Goal: Task Accomplishment & Management: Contribute content

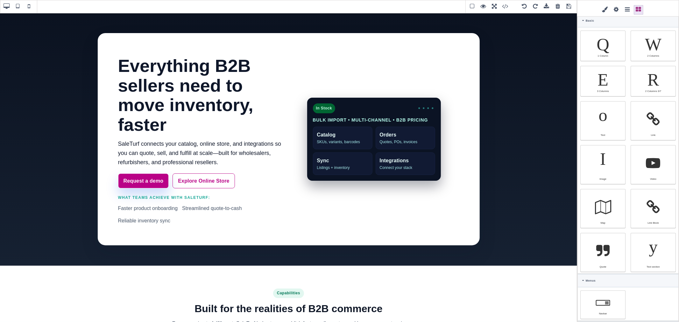
scroll to position [58, 0]
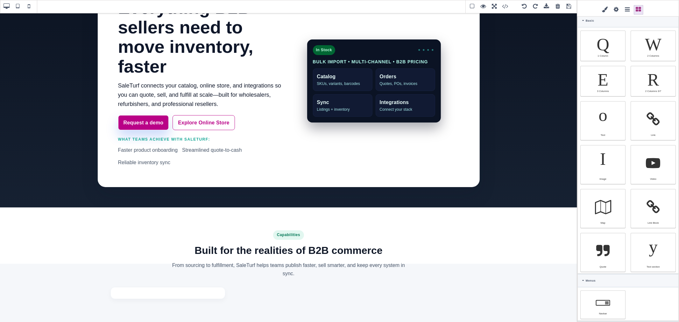
click at [555, 7] on span at bounding box center [558, 7] width 10 height 10
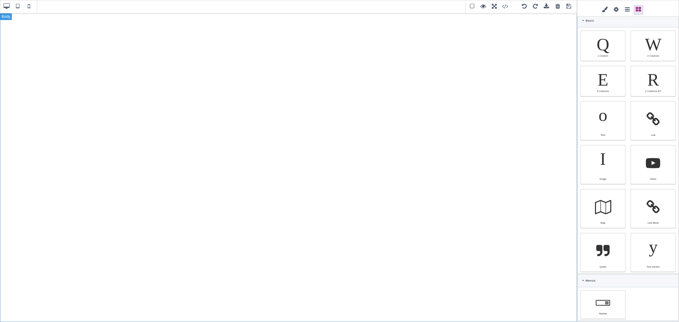
scroll to position [0, 0]
click at [525, 7] on span at bounding box center [524, 7] width 10 height 10
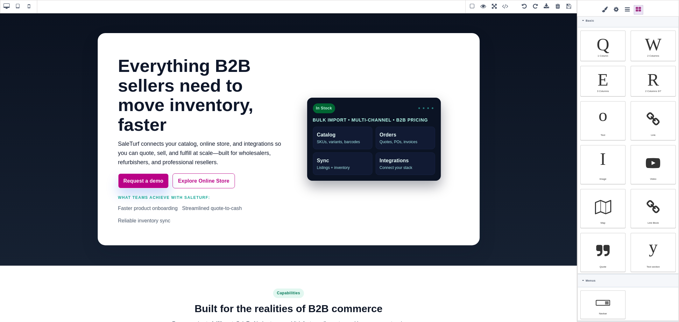
click at [556, 8] on span at bounding box center [558, 7] width 10 height 10
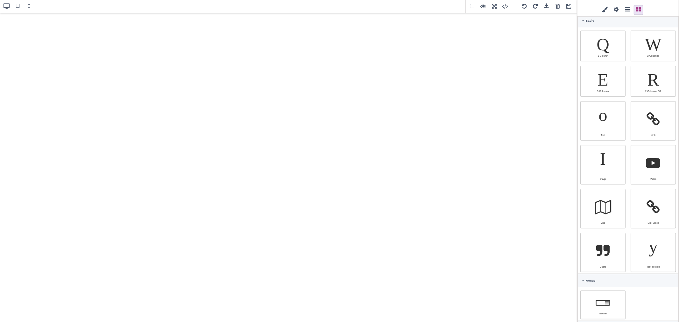
click at [567, 7] on span at bounding box center [569, 7] width 10 height 10
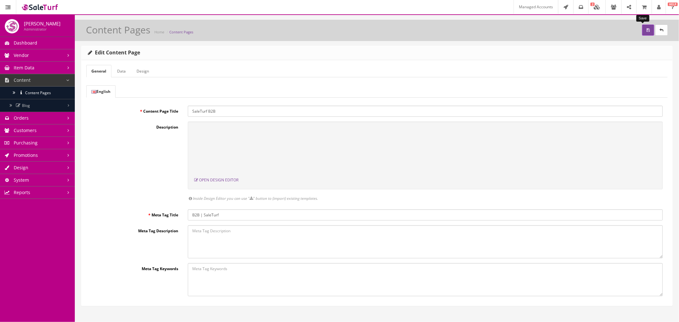
click at [644, 30] on button "submit" at bounding box center [648, 29] width 12 height 11
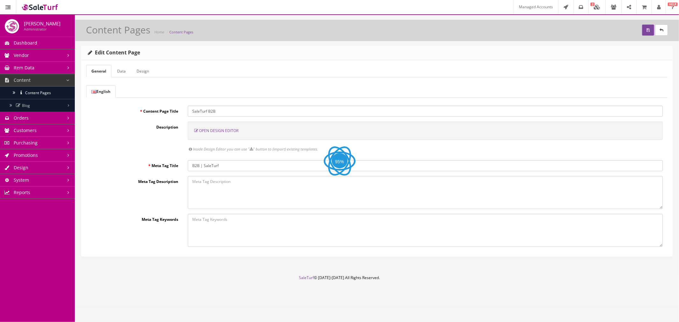
click at [205, 131] on span "Open Design Editor" at bounding box center [218, 130] width 39 height 5
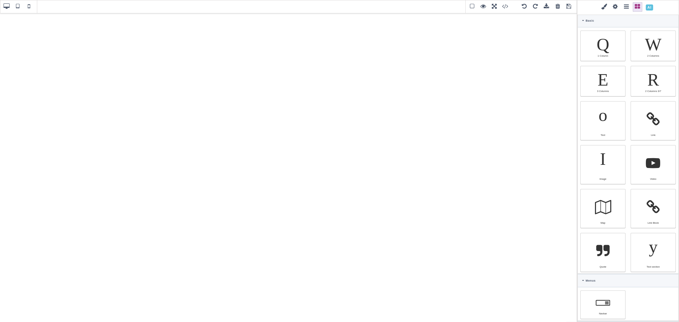
click at [650, 8] on span at bounding box center [649, 7] width 11 height 11
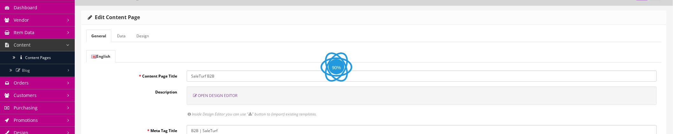
click at [216, 94] on span "Open Design Editor" at bounding box center [217, 95] width 39 height 5
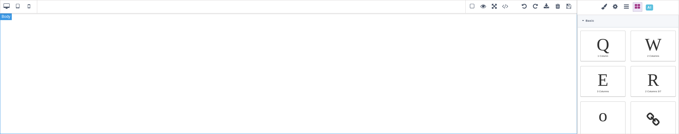
click at [434, 46] on div at bounding box center [288, 73] width 577 height 121
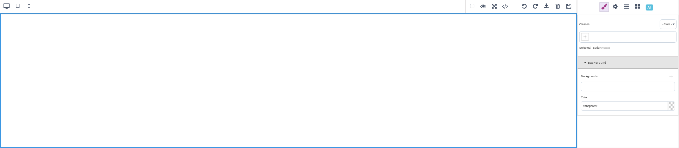
click at [646, 8] on span at bounding box center [649, 7] width 11 height 11
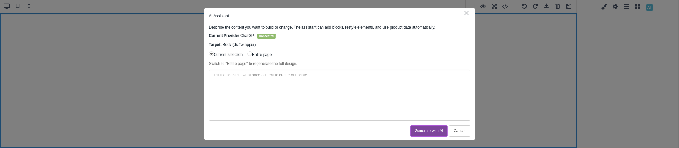
click at [250, 54] on input "Entire page" at bounding box center [249, 53] width 5 height 5
radio input "true"
click at [264, 91] on textarea at bounding box center [339, 95] width 261 height 51
paste textarea "https://www.saleturf.com/online-store"
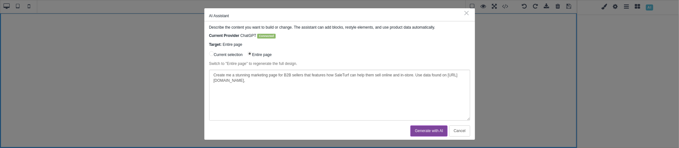
click at [319, 92] on textarea "Create me a stunning marketing page for B2B sellers that features how SaleTurf …" at bounding box center [339, 95] width 261 height 51
paste textarea "[URL][DOMAIN_NAME]"
click at [372, 87] on textarea "Create me a stunning marketing page for B2B sellers that features how SaleTurf …" at bounding box center [339, 95] width 261 height 51
paste textarea "[URL][DOMAIN_NAME]"
drag, startPoint x: 440, startPoint y: 81, endPoint x: 427, endPoint y: 81, distance: 13.0
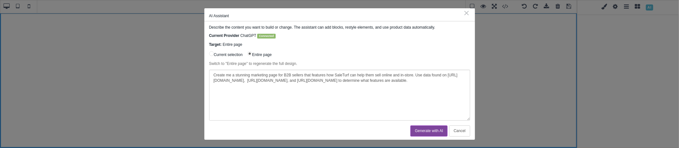
click at [427, 81] on textarea "Create me a stunning marketing page for B2B sellers that features how SaleTurf …" at bounding box center [339, 95] width 261 height 51
drag, startPoint x: 425, startPoint y: 80, endPoint x: 438, endPoint y: 80, distance: 13.0
click at [438, 80] on textarea "Create me a stunning marketing page for B2B sellers that features how SaleTurf …" at bounding box center [339, 95] width 261 height 51
click at [427, 81] on textarea "Create me a stunning marketing page for B2B sellers that features how SaleTurf …" at bounding box center [339, 95] width 261 height 51
drag, startPoint x: 427, startPoint y: 81, endPoint x: 440, endPoint y: 81, distance: 13.0
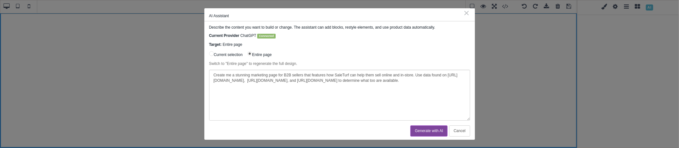
click at [440, 81] on textarea "Create me a stunning marketing page for B2B sellers that features how SaleTurf …" at bounding box center [339, 95] width 261 height 51
type textarea "Create me a stunning marketing page for B2B sellers that features how SaleTurf …"
click at [433, 130] on button "Generate with AI" at bounding box center [428, 130] width 37 height 11
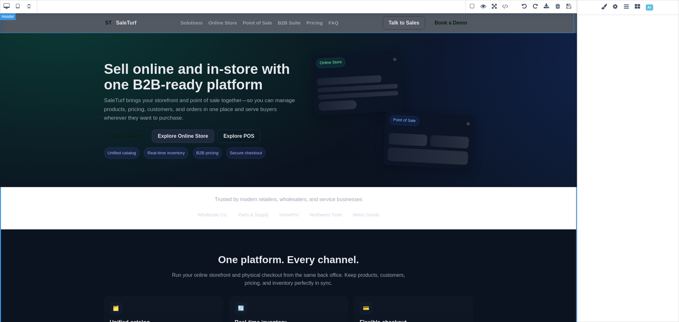
click at [514, 27] on header "ST SaleTurf Solutions Online Store Point of Sale B2B Suite Pricing FAQ Talk to …" at bounding box center [288, 23] width 577 height 20
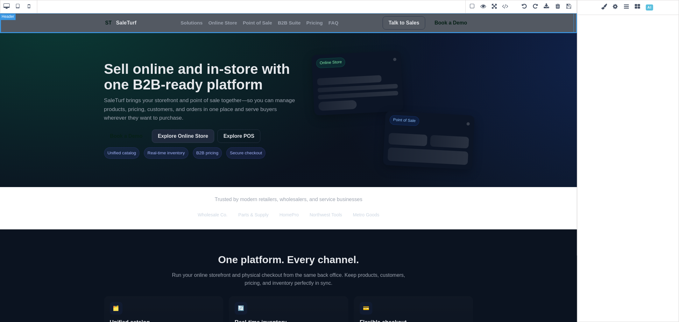
type input "rgb(15, 23, 42)"
select select
type input "16"
select select "px"
select select
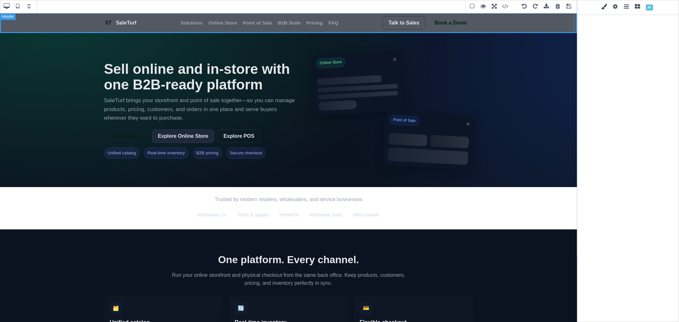
type input "25.6px"
select select
type input "rgba(11, 19, 32, 0.7)"
type input "0"
select select "px"
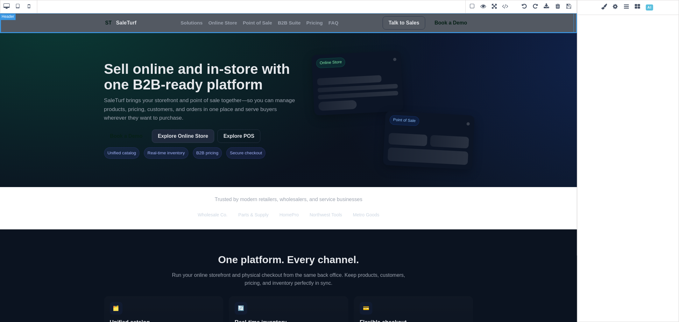
type input "0"
select select "px"
type input "0"
select select "px"
type input "0"
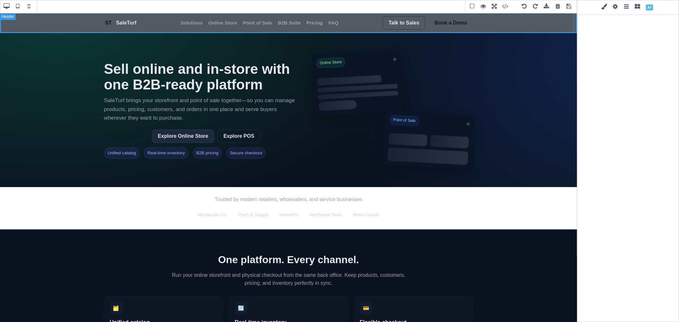
select select "px"
type input "rgb(15, 23, 42)"
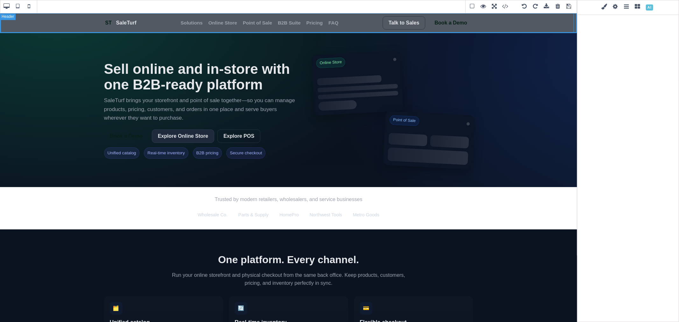
type input "2.22222"
select select "px"
select select "solid"
type input "rgb(59, 151, 227)"
type input "-3.00347"
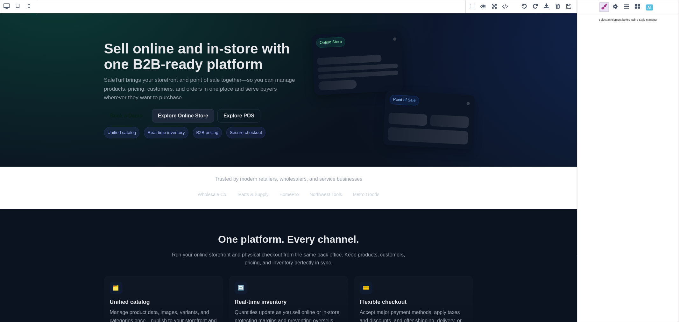
click at [569, 37] on div at bounding box center [569, 37] width 8 height 6
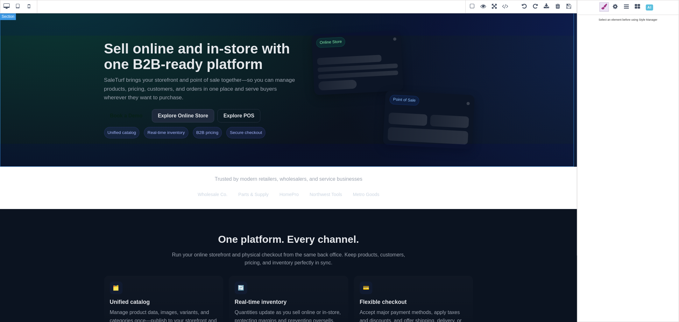
click at [547, 48] on section "Sell online and in‑store with one B2B‑ready platform SaleTurf brings your store…" at bounding box center [288, 90] width 577 height 154
type input "72"
type input "var(--stf-text)"
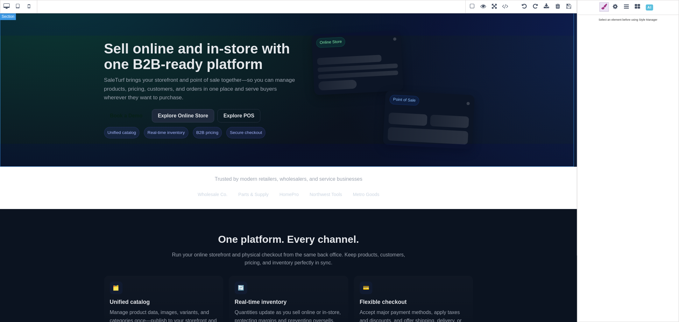
select select
type input "initial"
type input "rgb(229, 231, 235)"
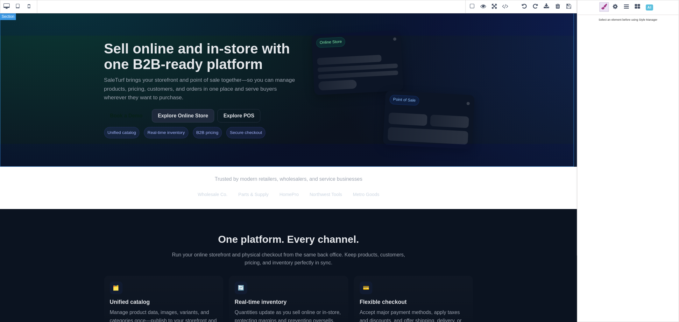
type input "rgb(229, 231, 235)"
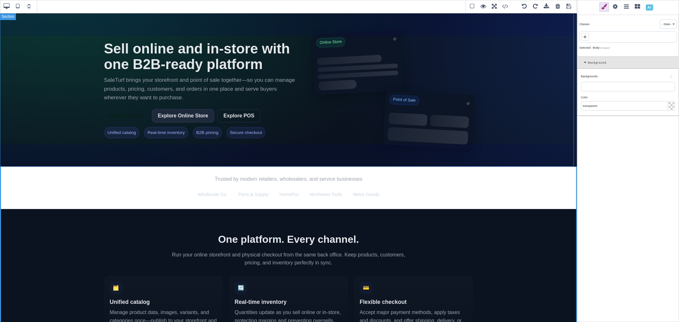
click at [5, 17] on section "Sell online and in‑store with one B2B‑ready platform SaleTurf brings your store…" at bounding box center [288, 90] width 577 height 154
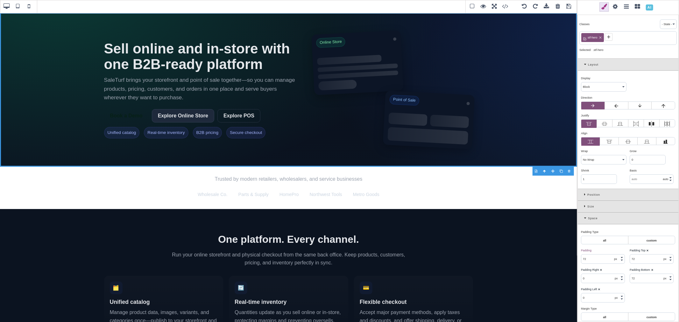
type input "transparent"
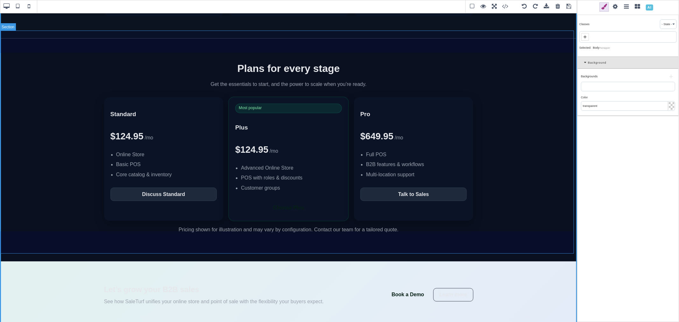
scroll to position [954, 0]
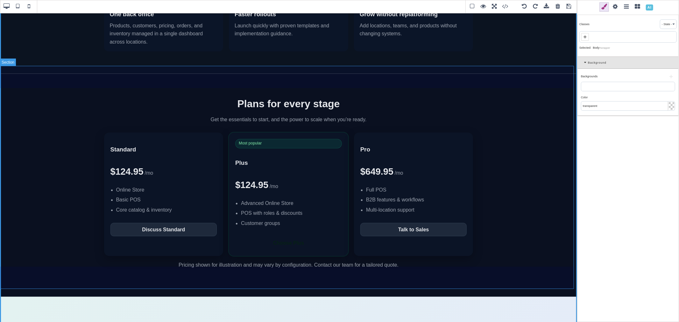
click at [497, 88] on section "Plans for every stage Get the essentials to start, and the power to scale when …" at bounding box center [288, 185] width 577 height 223
type input "70"
type input "rgb(229, 231, 235)"
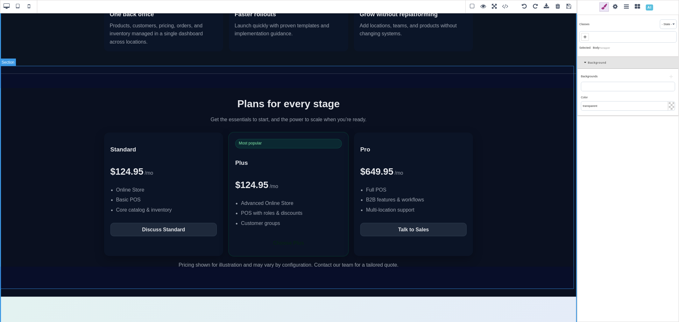
type input "rgb(10, 16, 32)"
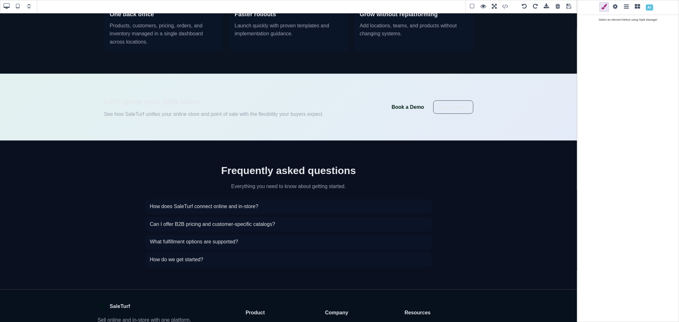
click at [571, 62] on div at bounding box center [569, 61] width 8 height 6
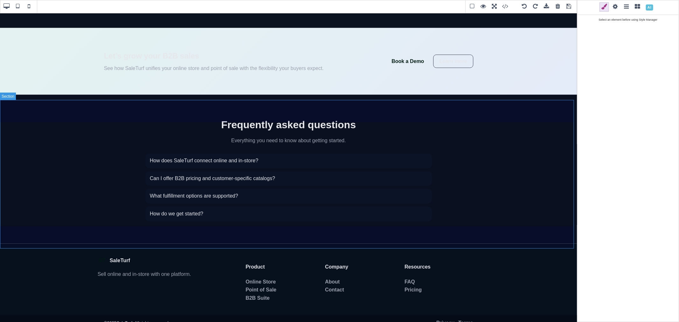
scroll to position [1001, 0]
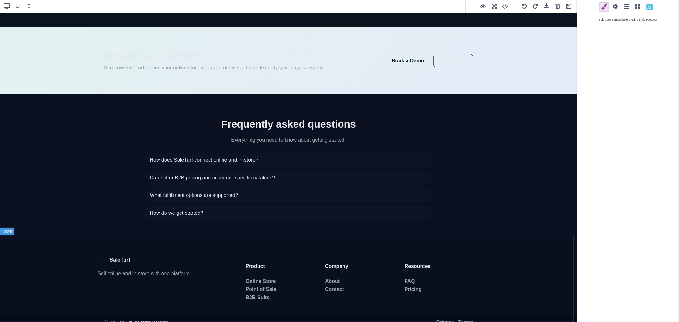
click at [506, 133] on footer "ST SaleTurf Sell online and in‑store with one platform. Product Online Store Po…" at bounding box center [288, 286] width 577 height 87
type input "0"
type input "var(--stf-text)"
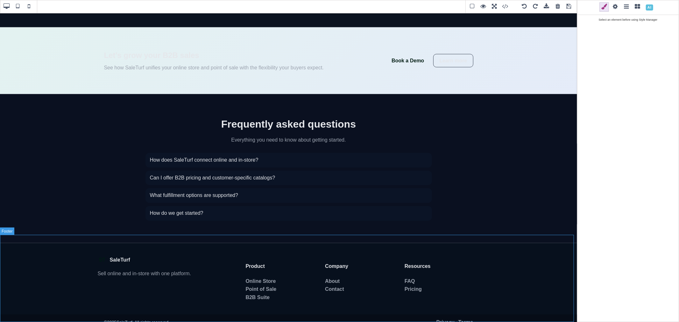
type input "rgb(7, 16, 29)"
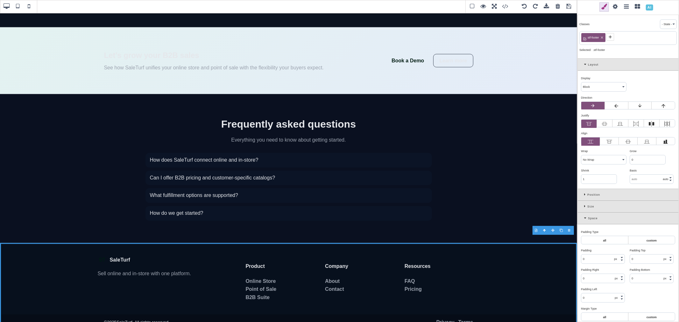
scroll to position [914, 0]
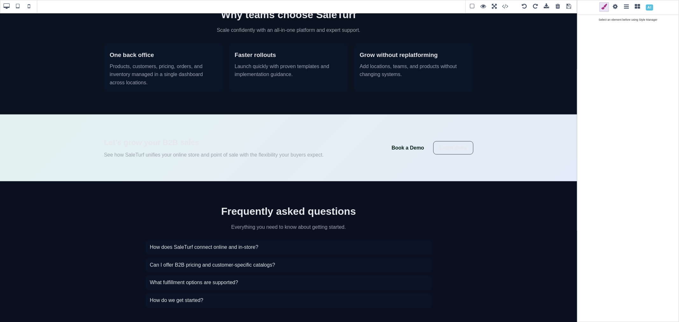
click at [567, 8] on span at bounding box center [569, 7] width 10 height 10
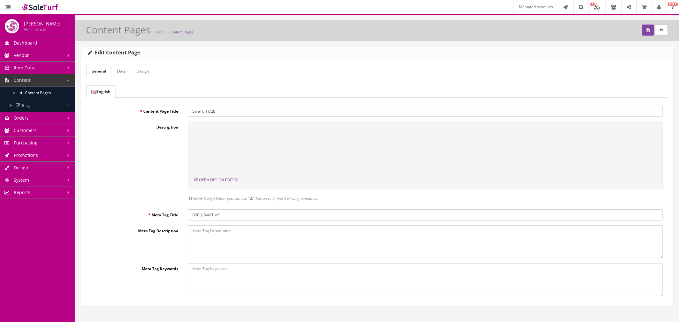
scroll to position [0, 0]
click at [642, 32] on button "submit" at bounding box center [648, 29] width 12 height 11
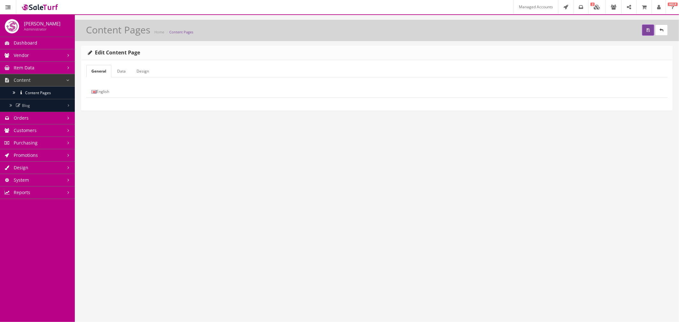
click at [107, 91] on link "English" at bounding box center [100, 91] width 28 height 12
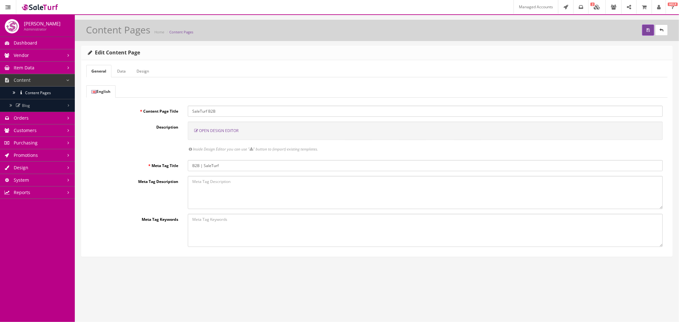
click at [230, 130] on span "Open Design Editor" at bounding box center [218, 130] width 39 height 5
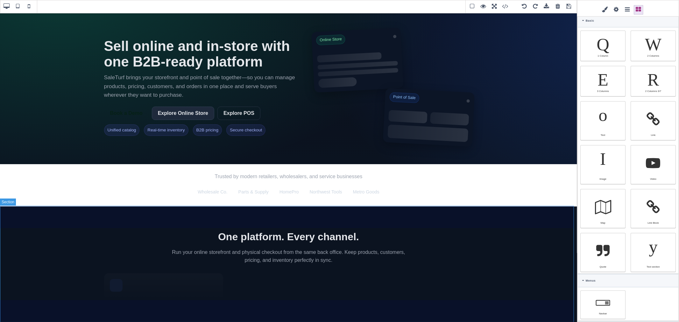
scroll to position [3, 0]
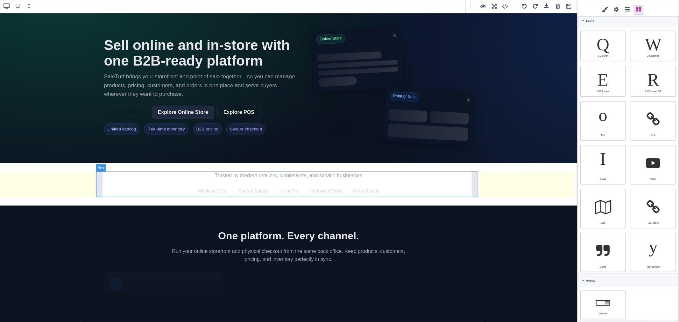
click at [192, 174] on div "Trusted by modern retailers, wholesalers, and service businesses Wholesale Co. …" at bounding box center [289, 184] width 382 height 26
select select "flex"
type input "20"
type input "301.667"
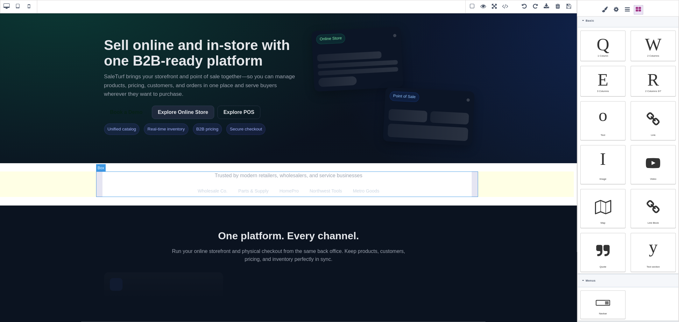
type input "301.667"
type input "rgb(229, 231, 235)"
select select
select select "center"
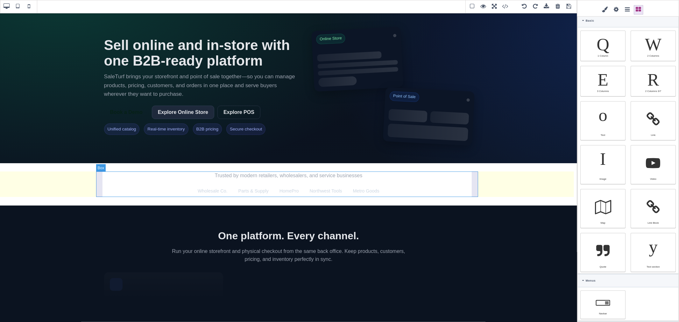
select select
select select "px"
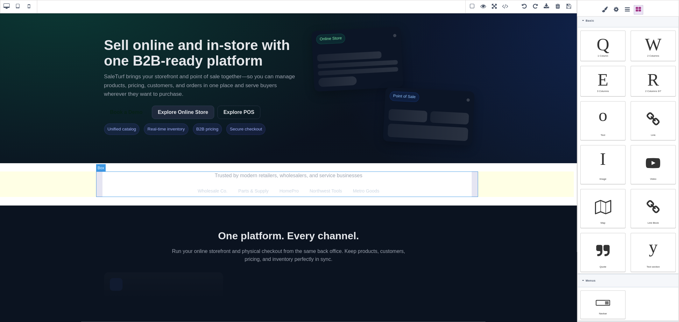
select select "solid"
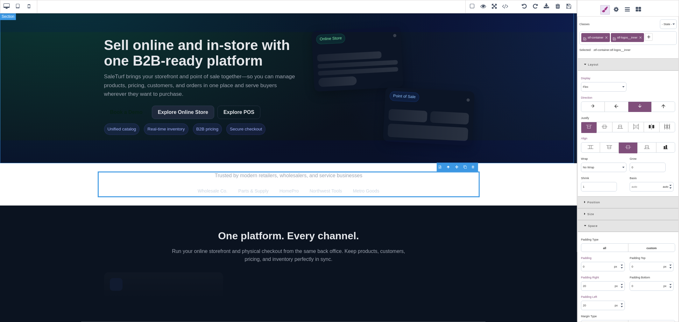
click at [540, 58] on section "Sell online and in‑store with one B2B‑ready platform SaleTurf brings your store…" at bounding box center [288, 86] width 577 height 154
select select "block"
type input "72"
type input "0"
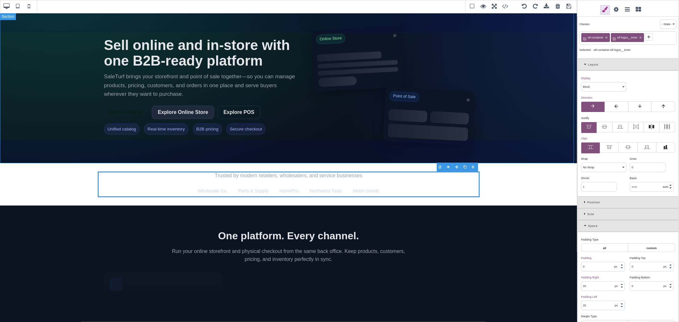
type input "72"
type input "0"
type input "var(--stf-text)"
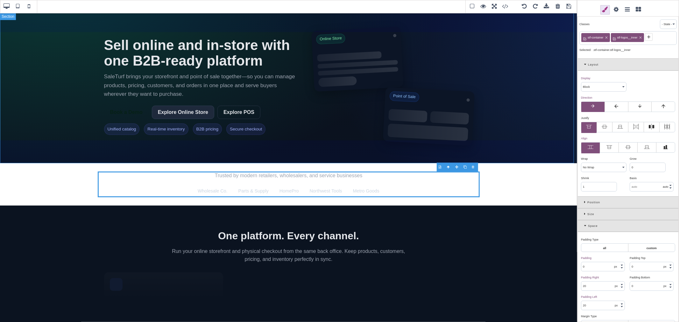
select select "left"
type input "initial"
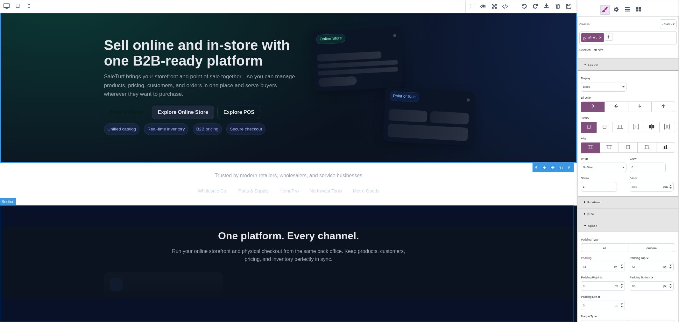
click at [509, 230] on section "One platform. Every channel. Run your online storefront and physical checkout f…" at bounding box center [288, 264] width 577 height 116
type input "70"
type input "rgb(11, 19, 32)"
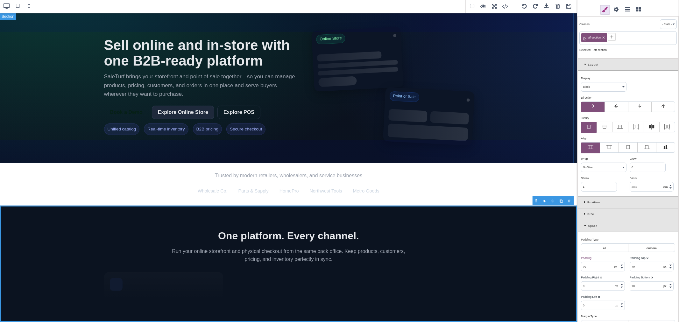
click at [531, 157] on section "Sell online and in‑store with one B2B‑ready platform SaleTurf brings your store…" at bounding box center [288, 86] width 577 height 154
type input "72"
type input "initial"
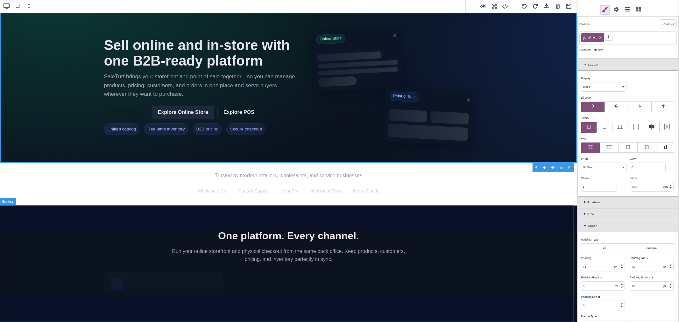
click at [509, 229] on section "One platform. Every channel. Run your online storefront and physical checkout f…" at bounding box center [288, 264] width 577 height 116
type input "70"
type input "rgb(11, 19, 32)"
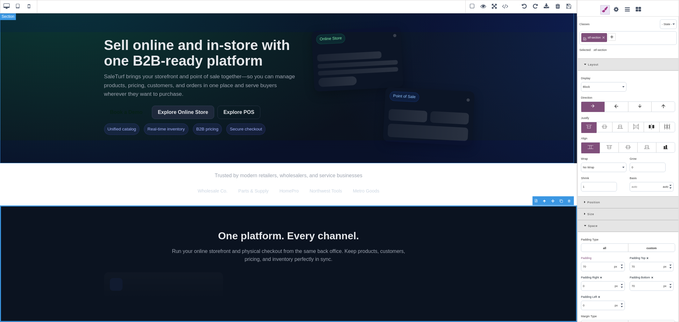
click at [544, 154] on section "Sell online and in‑store with one B2B‑ready platform SaleTurf brings your store…" at bounding box center [288, 86] width 577 height 154
type input "72"
type input "initial"
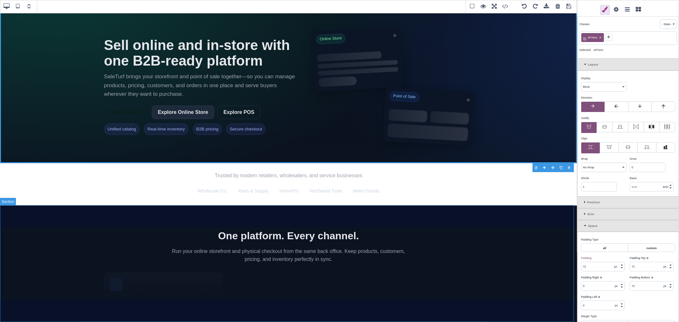
click at [532, 210] on section "One platform. Every channel. Run your online storefront and physical checkout f…" at bounding box center [288, 264] width 577 height 116
type input "70"
type input "rgb(11, 19, 32)"
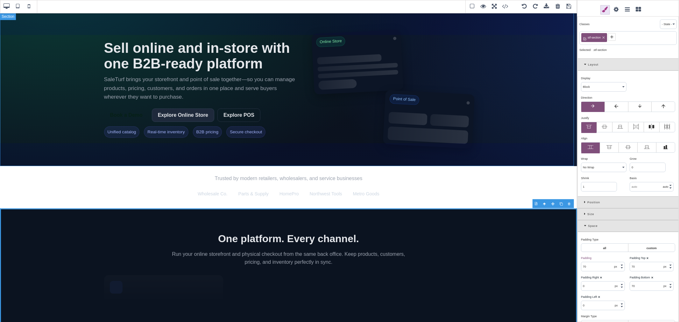
scroll to position [0, 0]
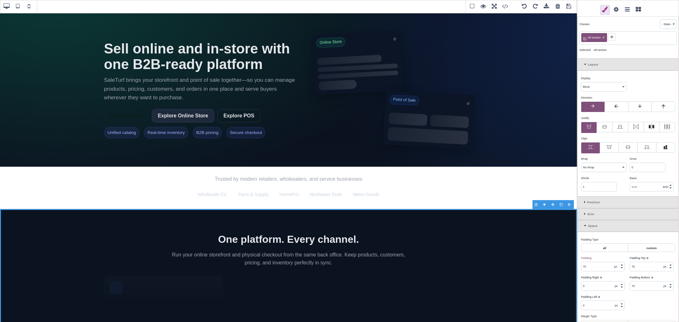
drag, startPoint x: 557, startPoint y: 6, endPoint x: 366, endPoint y: 10, distance: 190.9
click at [557, 6] on span at bounding box center [558, 7] width 10 height 10
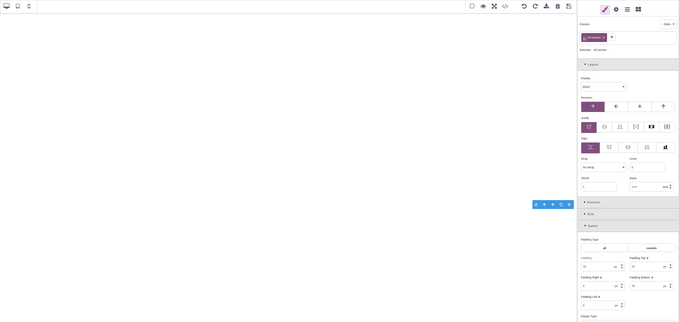
click at [572, 8] on span at bounding box center [569, 7] width 10 height 10
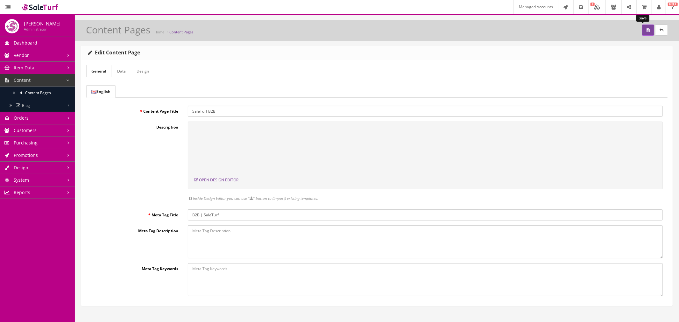
click at [642, 31] on button "submit" at bounding box center [648, 29] width 12 height 11
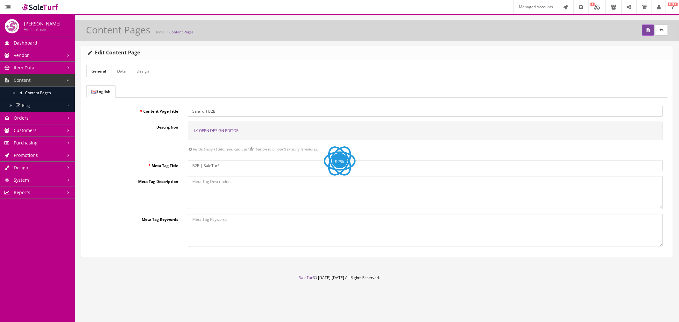
click at [215, 126] on div "Open Design Editor" at bounding box center [425, 131] width 475 height 18
click at [215, 129] on span "Open Design Editor" at bounding box center [218, 130] width 39 height 5
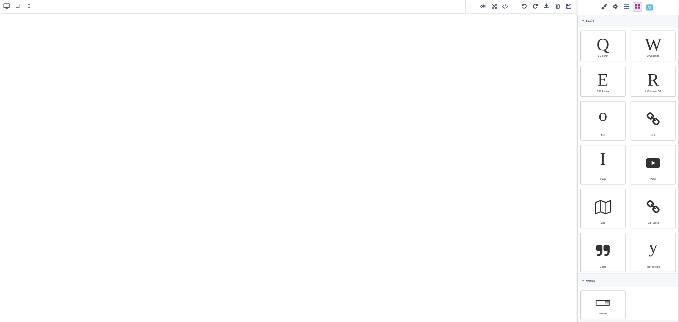
click at [652, 6] on span at bounding box center [649, 7] width 11 height 11
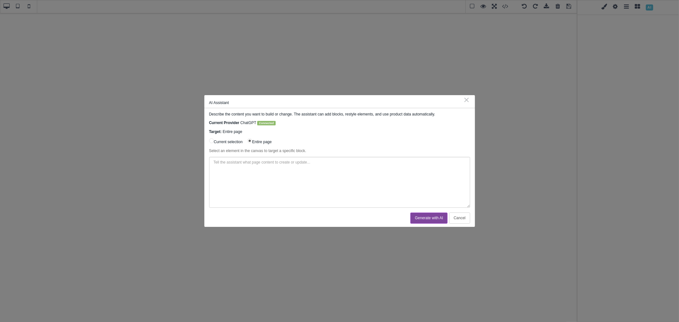
click at [380, 176] on textarea at bounding box center [339, 182] width 261 height 51
drag, startPoint x: 336, startPoint y: 163, endPoint x: 341, endPoint y: 164, distance: 5.8
click at [341, 164] on textarea "Create a stunning B2B marketing page for SaleTurf which demonstrates the" at bounding box center [339, 182] width 261 height 51
click at [357, 181] on textarea "Create a stunning B2B marketing page for SaleTurf which demonstrates to B2B sel…" at bounding box center [339, 182] width 261 height 51
paste textarea "https://www.saleturf.com/"
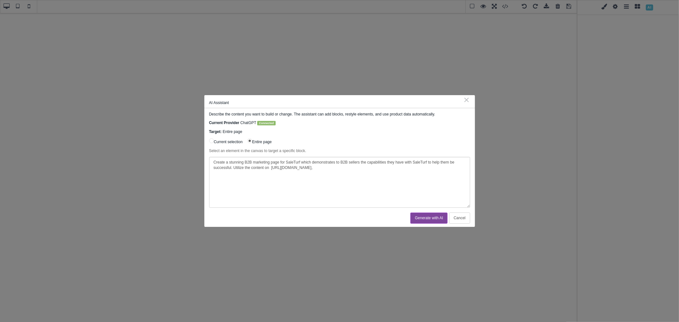
click at [348, 166] on textarea "Create a stunning B2B marketing page for SaleTurf which demonstrates to B2B sel…" at bounding box center [339, 182] width 261 height 51
paste textarea "https://www.saleturf.com/online-store"
click at [381, 169] on textarea "Create a stunning B2B marketing page for SaleTurf which demonstrates to B2B sel…" at bounding box center [339, 182] width 261 height 51
paste textarea "https://www.saleturf.com/point-of-sale"
click at [460, 169] on textarea "Create a stunning B2B marketing page for SaleTurf which demonstrates to B2B sel…" at bounding box center [339, 182] width 261 height 51
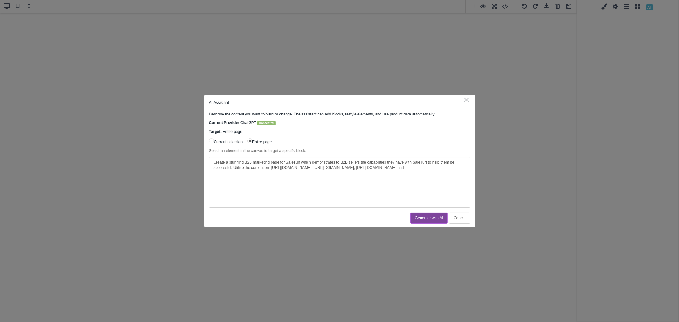
paste textarea "https://www.saleturf.com/integrations"
type textarea "Create a stunning B2B marketing page for SaleTurf which demonstrates to B2B sel…"
click at [433, 221] on button "Generate with AI" at bounding box center [428, 218] width 37 height 11
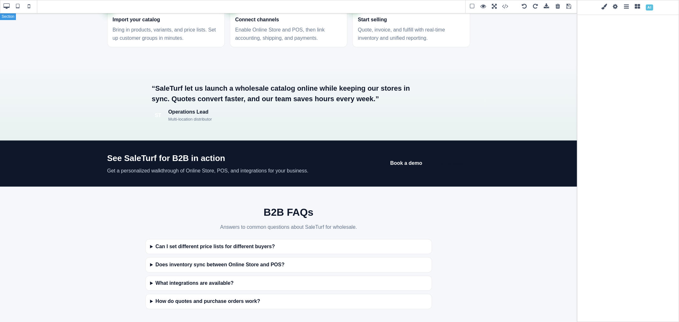
scroll to position [918, 0]
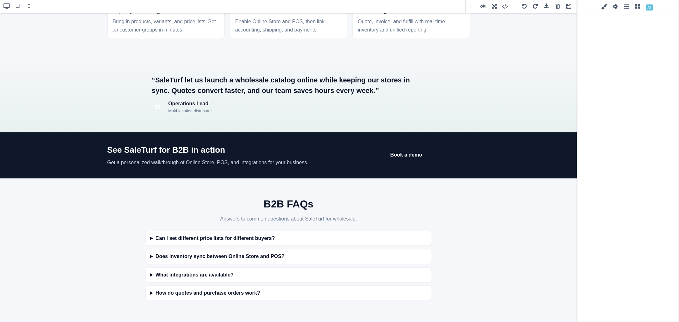
click at [545, 6] on span at bounding box center [546, 7] width 10 height 10
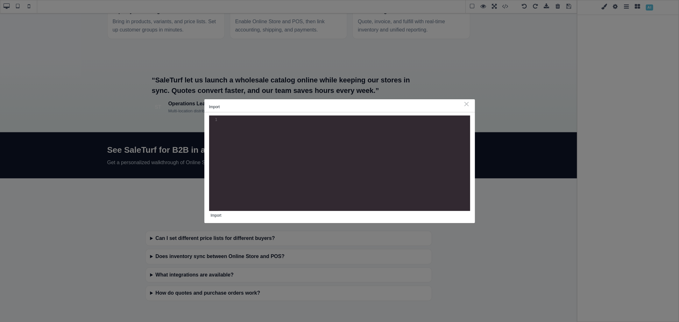
click at [468, 104] on div "⨯" at bounding box center [466, 104] width 7 height 6
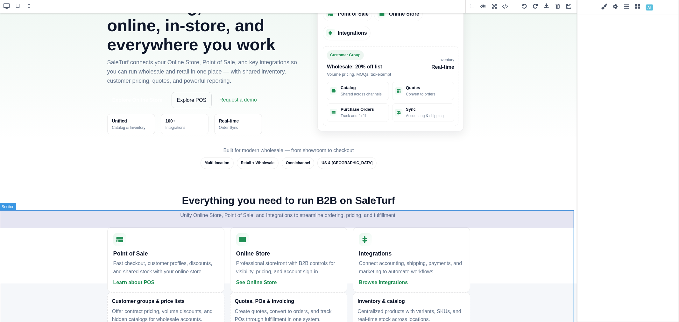
scroll to position [0, 0]
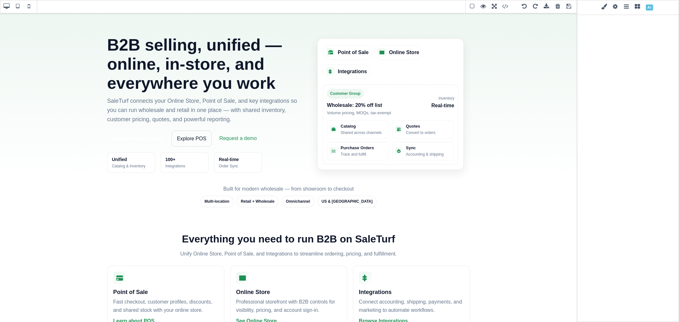
click at [569, 5] on span at bounding box center [569, 7] width 10 height 10
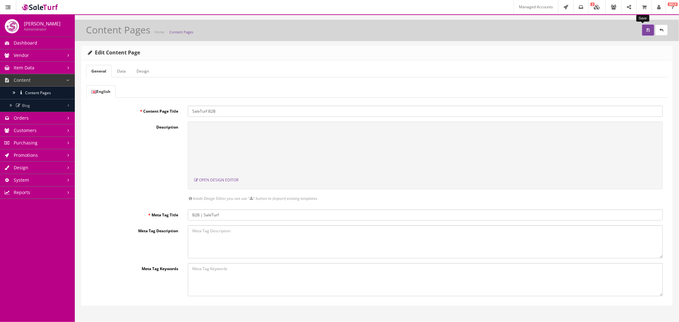
click at [642, 28] on button "submit" at bounding box center [648, 29] width 12 height 11
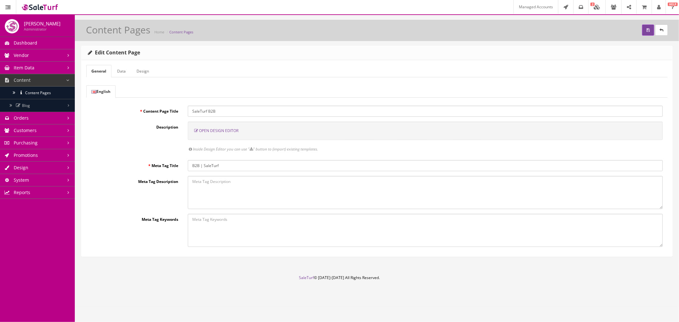
click at [222, 131] on span "Open Design Editor" at bounding box center [218, 130] width 39 height 5
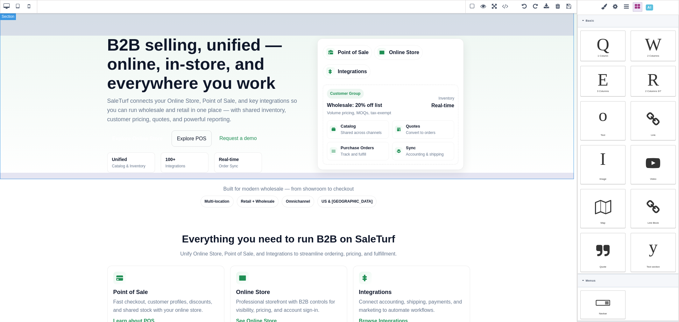
click at [526, 178] on section "B2B selling, unified — online, in‑store, and everywhere you work SaleTurf conne…" at bounding box center [288, 96] width 577 height 166
type input "72"
type input "20"
type input "rgb(15, 23, 42)"
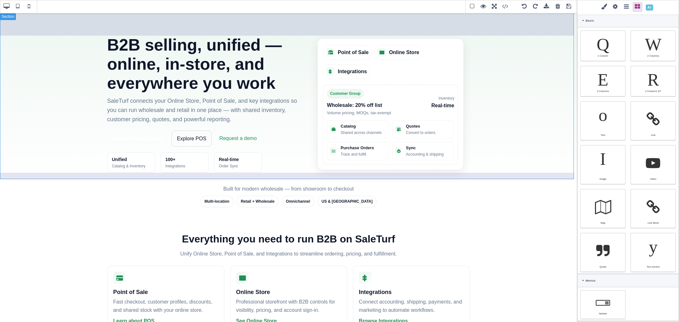
select select
type input "initial"
select select "px"
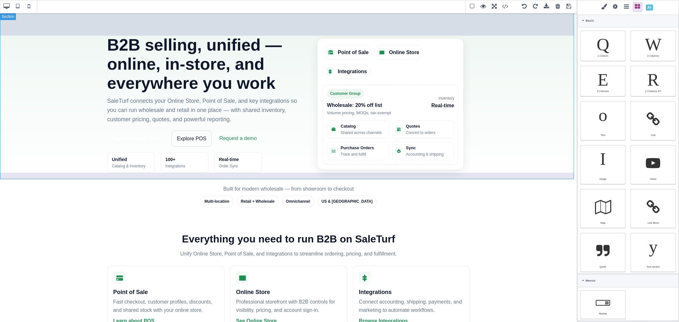
select select "px"
type input "rgb(15, 23, 42)"
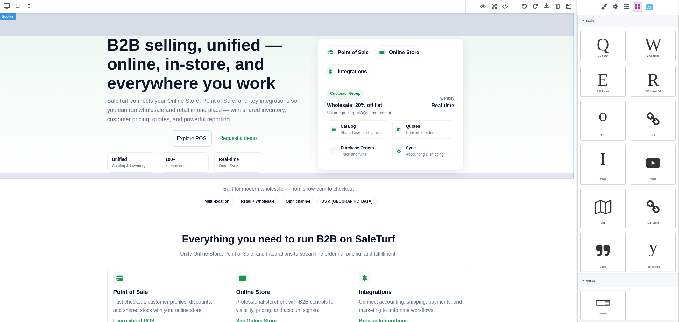
type input "rgb(15, 23, 42)"
select select "solid"
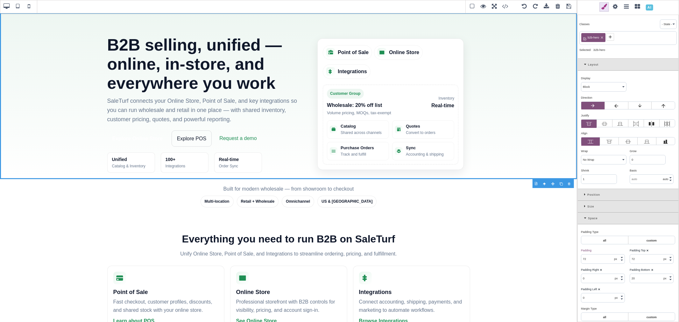
click at [602, 38] on icon at bounding box center [602, 38] width 4 height 4
type input "transparent"
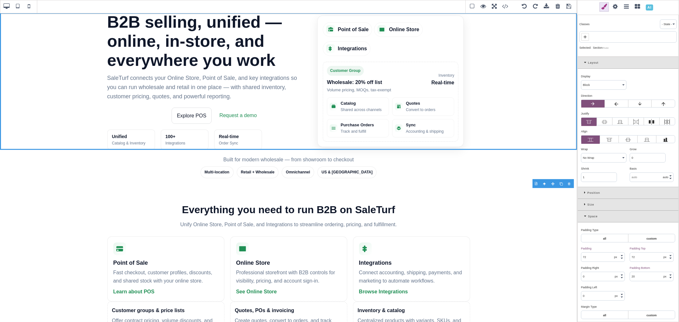
click at [584, 36] on icon at bounding box center [584, 36] width 5 height 5
type input "st-hero"
type input "0"
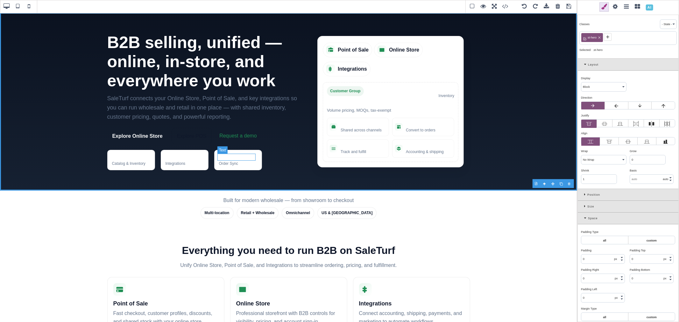
click at [240, 159] on strong "Real‑time" at bounding box center [238, 156] width 38 height 7
type input "rgb(255, 255, 255)"
type input "14"
select select "700"
select select
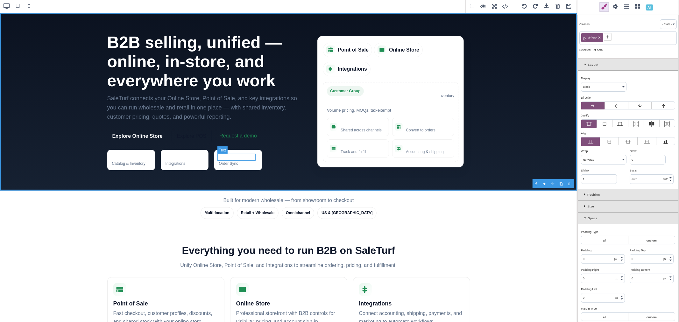
type input "22.4px"
select select
type input "rgb(255, 255, 255)"
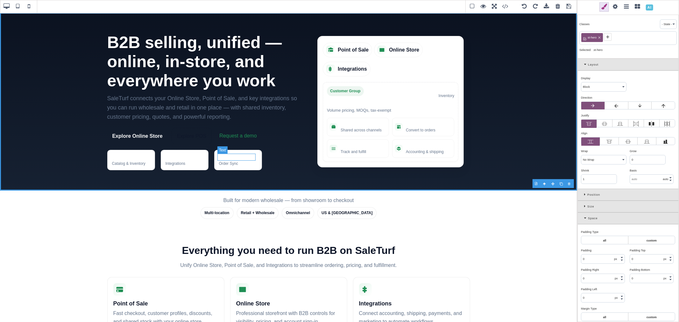
type input "rgb(255, 255, 255)"
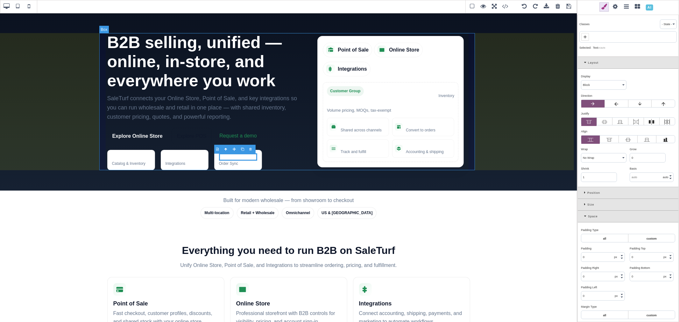
click at [103, 34] on div "B2B selling, unified — online, in‑store, and everywhere you work SaleTurf conne…" at bounding box center [288, 101] width 375 height 137
select select
type input "20"
type input "311.667"
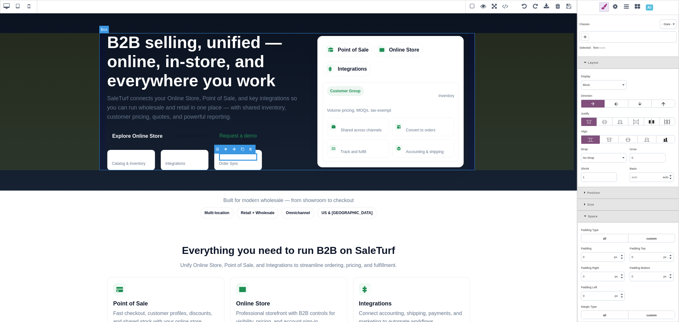
type input "311.667"
type input "16"
select select "normal"
type input "25.6px"
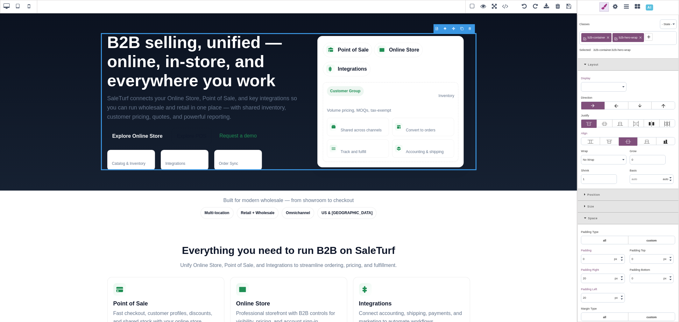
click at [606, 36] on icon at bounding box center [608, 38] width 4 height 4
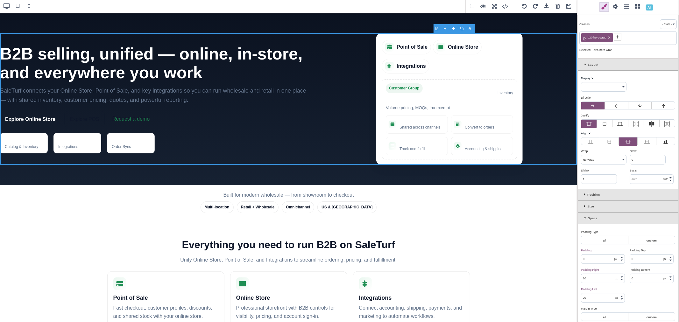
click at [610, 36] on icon at bounding box center [609, 38] width 4 height 4
type input "0"
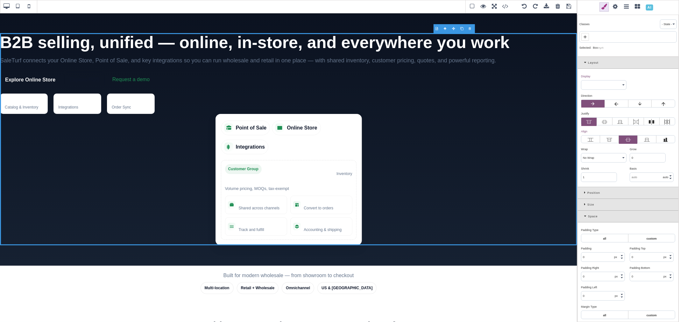
click at [589, 36] on span at bounding box center [585, 37] width 8 height 8
paste input "st-container"
type input "st-container"
select select "block"
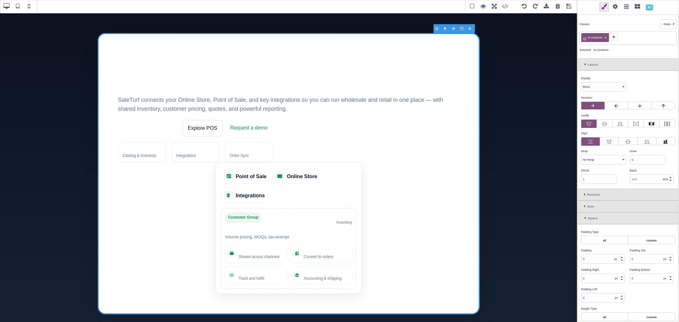
click at [615, 38] on icon at bounding box center [613, 36] width 5 height 5
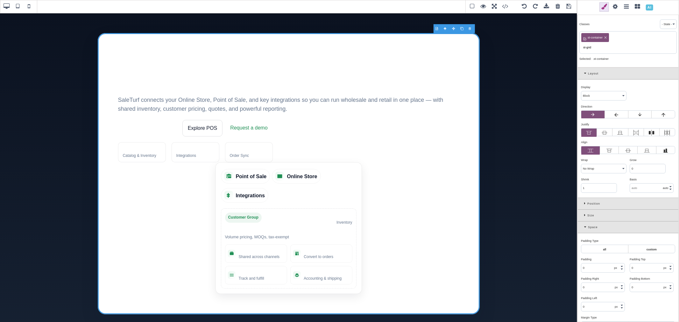
type input "st-grid"
type input "64"
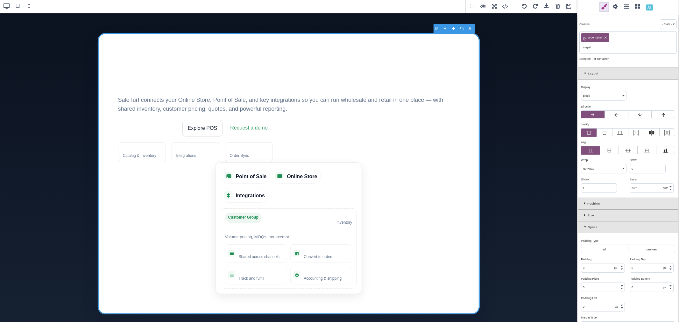
type input "64"
type input "301.667"
type input "rgb(255, 255, 255)"
type input "24"
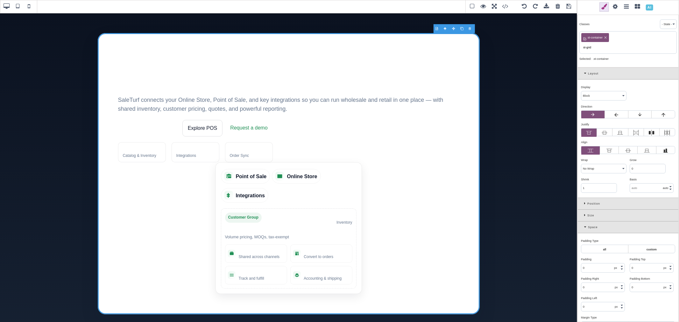
type input "24"
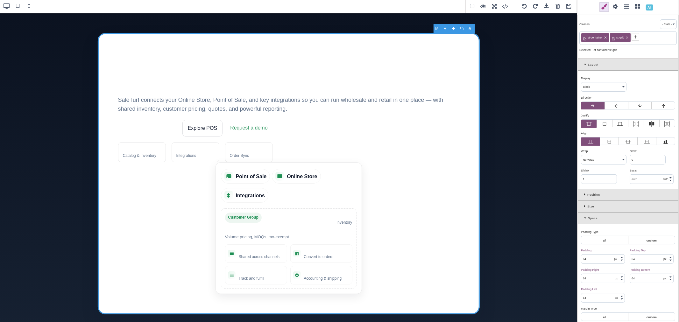
click at [520, 7] on span at bounding box center [524, 7] width 10 height 10
type input "0"
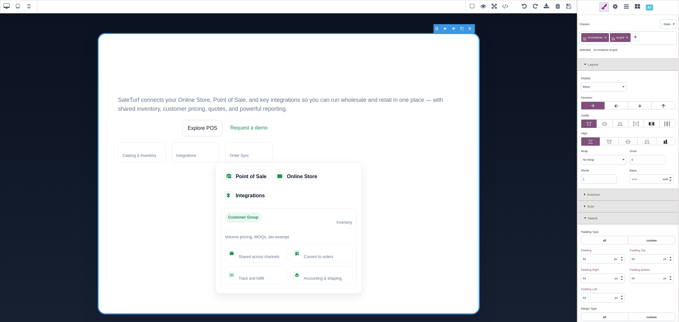
type input "0"
type input "14"
select select "700"
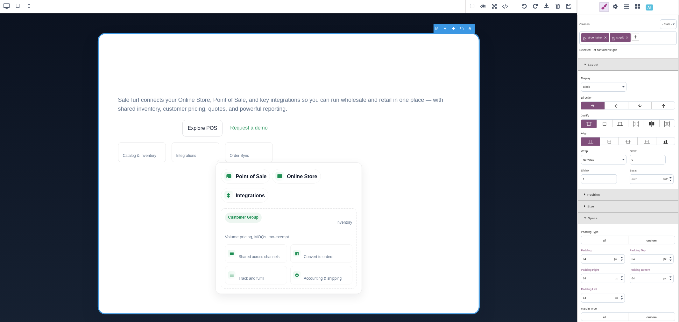
type input "22.4px"
type input "transparent"
type input "0"
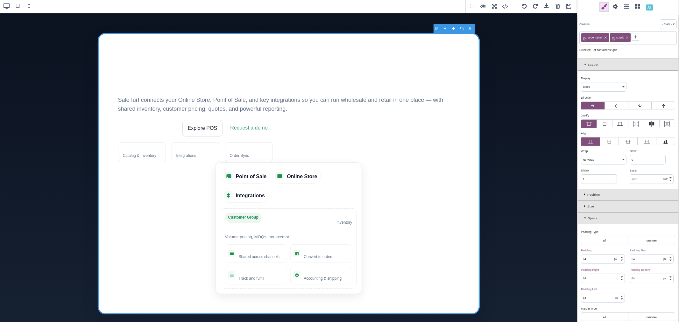
type input "0"
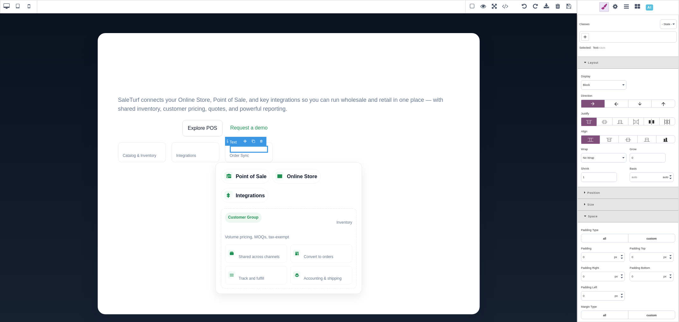
click at [522, 7] on span at bounding box center [524, 7] width 10 height 10
type input "64"
type input "16"
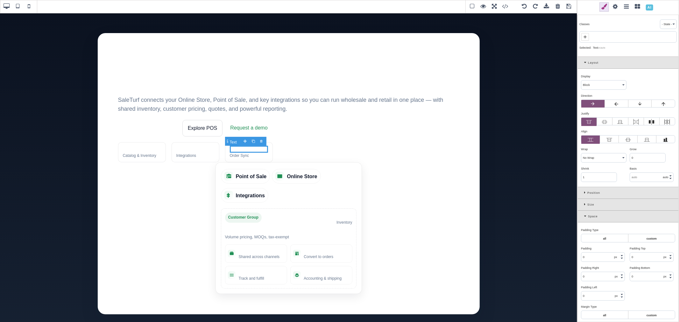
select select "normal"
type input "25.6px"
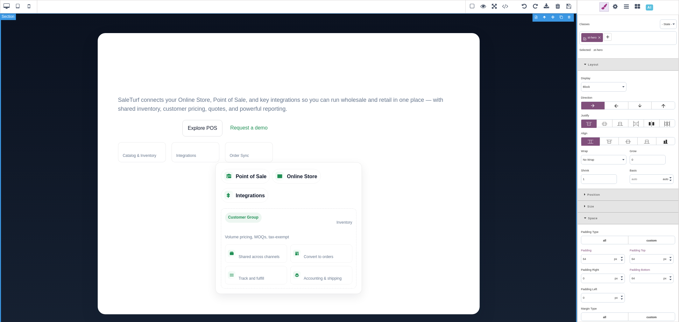
click at [522, 7] on span at bounding box center [524, 7] width 10 height 10
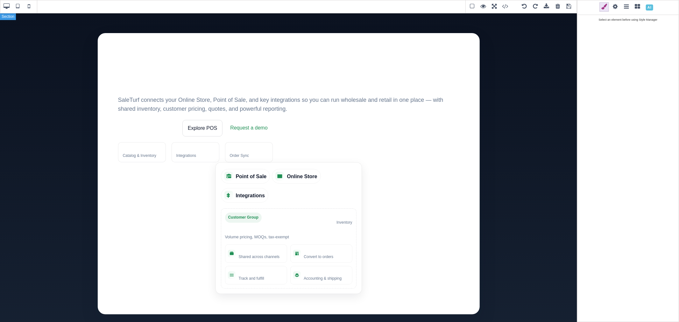
click at [522, 7] on span at bounding box center [524, 7] width 10 height 10
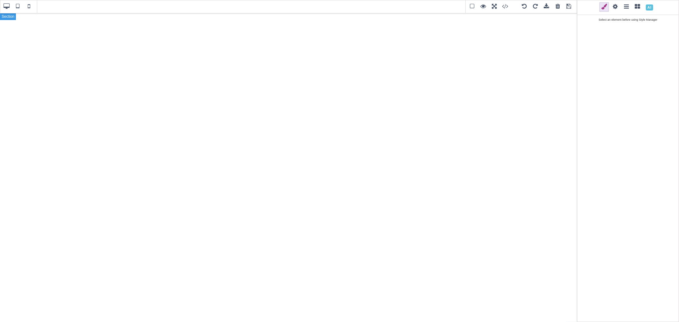
click at [536, 5] on span at bounding box center [535, 7] width 10 height 10
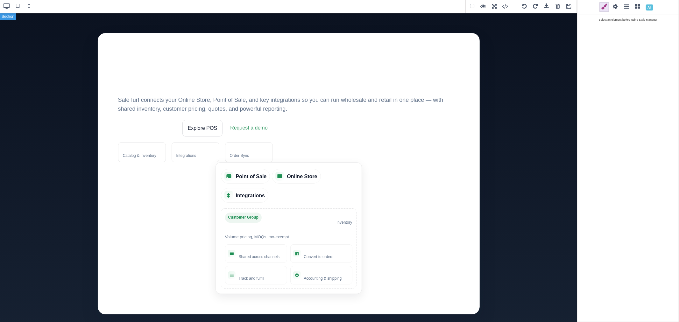
click at [536, 5] on span at bounding box center [535, 7] width 10 height 10
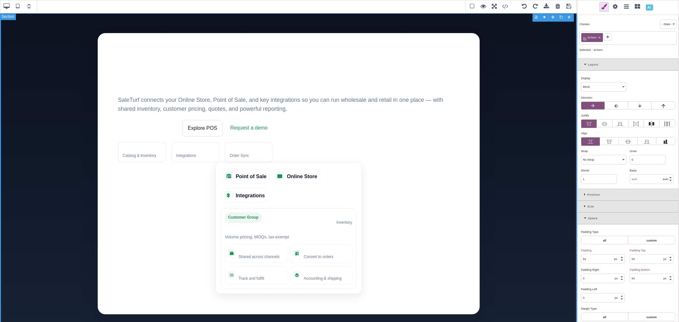
click at [536, 5] on span at bounding box center [535, 7] width 10 height 10
type input "0"
type input "14"
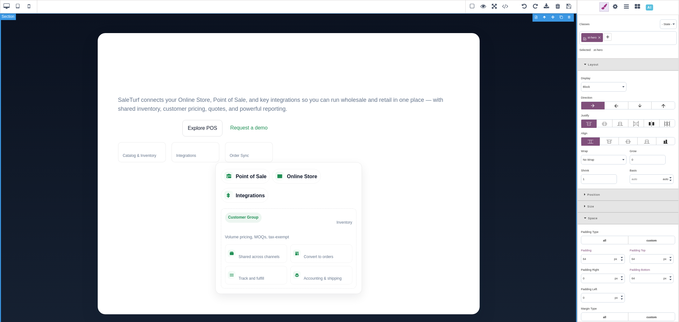
select select "700"
type input "22.4px"
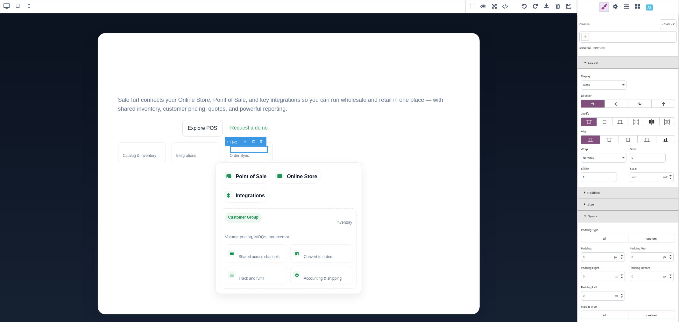
click at [536, 5] on span at bounding box center [535, 7] width 10 height 10
type input "64"
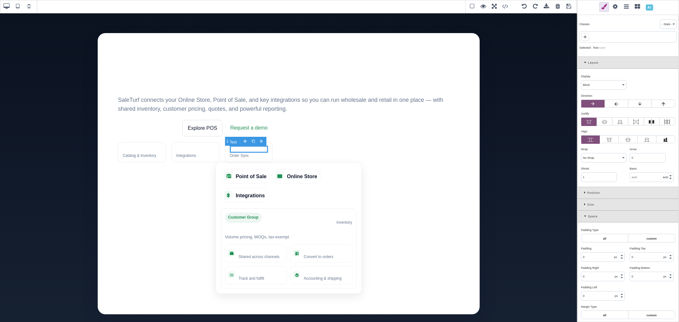
type input "64"
type input "301.667"
type input "16"
select select "normal"
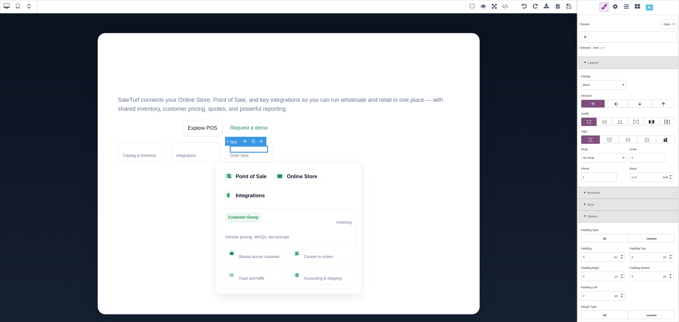
type input "25.6px"
type input "rgb(255, 255, 255)"
type input "24"
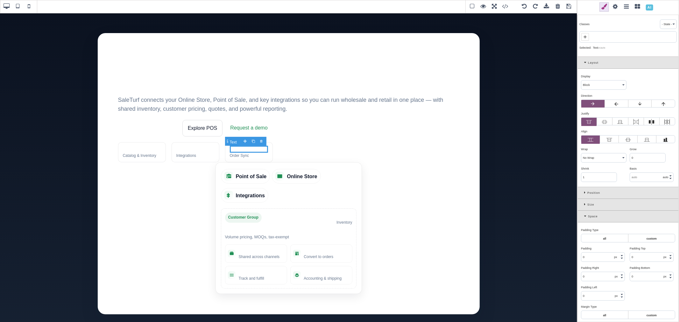
type input "24"
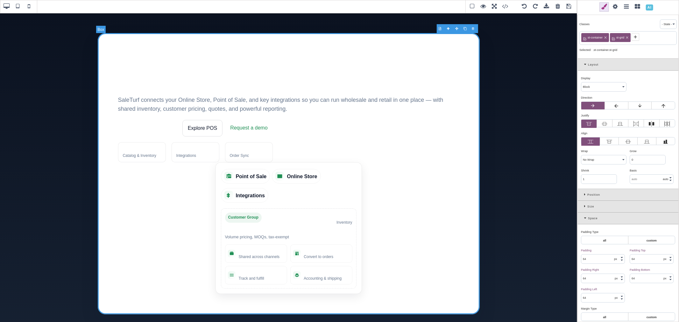
click at [536, 5] on span at bounding box center [535, 7] width 10 height 10
click at [617, 90] on select "Block Inline Inline Block Flex None Contents Table Table Row Table Cell" at bounding box center [603, 86] width 45 height 9
select select "flex"
click at [581, 83] on select "Block Inline Inline Block Flex None Contents Table Table Row Table Cell" at bounding box center [603, 86] width 45 height 9
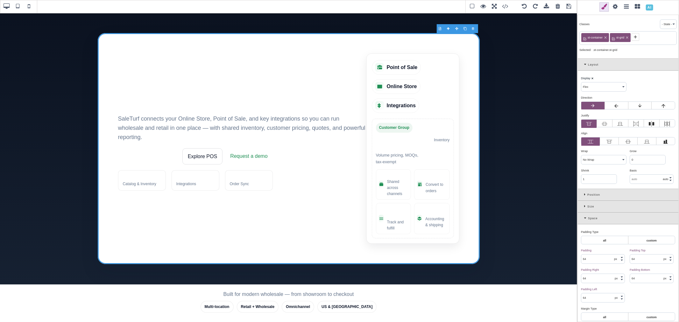
click at [635, 37] on icon at bounding box center [634, 36] width 5 height 5
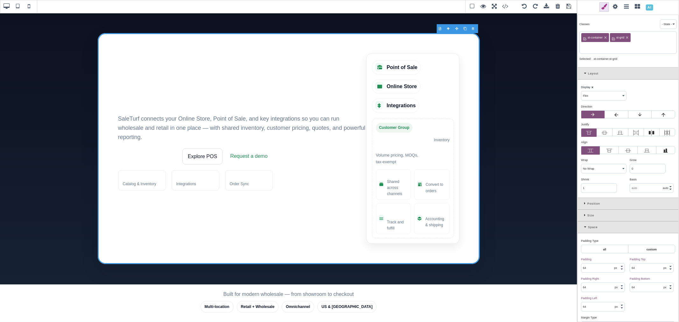
paste input "st-grid-2"
type input "st-grid-2"
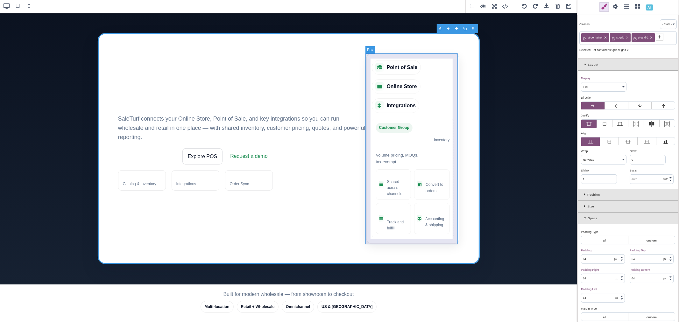
click at [369, 57] on div "Point of Sale Online Store Integrations Customer Group Wholesale: 20% off list …" at bounding box center [412, 148] width 93 height 190
select select "block"
type input "16"
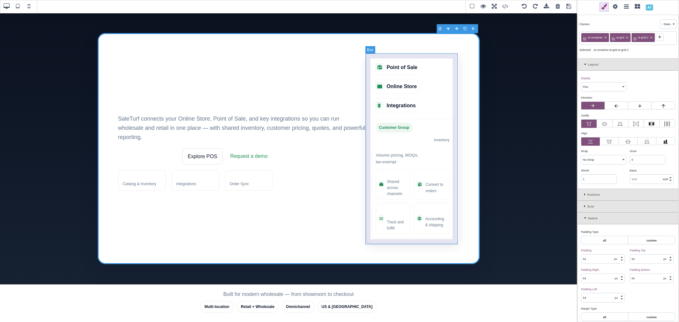
type input "16"
type input "0"
type input "1"
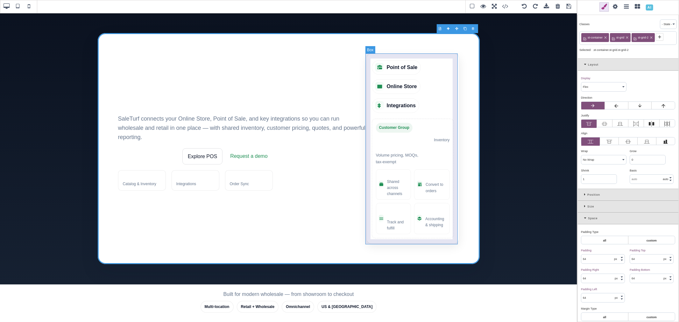
type input "1"
select select "solid"
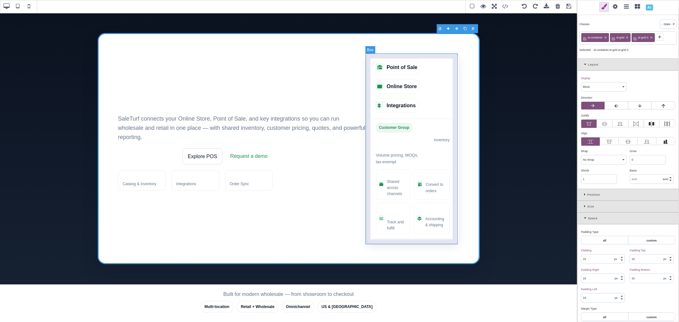
select select "solid"
type input "rgba(2, 6, 23, 0.08)"
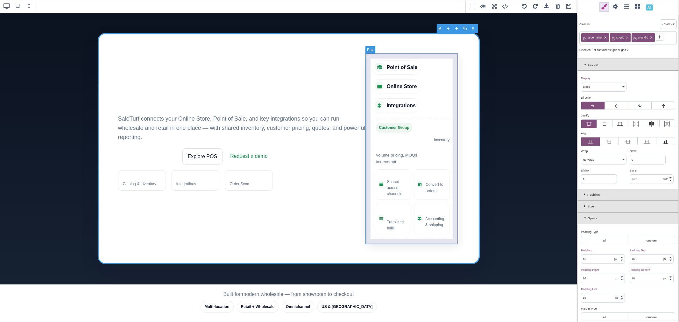
type input "rgba(2, 6, 23, 0.08)"
type input "16"
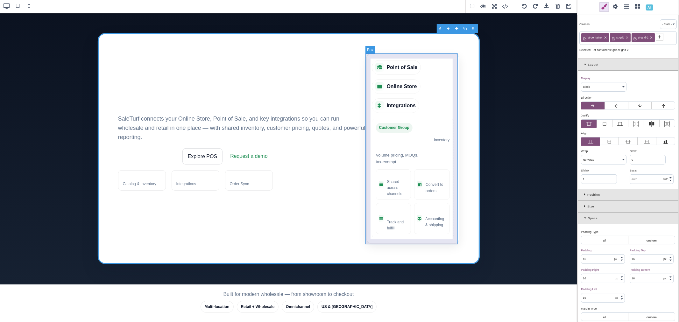
type input "16"
type input "initial"
select select
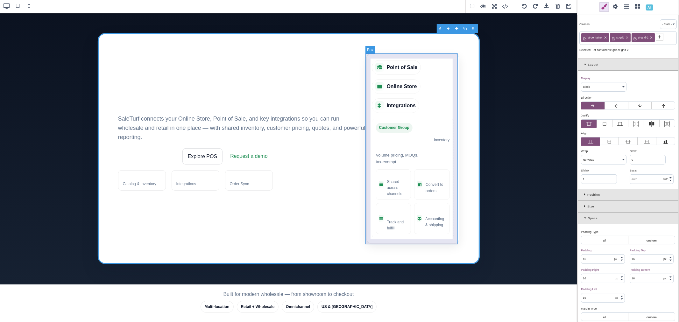
type input "initial"
select select
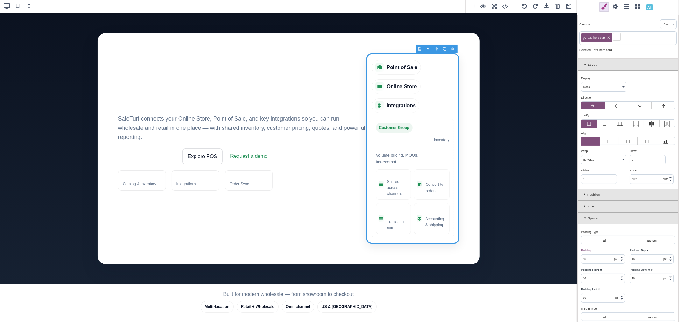
click at [617, 36] on icon at bounding box center [616, 36] width 5 height 5
click at [610, 36] on icon at bounding box center [608, 38] width 4 height 4
type input "1.11111"
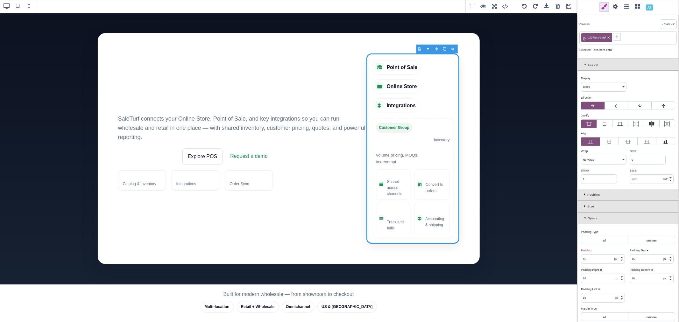
type input "1.11111"
type input "none"
type input "100%"
type input "1"
select select "px"
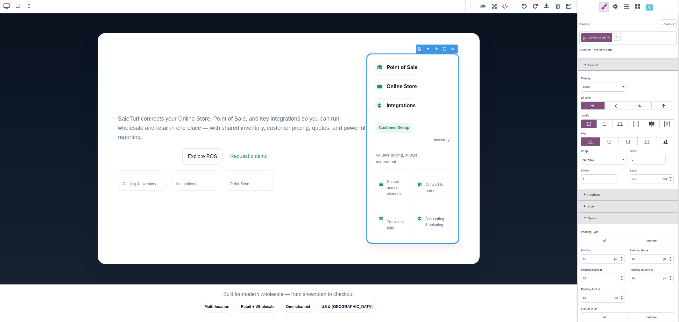
type input "0"
select select "px"
select select "stretch"
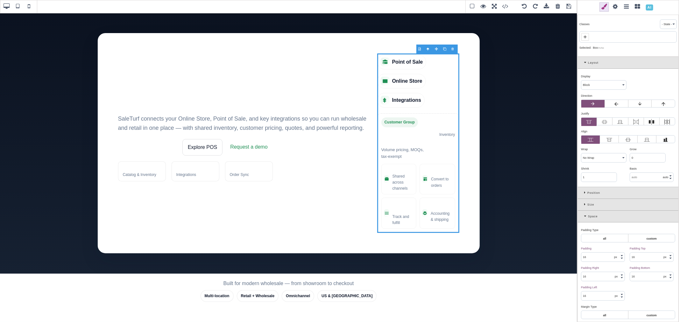
click at [586, 36] on icon at bounding box center [584, 36] width 5 height 5
paste input "st-hero-media"
type input "st-hero-media"
type input "0"
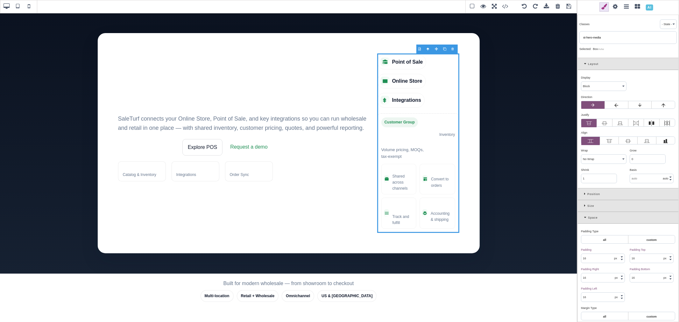
type input "0"
type input "transparent"
type input "0"
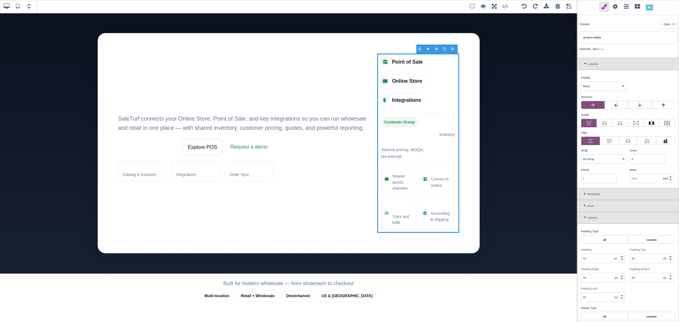
type input "0"
select select "none"
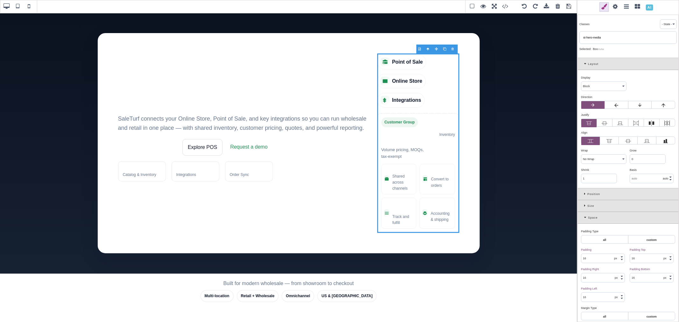
select select "none"
type input "rgb(255, 255, 255)"
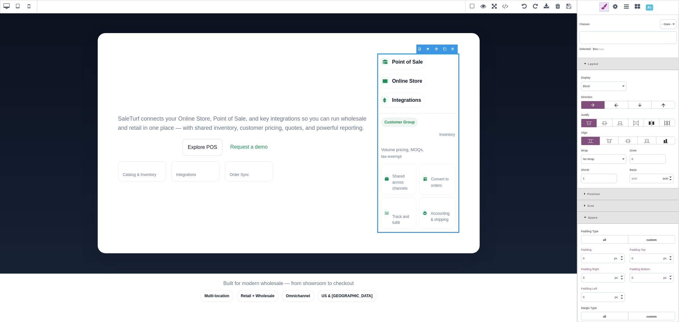
type input "rgb(255, 255, 255)"
type input "0"
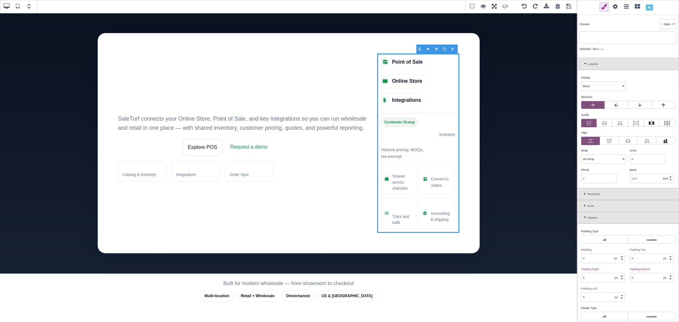
type input "0"
click at [208, 101] on h1 "B2B selling, unified — online, in‑store, and everywhere you work" at bounding box center [247, 81] width 259 height 57
type input "12"
type input "40"
select select "700"
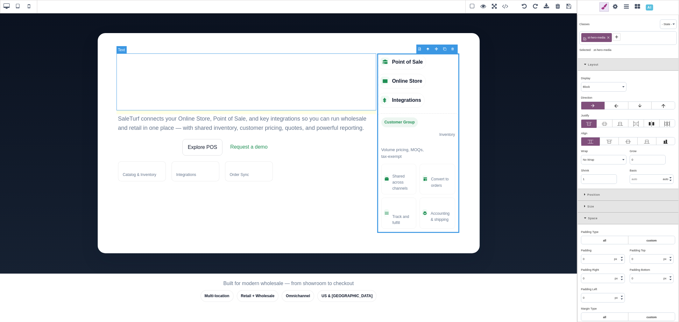
type input "1.15"
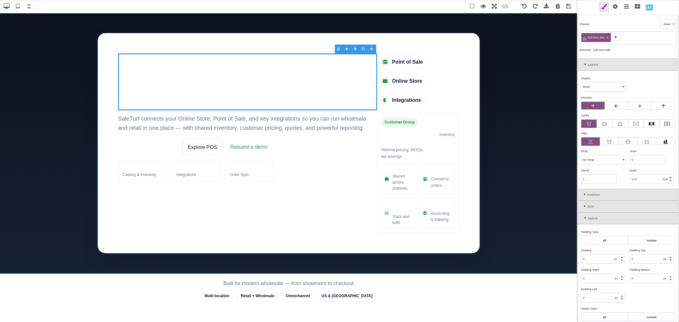
click at [608, 36] on icon at bounding box center [607, 38] width 4 height 4
type input "52"
type input "59.8px"
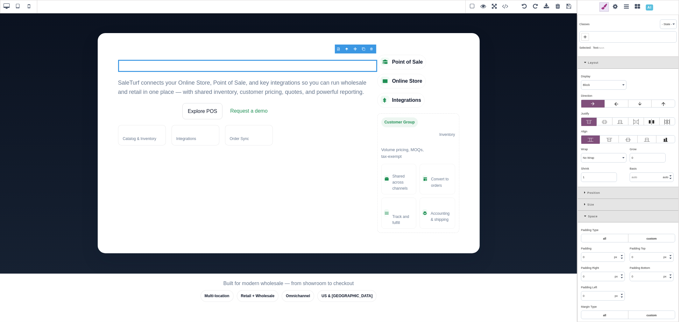
click at [585, 37] on icon at bounding box center [584, 36] width 3 height 3
paste input "st-hero-media"
type input "st-hero-media"
type input "21.44"
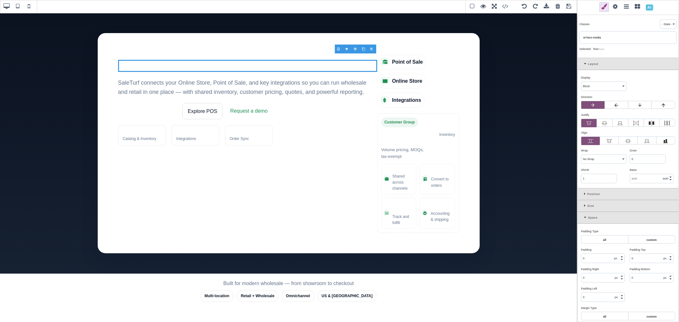
type input "21.44"
type input "32"
type input "51.2px"
click at [609, 36] on icon at bounding box center [608, 38] width 4 height 4
click at [589, 37] on span at bounding box center [585, 37] width 8 height 8
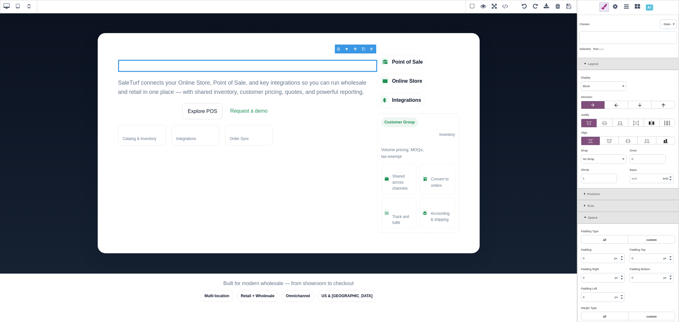
paste input "st-hero-title"
type input "st-hero-title"
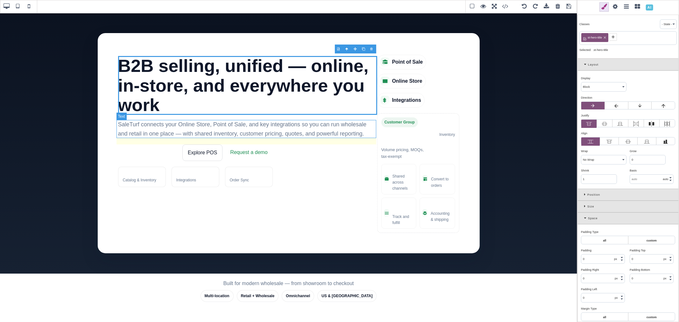
click at [266, 123] on p "SaleTurf connects your Online Store, Point of Sale, and key integrations so you…" at bounding box center [247, 129] width 259 height 18
type input "0"
type input "20"
type input "var(--st-muted)"
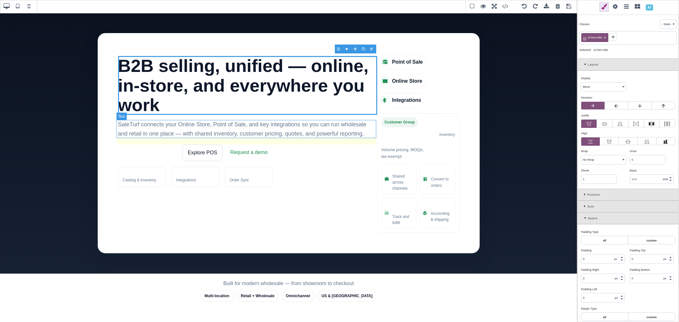
type input "18"
select select "normal"
select select
type input "28.8px"
select select
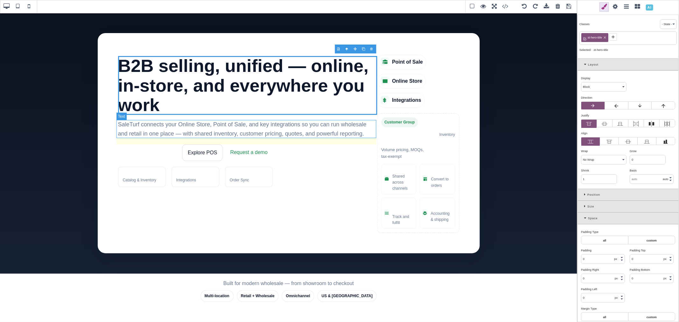
type input "rgb(100, 116, 139)"
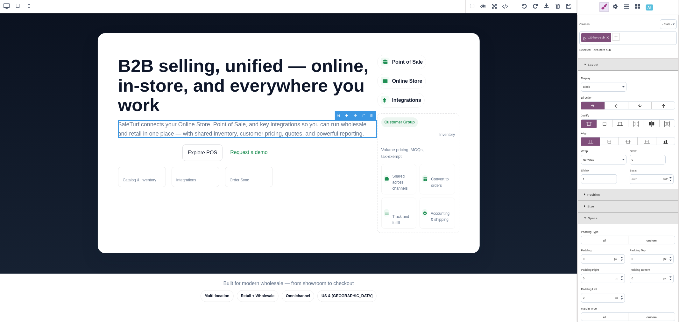
click at [609, 36] on icon at bounding box center [607, 38] width 4 height 4
type input "rgb(100, 116, 139)"
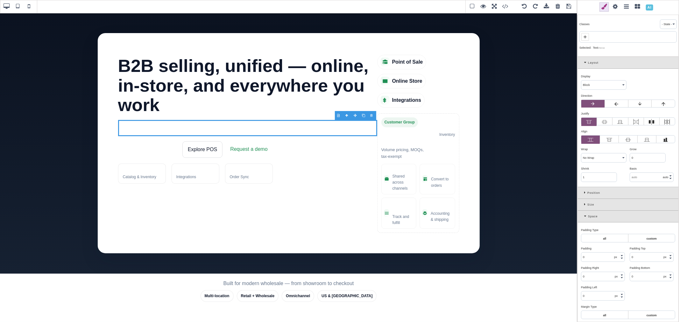
click at [588, 36] on span at bounding box center [585, 37] width 8 height 8
paste input "st-hero-sub"
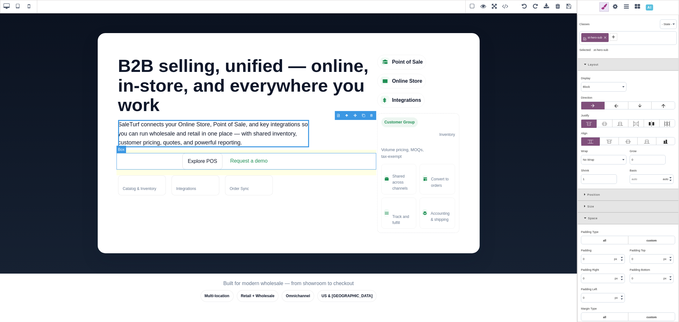
click at [281, 158] on div "Explore Online Store Explore POS Request a demo" at bounding box center [247, 161] width 259 height 17
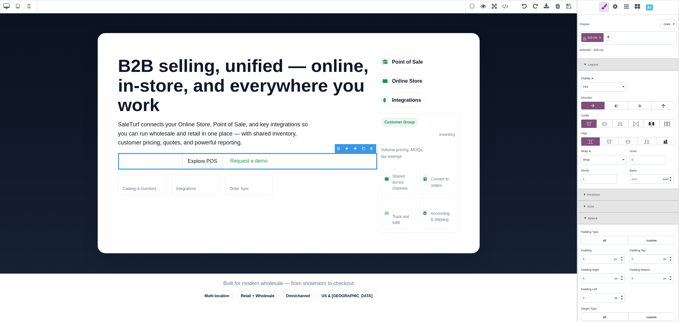
click at [601, 39] on icon at bounding box center [600, 38] width 4 height 4
click at [587, 36] on span at bounding box center [585, 37] width 8 height 8
paste input "st-cta-group"
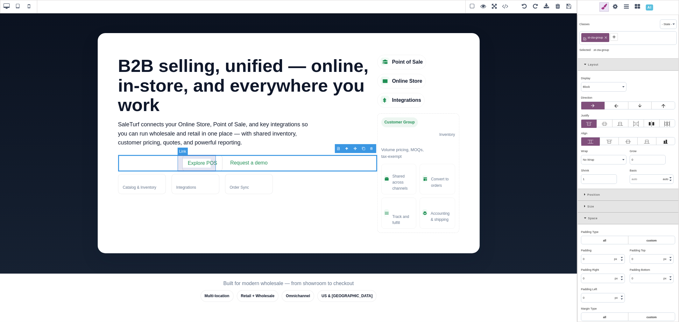
click at [202, 156] on link "Explore POS" at bounding box center [202, 163] width 40 height 17
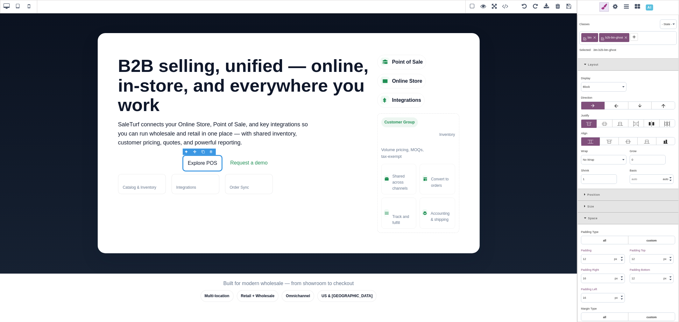
click at [211, 150] on div at bounding box center [211, 152] width 8 height 6
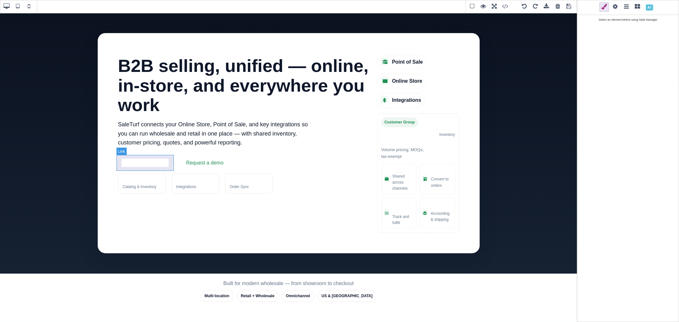
click at [161, 158] on link "Explore Online Store" at bounding box center [148, 163] width 60 height 16
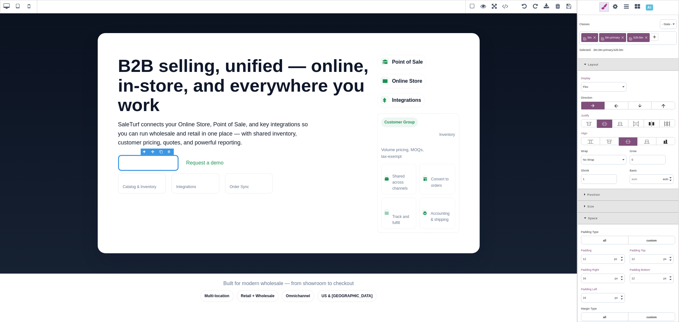
click at [595, 38] on icon at bounding box center [594, 38] width 4 height 4
click at [605, 37] on icon at bounding box center [605, 38] width 4 height 4
click at [600, 37] on icon at bounding box center [600, 38] width 2 height 2
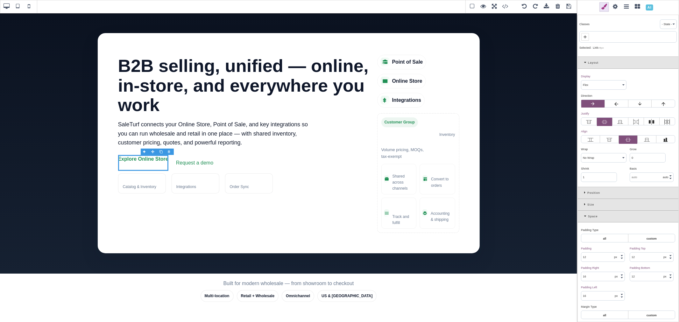
click at [586, 37] on icon at bounding box center [584, 36] width 5 height 5
click at [586, 37] on input "st-btn" at bounding box center [628, 37] width 94 height 9
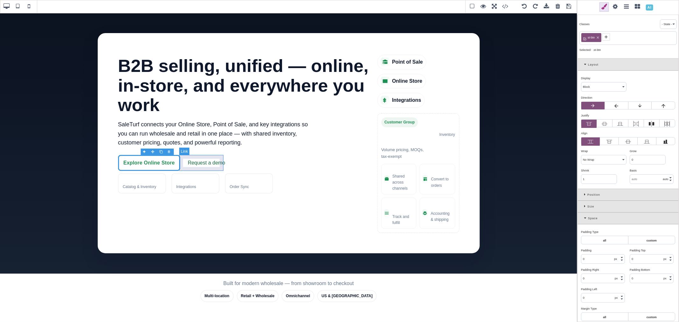
click at [201, 167] on link "Request a demo" at bounding box center [206, 163] width 45 height 16
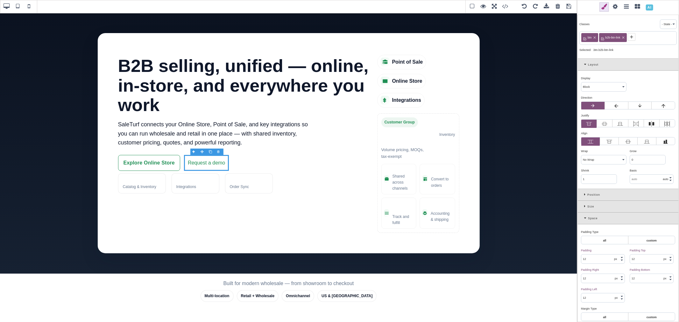
click at [595, 38] on icon at bounding box center [594, 38] width 2 height 2
click at [605, 37] on icon at bounding box center [605, 38] width 4 height 4
click at [584, 36] on icon at bounding box center [584, 36] width 5 height 5
paste input "st-btn"
click at [173, 158] on link "Explore Online Store" at bounding box center [149, 162] width 62 height 15
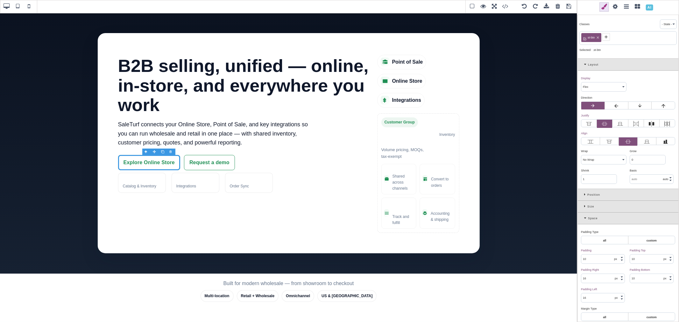
click at [602, 36] on span at bounding box center [606, 37] width 8 height 8
click at [629, 37] on icon at bounding box center [629, 38] width 4 height 4
click at [608, 36] on span at bounding box center [606, 37] width 8 height 8
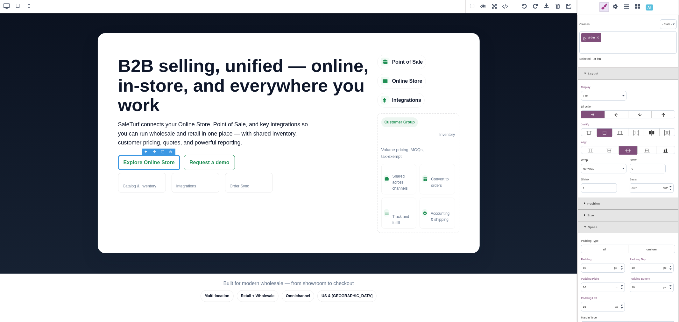
paste input ".st-btn.st-btn-primary"
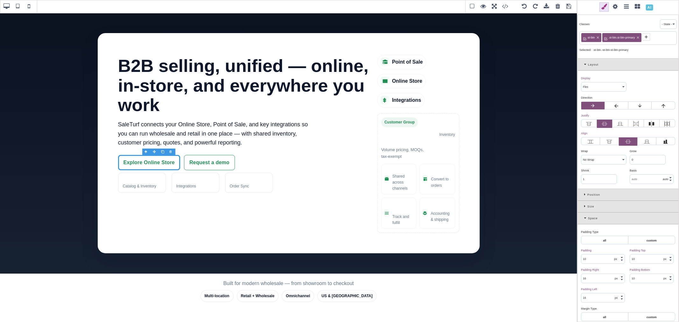
click at [636, 38] on icon at bounding box center [638, 38] width 4 height 4
click at [608, 37] on icon at bounding box center [605, 36] width 5 height 5
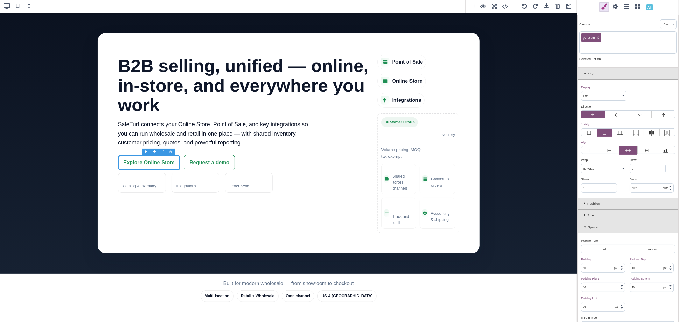
paste input ".st-btn.st-btn-primary"
click at [591, 47] on input ".st-btn.st-btn-primary" at bounding box center [628, 47] width 94 height 9
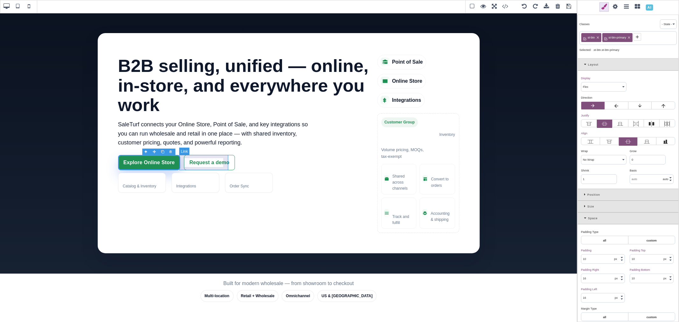
click at [221, 167] on link "Request a demo" at bounding box center [209, 162] width 51 height 15
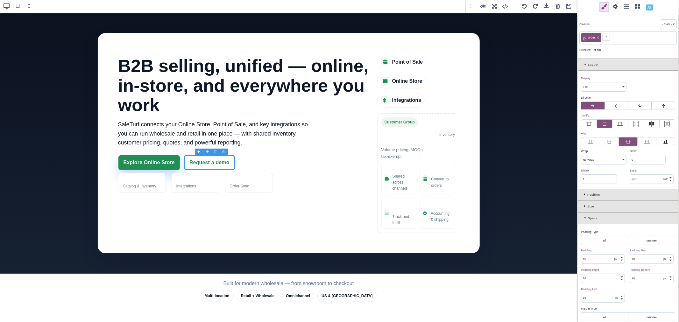
click at [605, 39] on icon at bounding box center [605, 36] width 5 height 5
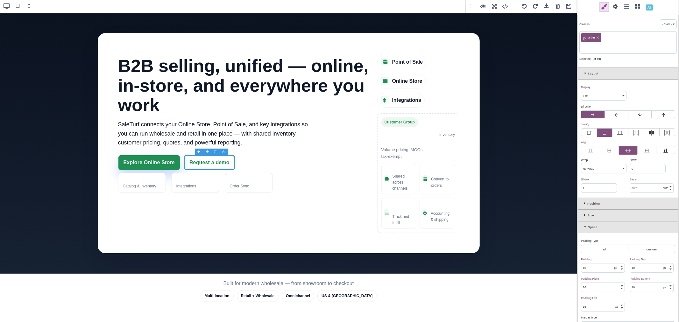
paste input "st-btn-ghost"
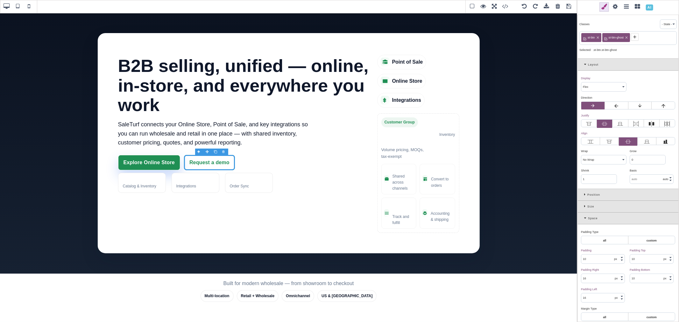
click at [626, 50] on div ".st-btn.st-btn-ghost" at bounding box center [627, 50] width 97 height 6
click at [191, 192] on div "100+ Integrations" at bounding box center [195, 183] width 48 height 20
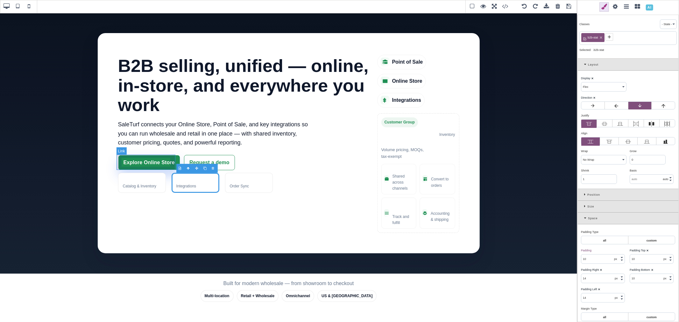
click at [171, 167] on link "Explore Online Store" at bounding box center [149, 162] width 62 height 15
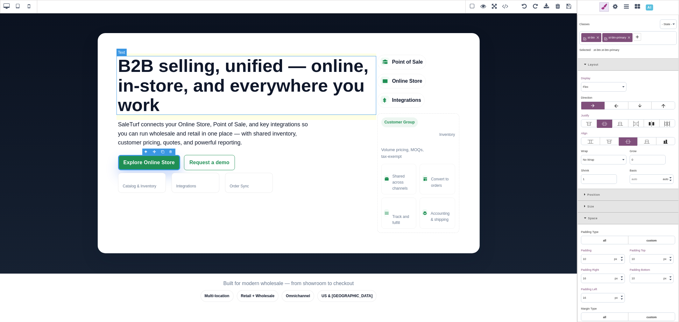
click at [118, 56] on h1 "B2B selling, unified — online, in‑store, and everywhere you work" at bounding box center [247, 85] width 259 height 59
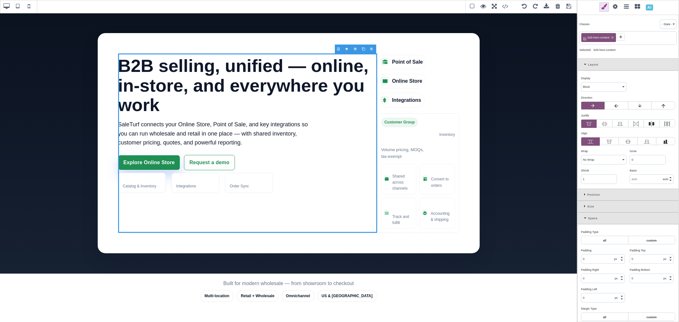
click at [584, 220] on icon at bounding box center [586, 217] width 4 height 3
click at [583, 206] on div "Size" at bounding box center [627, 207] width 101 height 12
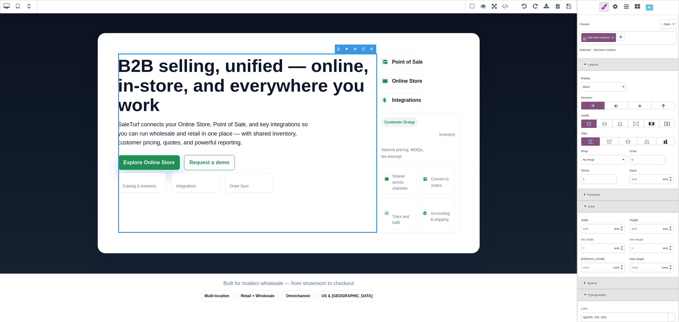
click at [592, 227] on input "text" at bounding box center [602, 228] width 43 height 9
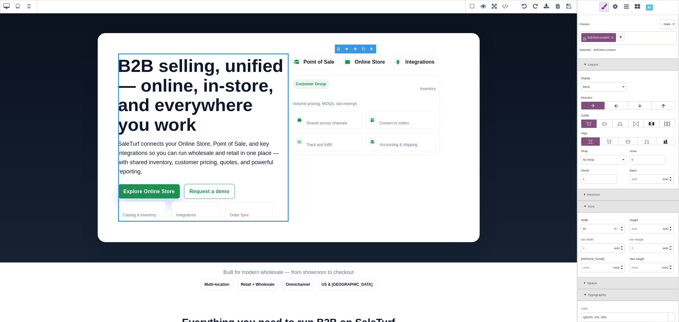
click at [596, 221] on div "Width ⨯" at bounding box center [603, 220] width 44 height 6
click at [290, 55] on div "Point of Sale Online Store Integrations Customer Group Wholesale: 20% off list …" at bounding box center [364, 137] width 151 height 168
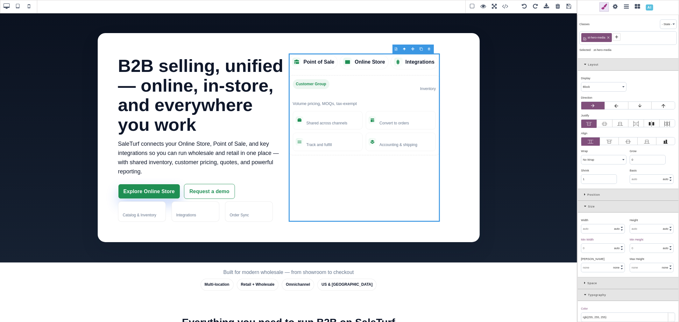
click at [599, 230] on input "text" at bounding box center [602, 228] width 43 height 9
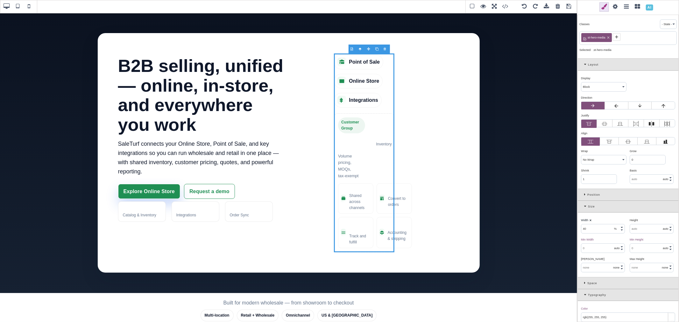
click at [590, 221] on b "⨯" at bounding box center [590, 220] width 3 height 3
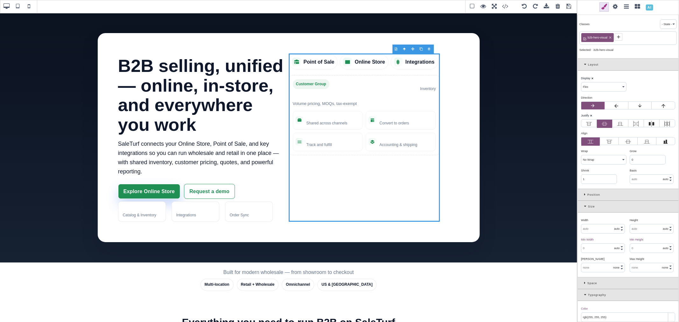
click at [605, 227] on input "text" at bounding box center [602, 228] width 43 height 9
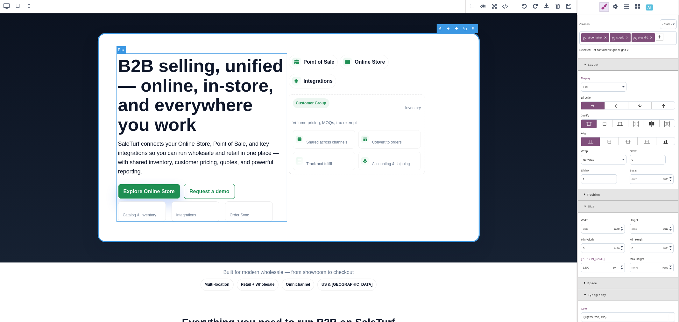
click at [270, 53] on div "B2B selling, unified — online, in‑store, and everywhere you work SaleTurf conne…" at bounding box center [203, 137] width 171 height 168
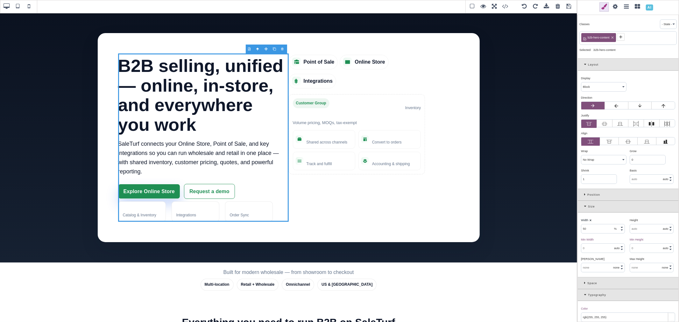
click at [596, 227] on input "50" at bounding box center [602, 228] width 43 height 9
click at [599, 221] on div "Width ⨯" at bounding box center [603, 220] width 44 height 6
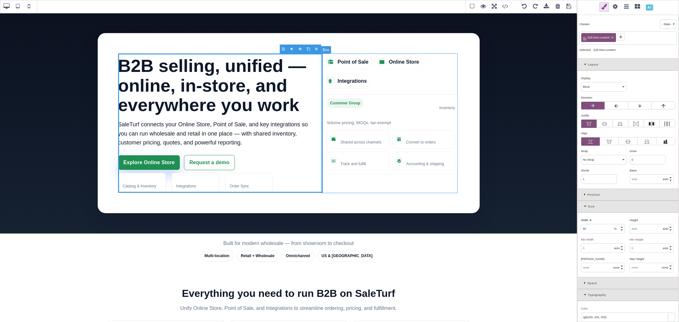
click at [323, 55] on div "Point of Sale Online Store Integrations Customer Group Wholesale: 20% off list …" at bounding box center [391, 122] width 136 height 139
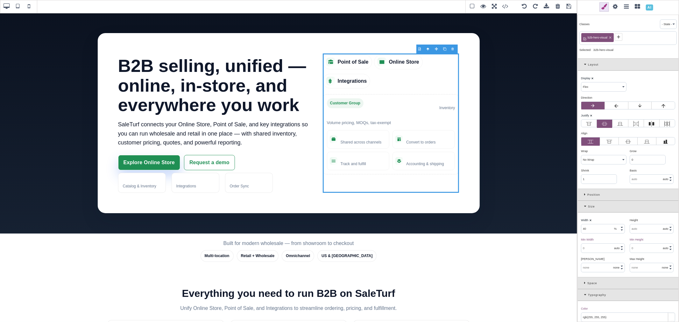
click at [625, 142] on icon at bounding box center [628, 142] width 6 height 6
click at [0, 0] on input "radio" at bounding box center [0, 0] width 0 height 0
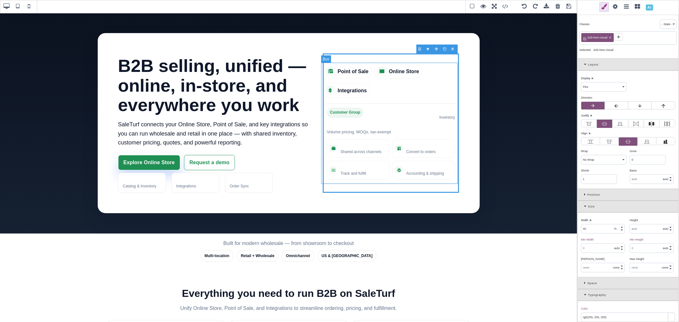
click at [358, 64] on div "Point of Sale Online Store Integrations Customer Group Wholesale: 20% off list …" at bounding box center [391, 123] width 136 height 121
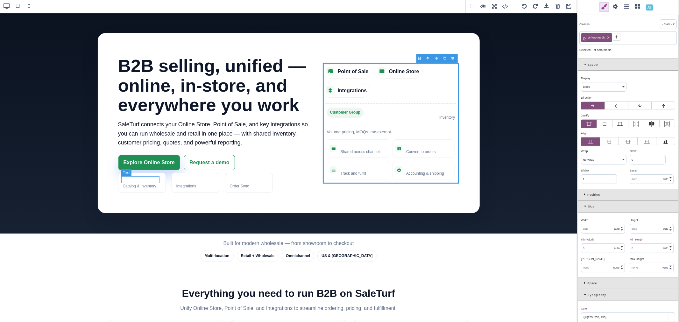
click at [154, 178] on strong "Unified" at bounding box center [142, 179] width 38 height 7
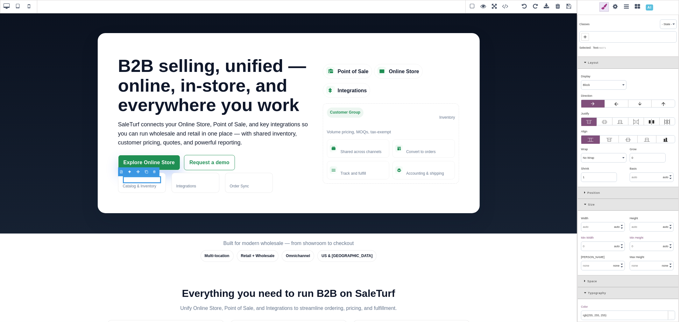
scroll to position [35, 0]
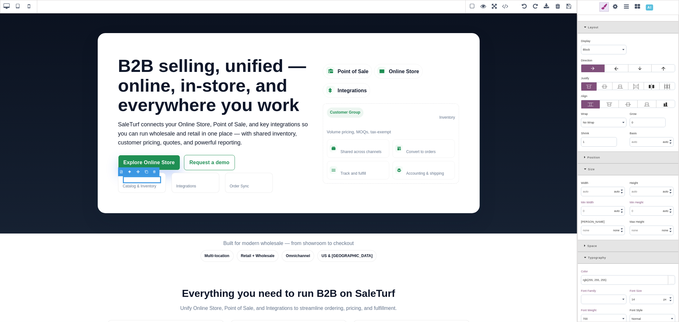
click at [583, 169] on div "Size" at bounding box center [627, 170] width 101 height 12
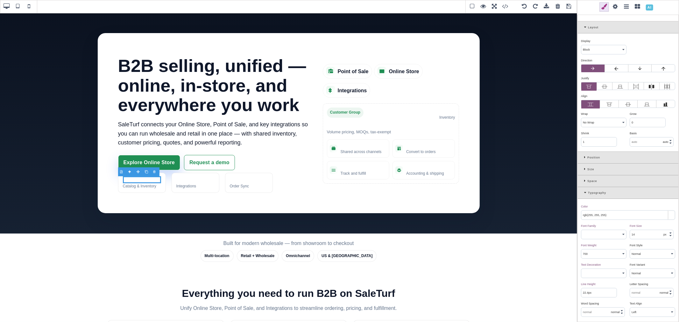
click at [598, 217] on input "rgb(255, 255, 255)" at bounding box center [628, 215] width 94 height 9
paste input "var(--st-text"
click at [606, 208] on div "Color ⨯" at bounding box center [627, 207] width 93 height 6
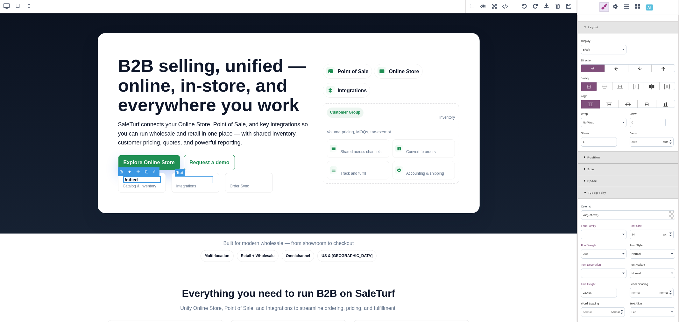
click at [193, 176] on div "100+ Integrations" at bounding box center [195, 183] width 48 height 20
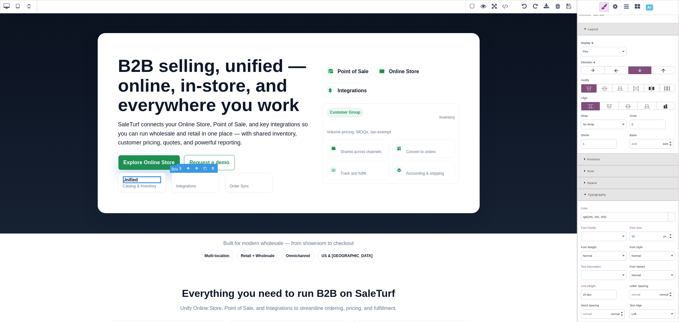
scroll to position [0, 0]
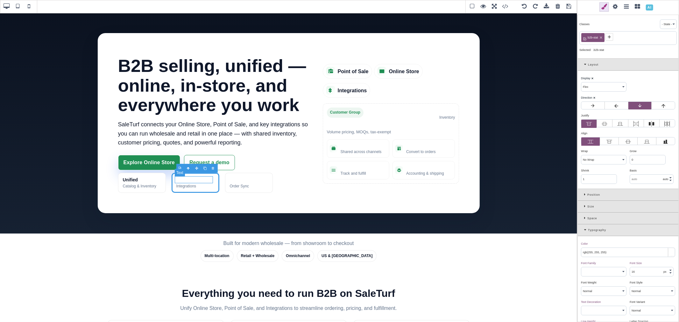
click at [184, 180] on strong "100+" at bounding box center [195, 179] width 38 height 7
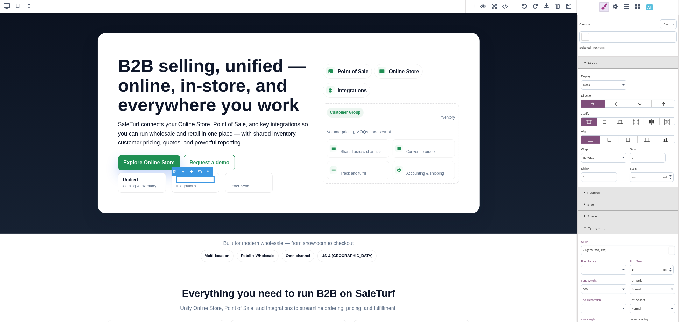
click at [601, 250] on input "rgb(255, 255, 255)" at bounding box center [628, 250] width 94 height 9
paste input "var(--st-text"
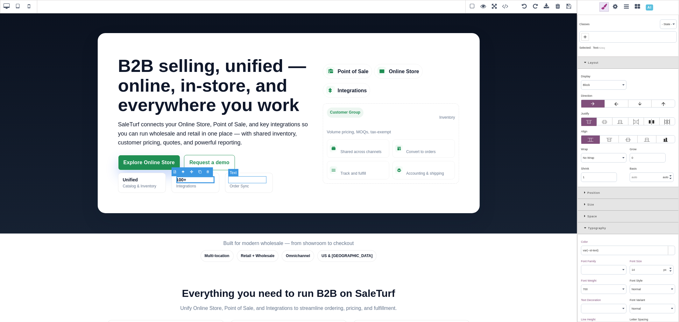
click at [231, 177] on strong "Real‑time" at bounding box center [249, 179] width 38 height 7
click at [591, 249] on input "rgb(255, 255, 255)" at bounding box center [628, 250] width 94 height 9
paste input "var(--st-text"
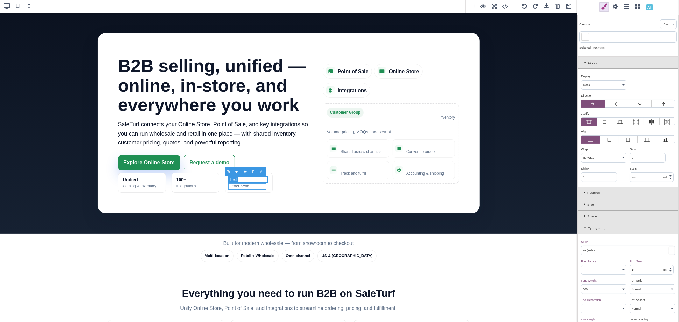
click at [244, 185] on span "Order Sync" at bounding box center [249, 186] width 38 height 6
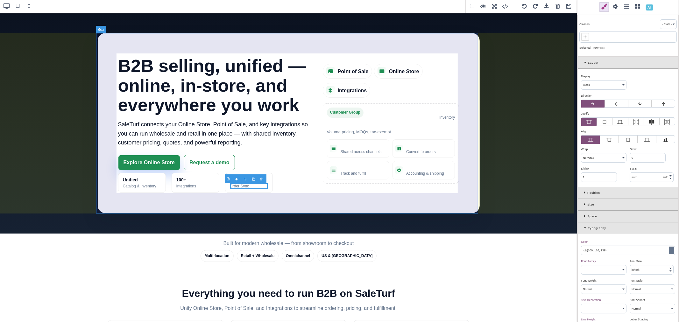
click at [179, 203] on div "B2B selling, unified — online, in‑store, and everywhere you work SaleTurf conne…" at bounding box center [289, 123] width 382 height 180
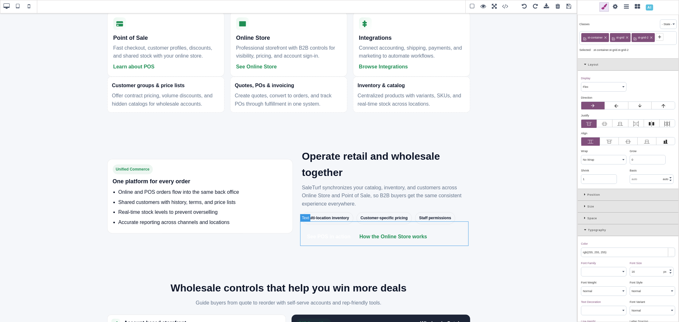
scroll to position [318, 0]
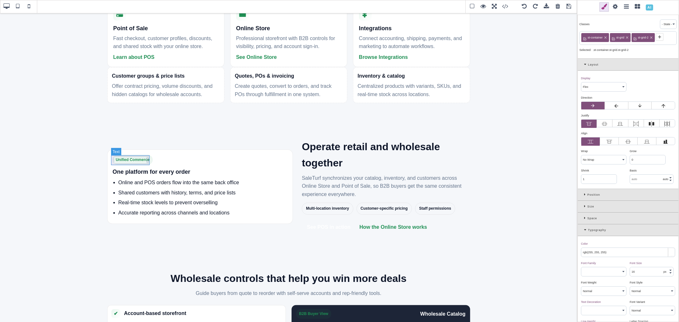
click at [138, 163] on span "Unified Commerce" at bounding box center [133, 160] width 40 height 10
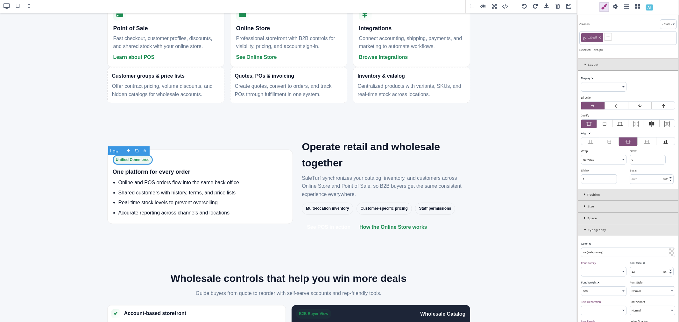
click at [145, 160] on span "Unified Commerce" at bounding box center [133, 160] width 40 height 10
click at [599, 37] on icon at bounding box center [599, 38] width 2 height 2
click at [586, 37] on icon at bounding box center [584, 36] width 3 height 3
paste input "st-badge"
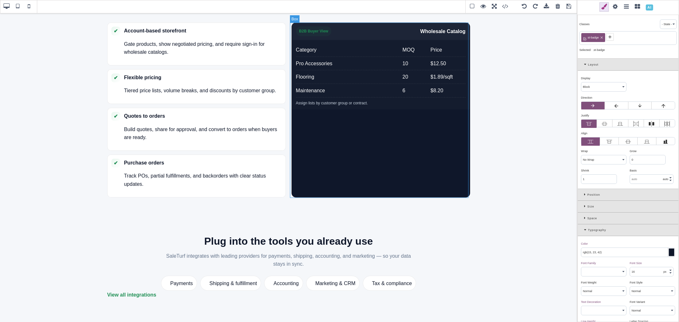
scroll to position [495, 0]
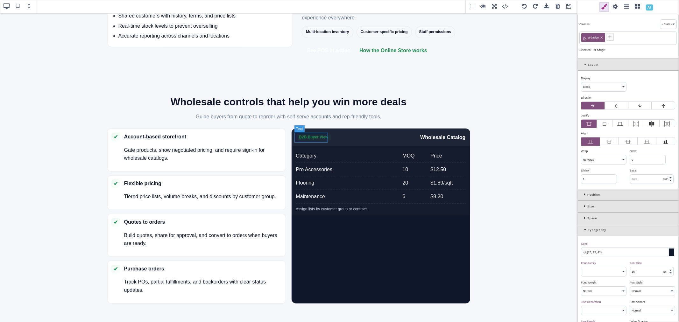
click at [321, 141] on span "B2B Buyer View" at bounding box center [314, 137] width 36 height 10
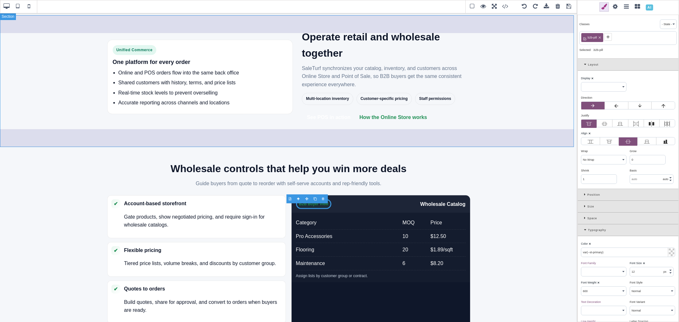
scroll to position [424, 0]
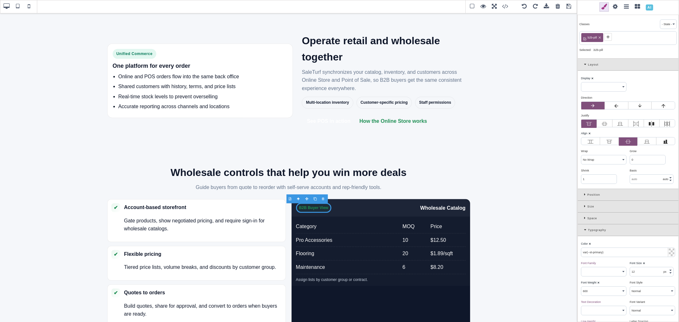
click at [600, 38] on icon at bounding box center [599, 38] width 4 height 4
click at [587, 36] on icon at bounding box center [584, 36] width 5 height 5
paste input "st-badge"
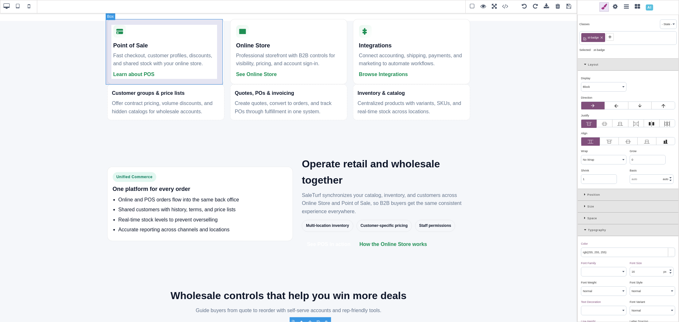
scroll to position [230, 0]
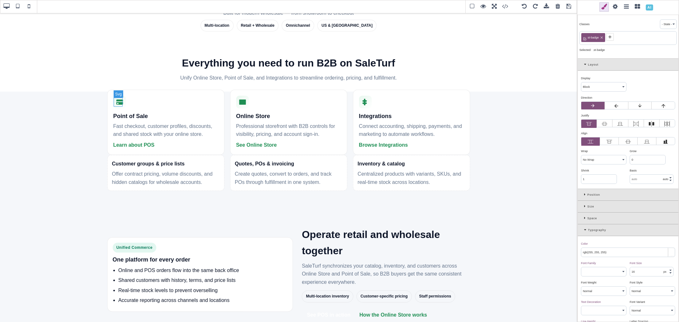
click at [120, 106] on icon at bounding box center [119, 102] width 9 height 9
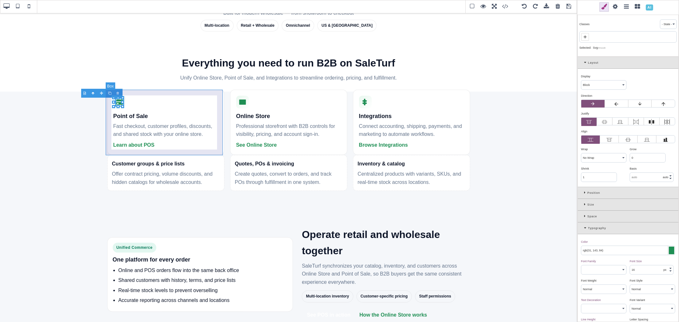
click at [135, 103] on div "Point of Sale Fast checkout, customer profiles, discounts, and shared stock wit…" at bounding box center [165, 123] width 117 height 66
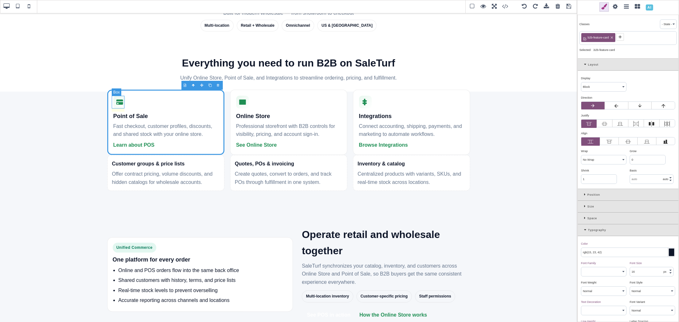
click at [123, 105] on div at bounding box center [119, 102] width 13 height 13
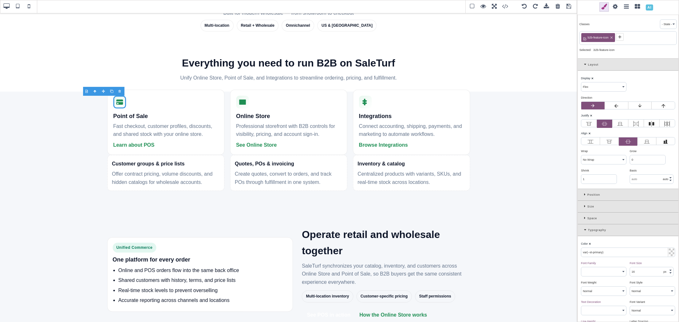
click at [609, 254] on input "var(--st-primary)" at bounding box center [628, 252] width 94 height 9
paste input "rgb(8, 145, 178"
click at [612, 246] on div "Color ⨯" at bounding box center [627, 244] width 93 height 6
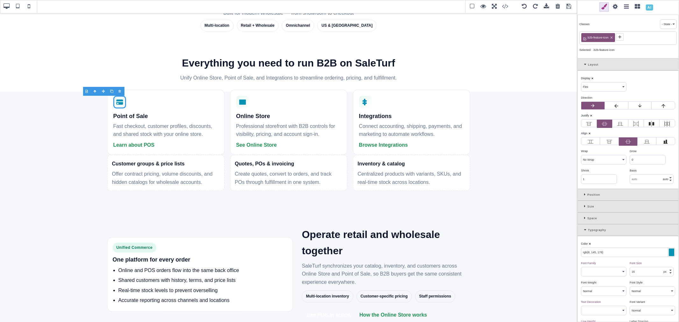
click at [606, 245] on div "Color ⨯" at bounding box center [627, 244] width 93 height 6
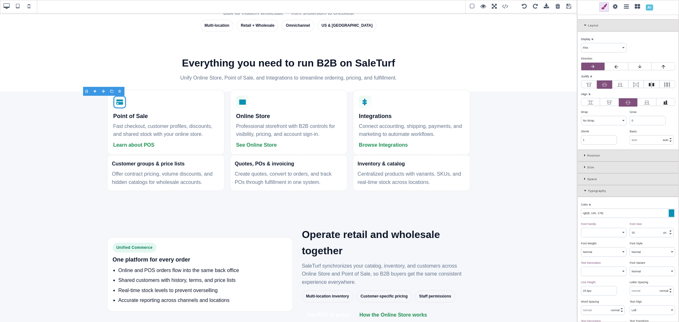
scroll to position [35, 0]
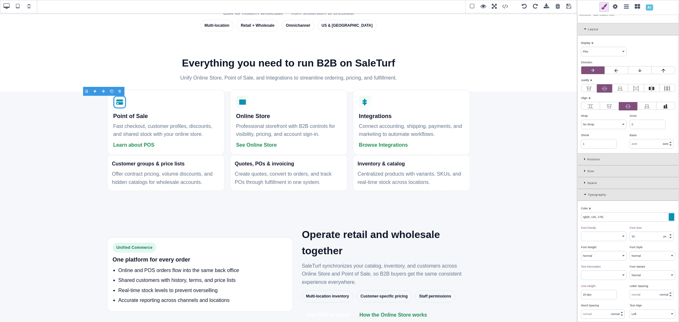
click at [584, 195] on icon at bounding box center [586, 194] width 4 height 3
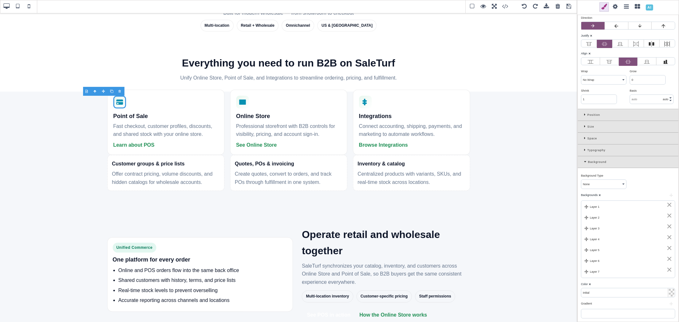
scroll to position [106, 0]
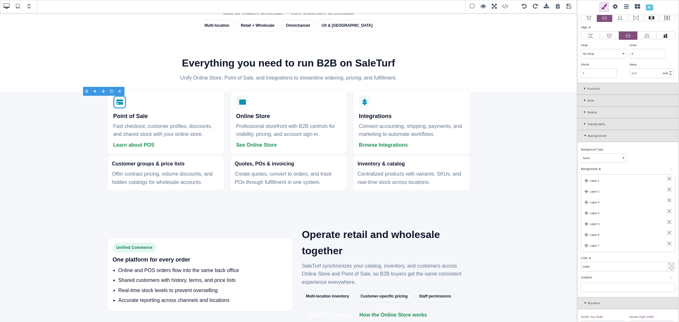
click at [613, 266] on input "initial" at bounding box center [628, 266] width 94 height 9
paste input "rgb(236, 254, 255)"
click at [612, 258] on div "Color ⨯" at bounding box center [627, 258] width 93 height 6
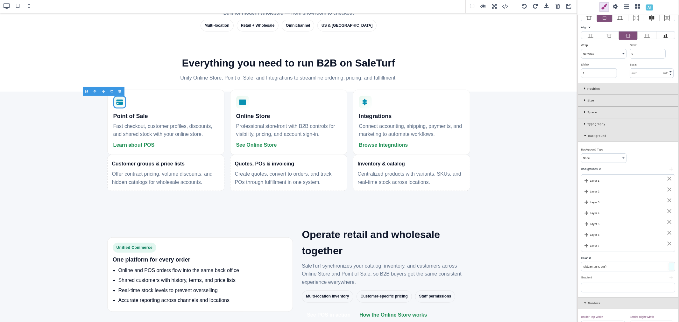
click at [667, 180] on div "⨯" at bounding box center [669, 179] width 6 height 6
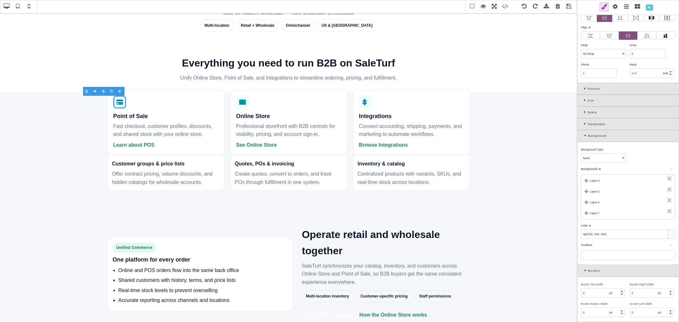
click at [667, 180] on div "⨯" at bounding box center [669, 179] width 6 height 6
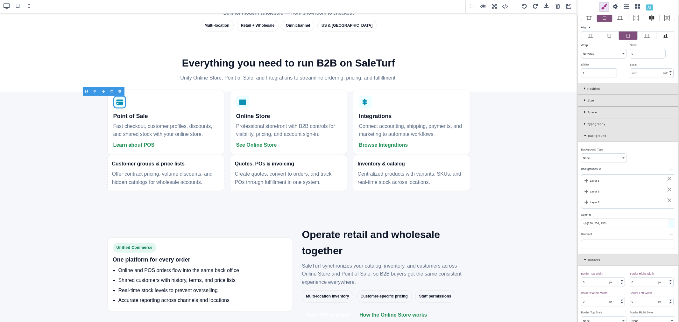
click at [667, 180] on div "⨯" at bounding box center [669, 179] width 6 height 6
click at [667, 186] on div "⨯" at bounding box center [669, 189] width 6 height 6
click at [667, 180] on div "⨯" at bounding box center [669, 179] width 6 height 6
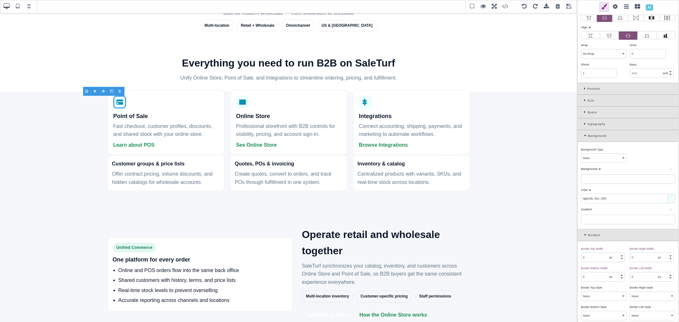
click at [667, 180] on div at bounding box center [628, 179] width 94 height 10
click at [599, 170] on b "⨯" at bounding box center [599, 168] width 3 height 3
click at [604, 182] on div at bounding box center [628, 179] width 94 height 10
click at [241, 107] on div at bounding box center [242, 102] width 13 height 13
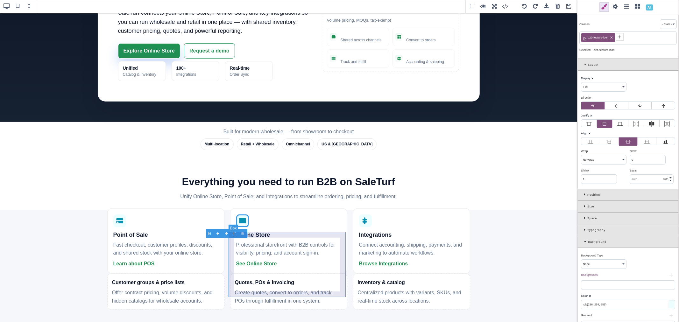
scroll to position [212, 0]
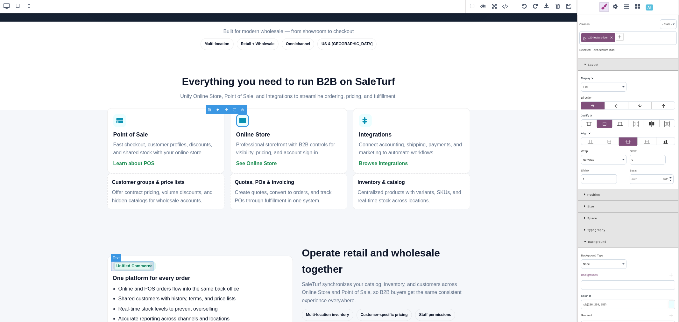
click at [150, 267] on span "Unified Commerce" at bounding box center [135, 266] width 44 height 10
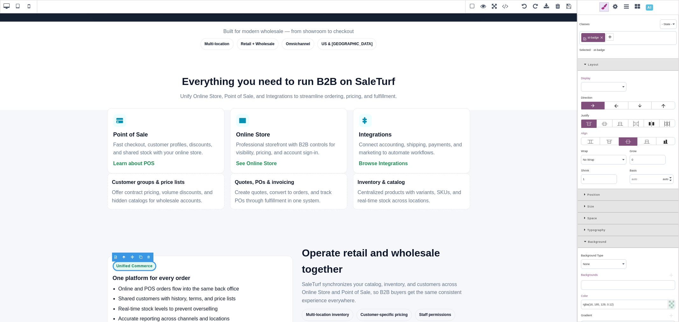
click at [591, 39] on span "st-badge" at bounding box center [592, 38] width 13 height 6
copy span "st-badge"
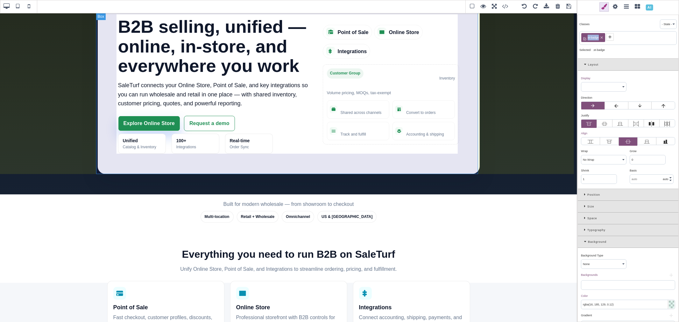
scroll to position [35, 0]
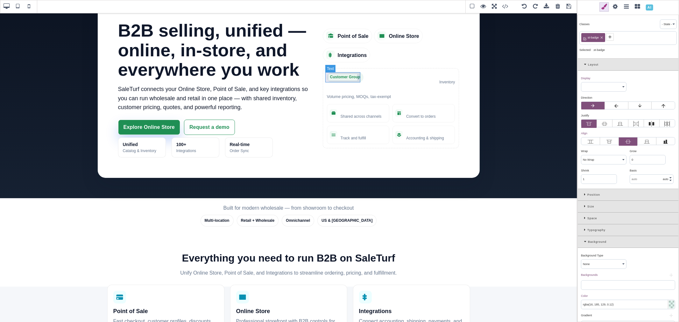
click at [348, 77] on span "Customer Group" at bounding box center [345, 77] width 37 height 10
click at [599, 38] on icon at bounding box center [599, 38] width 2 height 2
click at [586, 35] on icon at bounding box center [584, 36] width 5 height 5
paste input "st-badge"
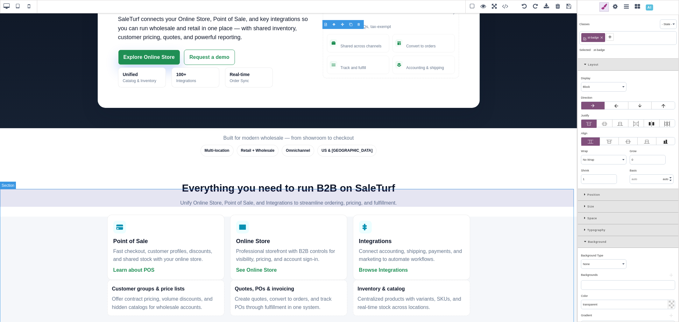
scroll to position [71, 0]
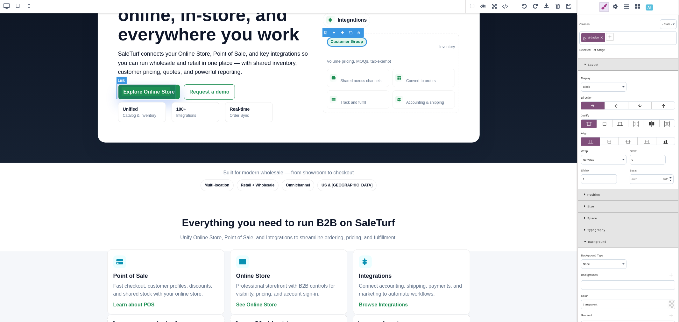
click at [173, 94] on link "Explore Online Store" at bounding box center [149, 91] width 62 height 15
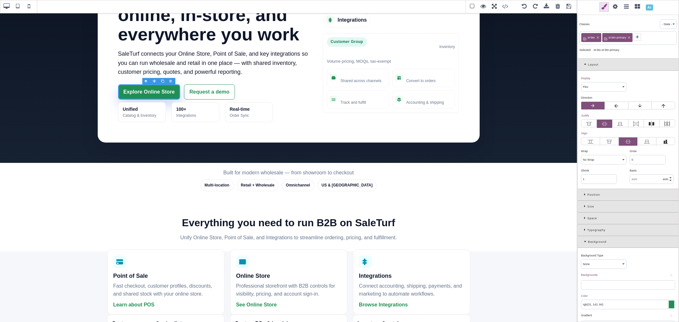
click at [614, 40] on span "st-btn-primary" at bounding box center [617, 38] width 20 height 6
click at [505, 9] on span at bounding box center [508, 7] width 17 height 10
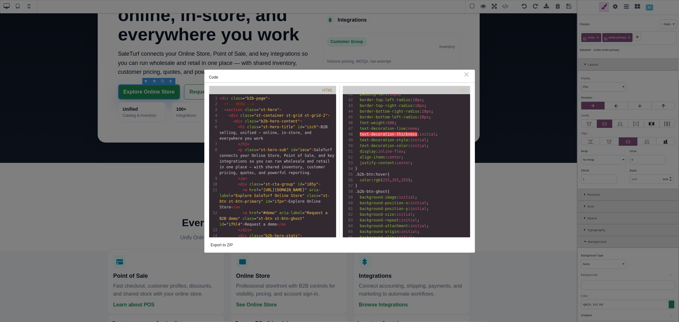
scroll to position [0, 0]
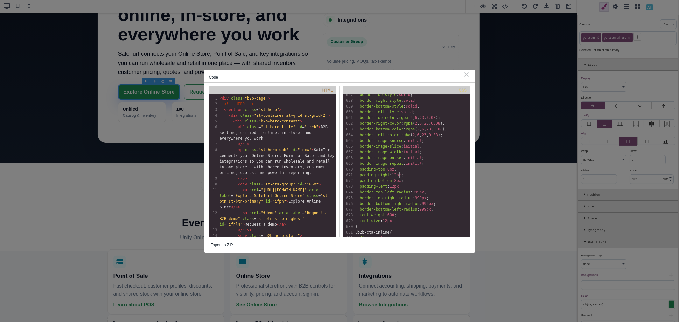
click at [447, 176] on pre "padding-right : 12px ;" at bounding box center [412, 175] width 116 height 6
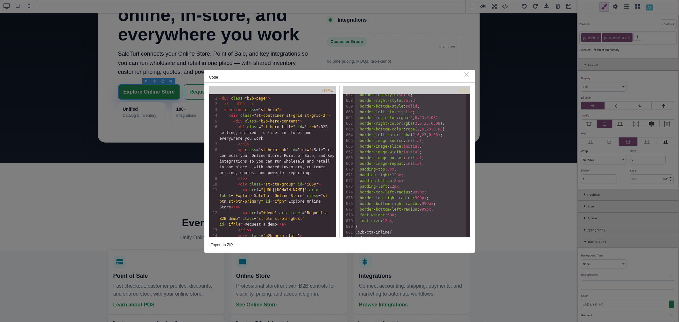
click at [632, 48] on div "Code ⨯ HTML xxxxxxxxxx 472 1 < div class = "b2b-page" > 2 <!-- HERO --> 3 < sec…" at bounding box center [339, 161] width 679 height 322
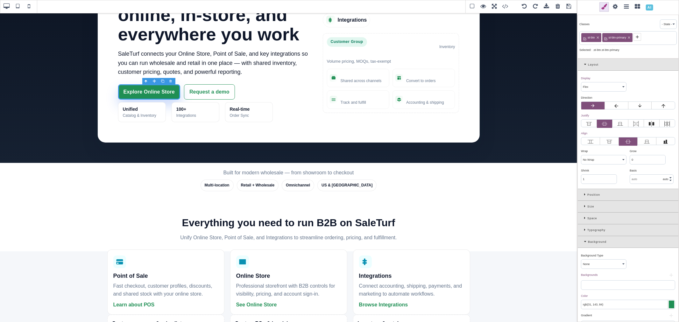
click at [617, 35] on span "st-btn-primary" at bounding box center [617, 38] width 20 height 6
click at [619, 39] on span "st-btn-primary" at bounding box center [617, 38] width 20 height 6
click at [621, 37] on span "st-btn-primary" at bounding box center [617, 38] width 20 height 6
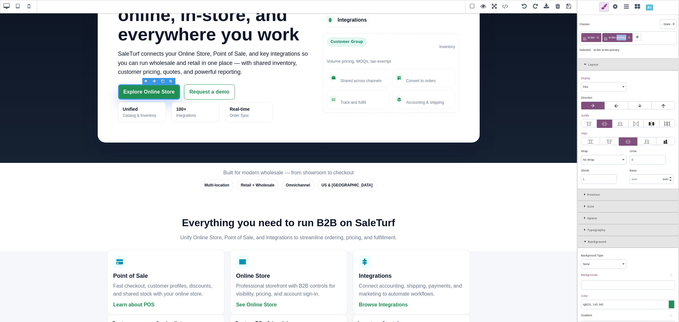
click at [620, 37] on span "st-btn-primary" at bounding box center [617, 38] width 20 height 6
copy span "st-btn-primary"
click at [628, 38] on icon at bounding box center [629, 38] width 4 height 4
click at [607, 37] on icon at bounding box center [605, 36] width 5 height 5
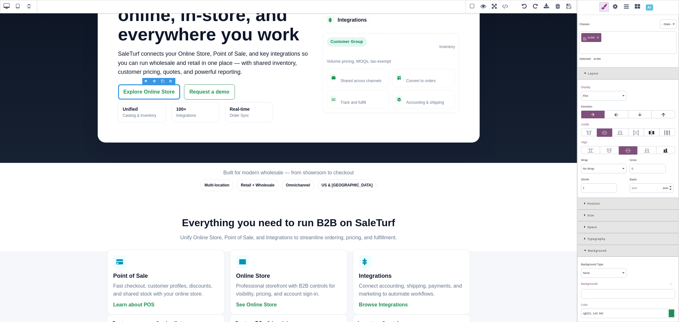
paste input "st-btn-primary"
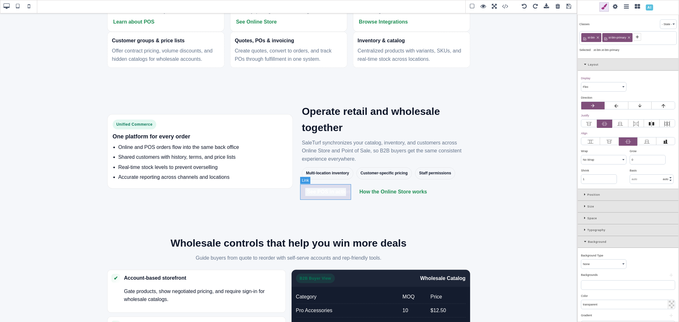
click at [348, 195] on link "See POS in action" at bounding box center [329, 192] width 54 height 16
click at [595, 38] on icon at bounding box center [594, 38] width 2 height 2
click at [605, 37] on icon at bounding box center [605, 38] width 4 height 4
click at [601, 36] on icon at bounding box center [600, 38] width 4 height 4
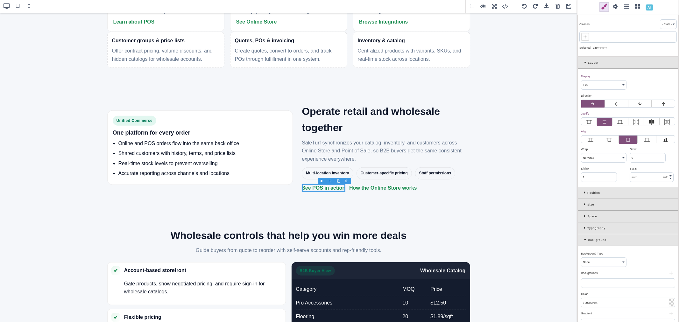
click at [588, 37] on span at bounding box center [585, 37] width 8 height 8
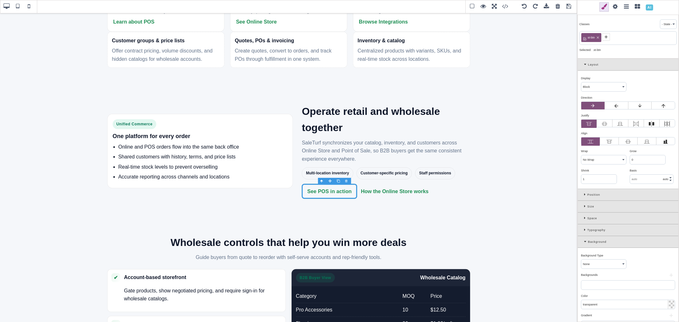
click at [608, 33] on span at bounding box center [606, 37] width 8 height 8
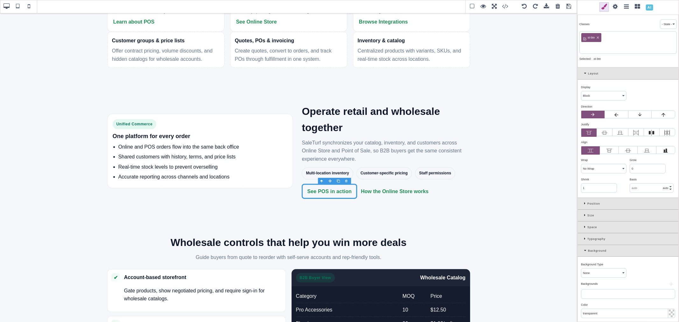
paste input "st-btn-primary"
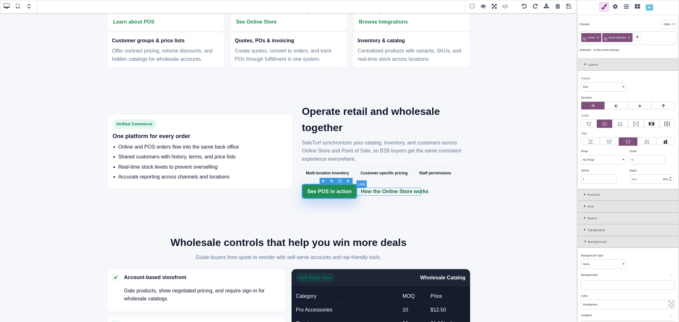
click at [386, 192] on link "How the Online Store works" at bounding box center [394, 191] width 67 height 8
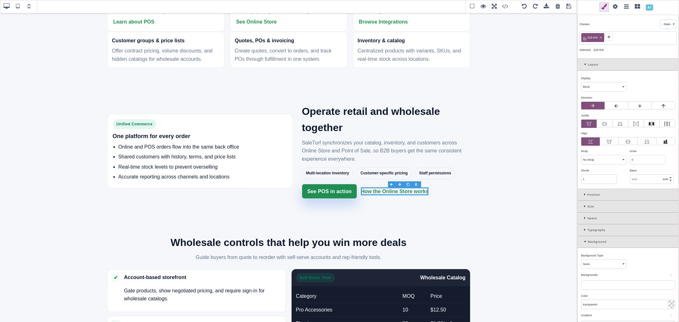
click at [600, 35] on div "b2b-link" at bounding box center [592, 37] width 23 height 9
click at [599, 37] on icon at bounding box center [600, 38] width 2 height 2
click at [583, 36] on icon at bounding box center [584, 36] width 5 height 5
click at [605, 36] on icon at bounding box center [605, 36] width 5 height 5
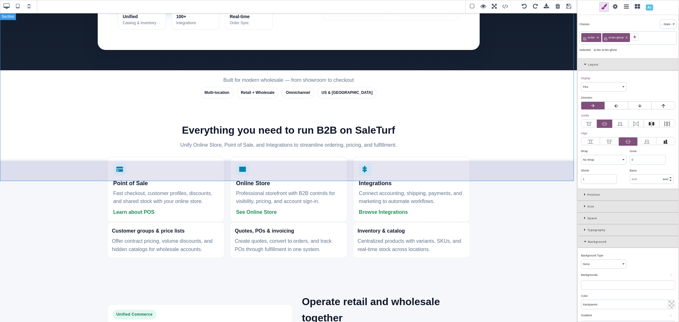
scroll to position [35, 0]
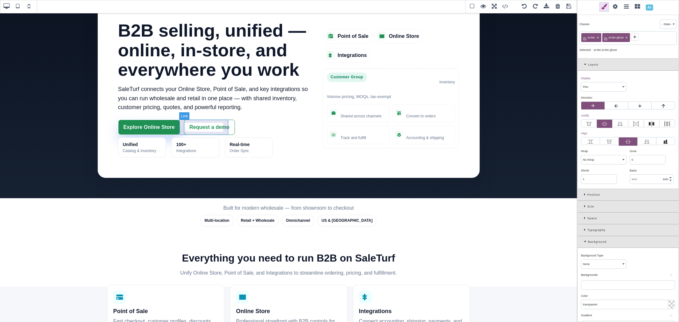
click at [220, 132] on link "Request a demo" at bounding box center [209, 127] width 51 height 15
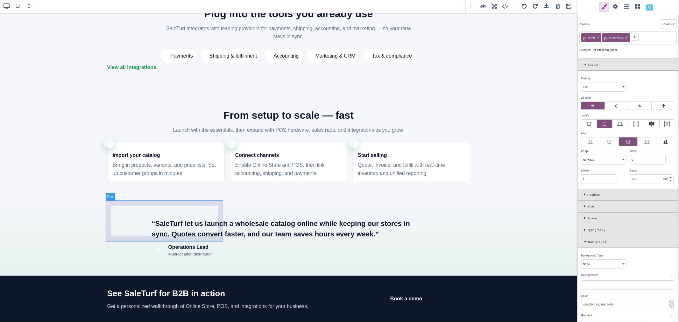
scroll to position [742, 0]
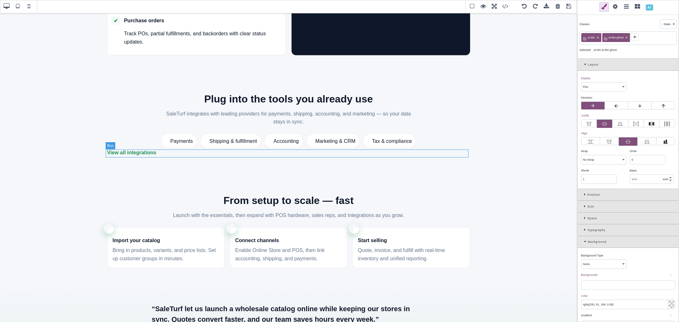
click at [157, 154] on div "View all integrations" at bounding box center [288, 153] width 363 height 8
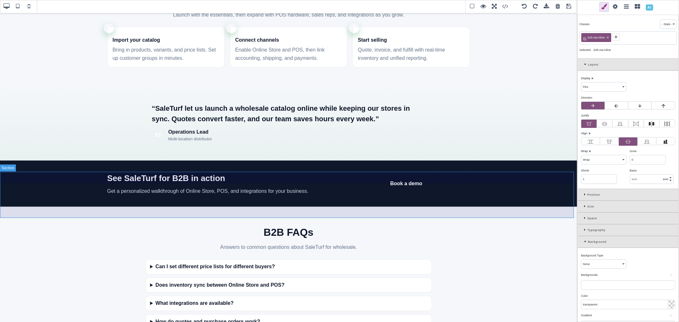
scroll to position [954, 0]
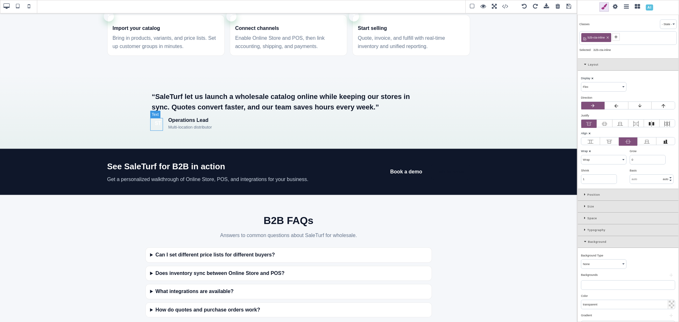
click at [158, 128] on div "ST" at bounding box center [158, 123] width 13 height 13
click at [157, 126] on div "ST" at bounding box center [158, 123] width 13 height 13
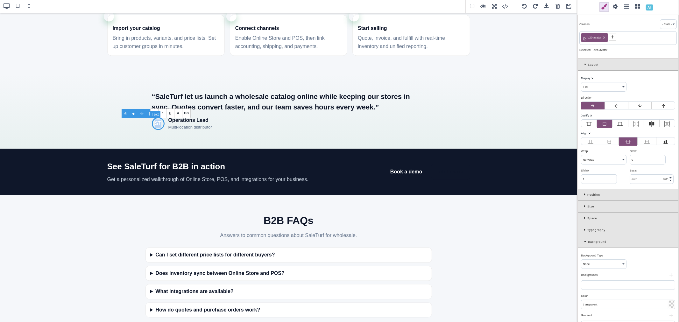
click at [157, 126] on div "ST" at bounding box center [158, 123] width 13 height 13
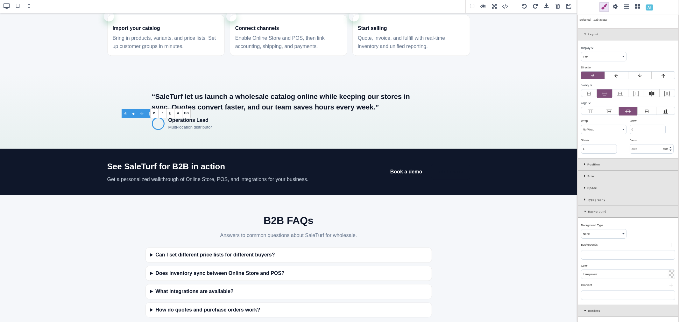
scroll to position [71, 0]
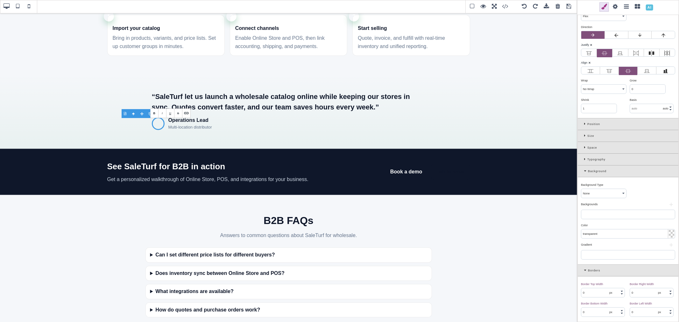
click at [619, 215] on div at bounding box center [628, 215] width 94 height 10
click at [669, 206] on button "+" at bounding box center [671, 205] width 8 height 4
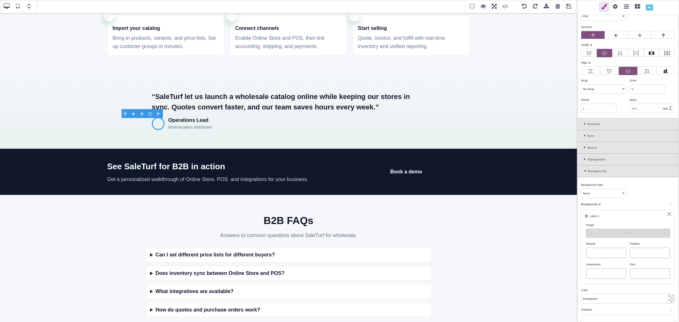
click at [626, 234] on button "Images" at bounding box center [628, 233] width 84 height 9
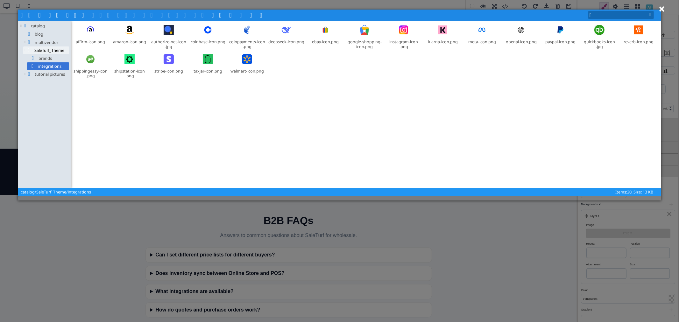
click at [48, 51] on span "SaleTurf_Theme" at bounding box center [46, 50] width 46 height 8
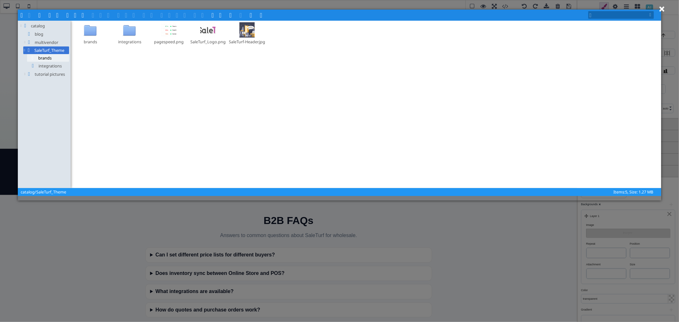
click at [52, 59] on span "brands" at bounding box center [48, 58] width 42 height 8
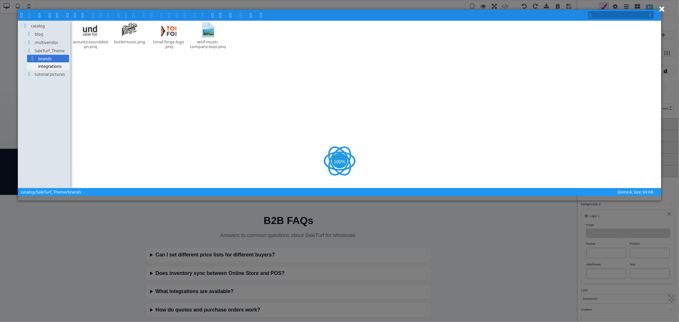
click at [52, 64] on span "integrations" at bounding box center [48, 66] width 42 height 8
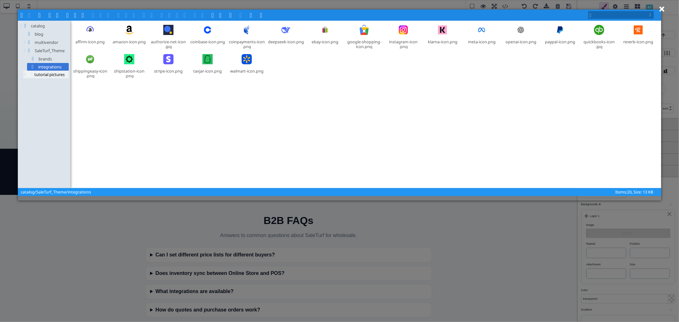
click at [26, 75] on span at bounding box center [25, 74] width 4 height 4
click at [24, 74] on span at bounding box center [25, 74] width 4 height 4
click at [34, 28] on span "catalog" at bounding box center [44, 26] width 50 height 8
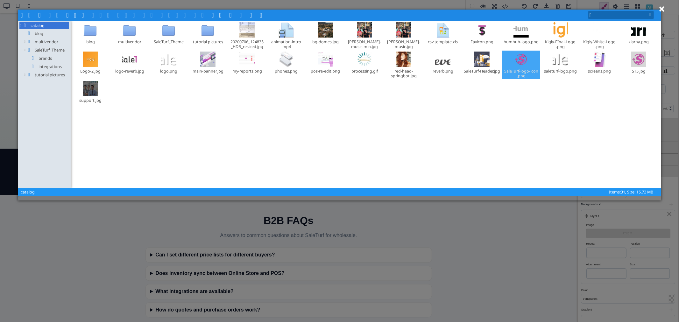
click at [526, 59] on div at bounding box center [520, 59] width 15 height 15
click at [110, 14] on span at bounding box center [109, 14] width 5 height 5
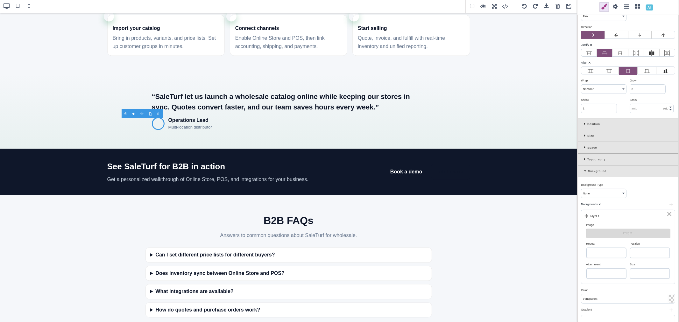
click at [619, 254] on select "repeat repeat-x repeat-y no-repeat" at bounding box center [606, 253] width 40 height 10
click at [586, 248] on select "repeat repeat-x repeat-y no-repeat" at bounding box center [606, 253] width 40 height 10
click at [638, 255] on select "left top left center left bottom right top right center right bottom center top…" at bounding box center [650, 253] width 40 height 10
click at [630, 248] on select "left top left center left bottom right top right center right bottom center top…" at bounding box center [650, 253] width 40 height 10
drag, startPoint x: 633, startPoint y: 273, endPoint x: 637, endPoint y: 274, distance: 3.4
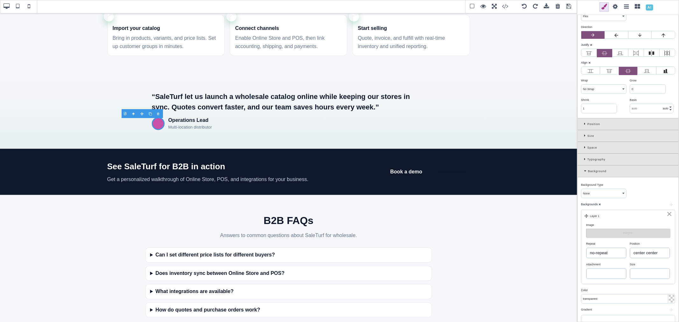
click at [633, 273] on select "auto cover contain" at bounding box center [650, 274] width 40 height 10
click at [630, 269] on select "auto cover contain" at bounding box center [650, 274] width 40 height 10
click at [255, 127] on div "Operations Lead Multi‑location distributor" at bounding box center [289, 123] width 274 height 15
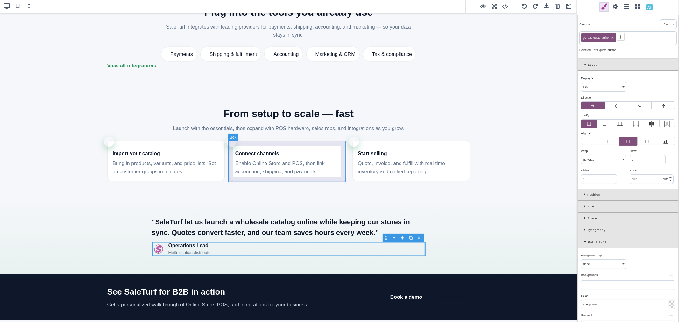
scroll to position [795, 0]
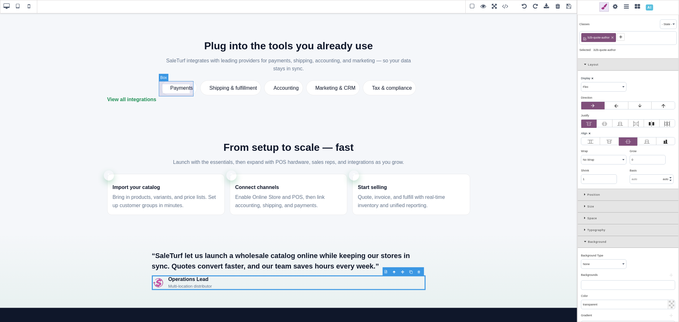
click at [165, 88] on div "Payments" at bounding box center [179, 87] width 36 height 15
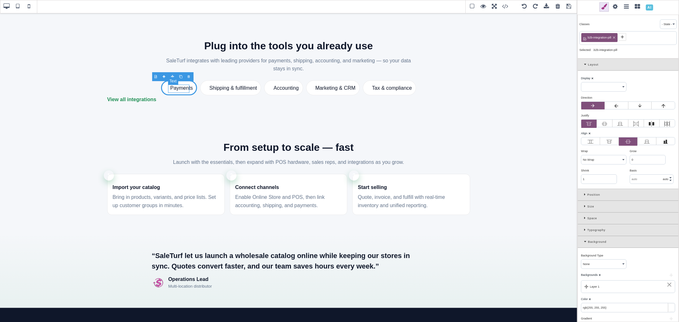
click at [178, 91] on span "Payments" at bounding box center [181, 88] width 23 height 8
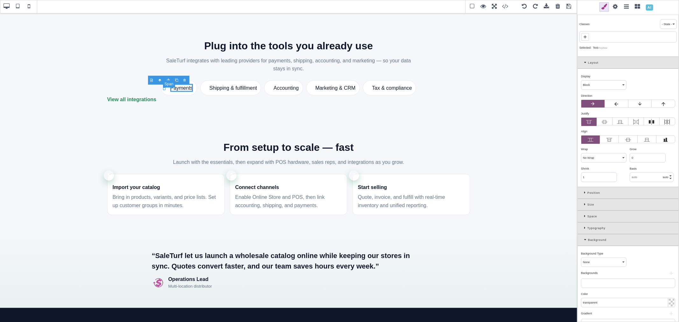
click at [165, 89] on span at bounding box center [166, 88] width 3 height 3
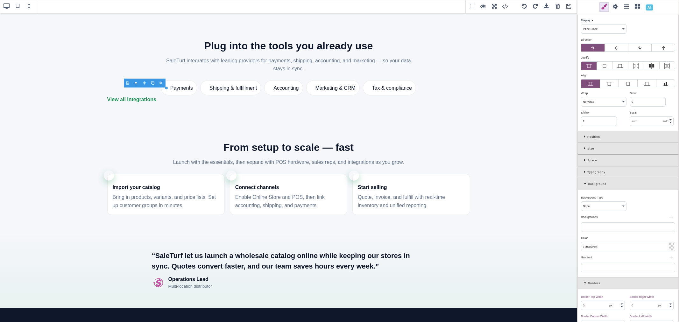
scroll to position [71, 0]
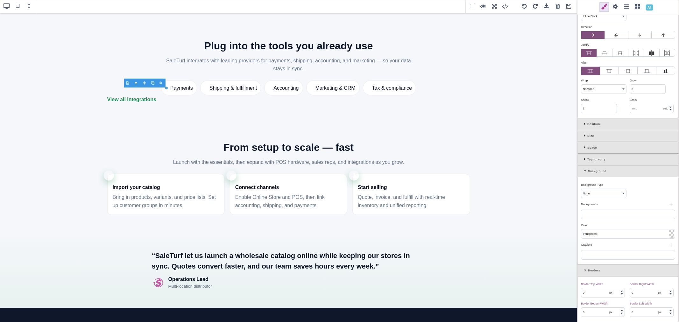
click at [670, 236] on div at bounding box center [670, 234] width 5 height 8
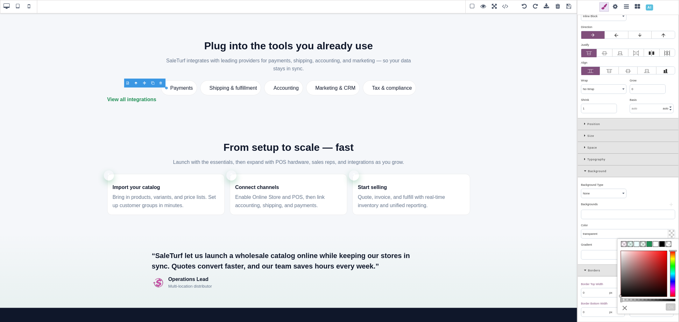
click at [651, 244] on span at bounding box center [648, 243] width 5 height 5
click at [648, 204] on div "Backgrounds ⨯" at bounding box center [627, 204] width 93 height 6
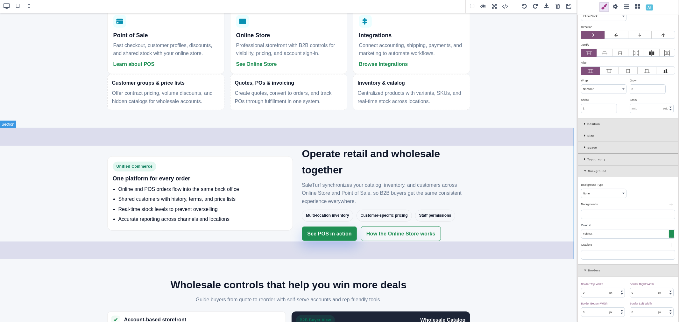
scroll to position [300, 0]
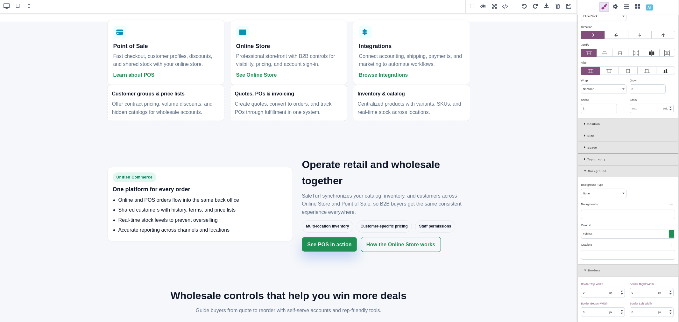
click at [570, 6] on span at bounding box center [569, 7] width 10 height 10
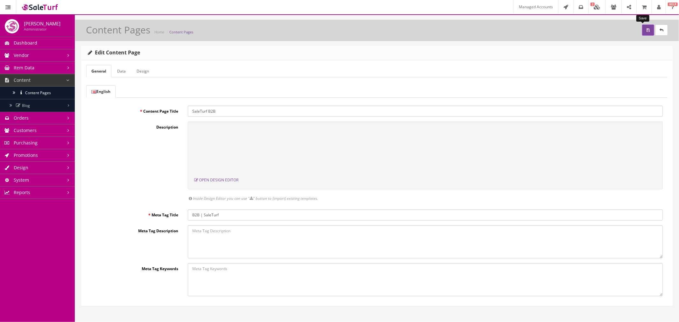
click at [642, 31] on button "submit" at bounding box center [648, 29] width 12 height 11
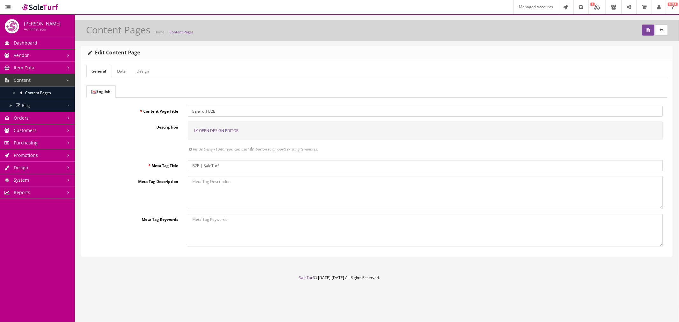
click at [223, 131] on span "Open Design Editor" at bounding box center [218, 130] width 39 height 5
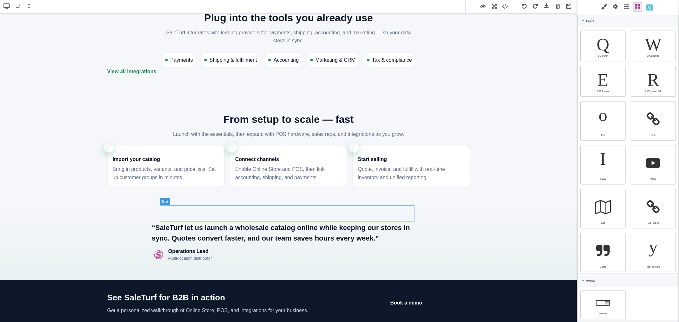
scroll to position [848, 0]
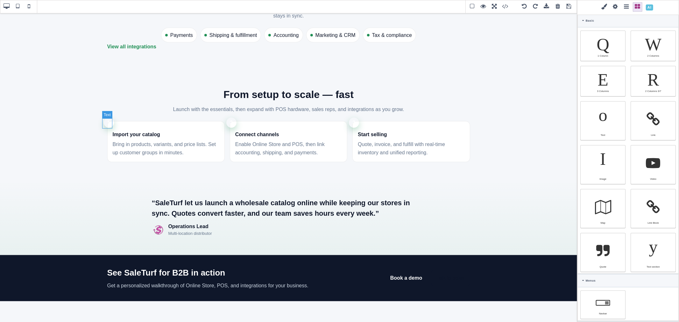
click at [106, 123] on div "1" at bounding box center [109, 123] width 10 height 10
select select "flex"
type input "rgb(255, 255, 255)"
select select
select select "800"
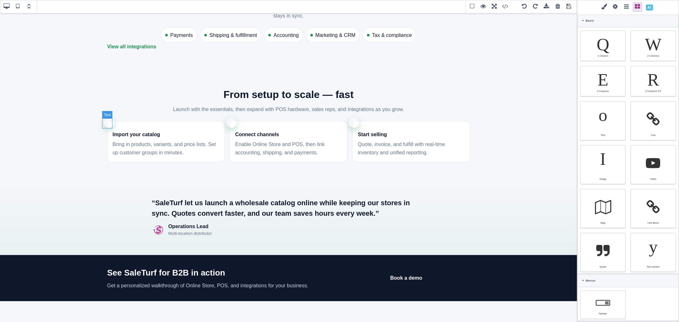
select select
type input "rgb(255, 255, 255)"
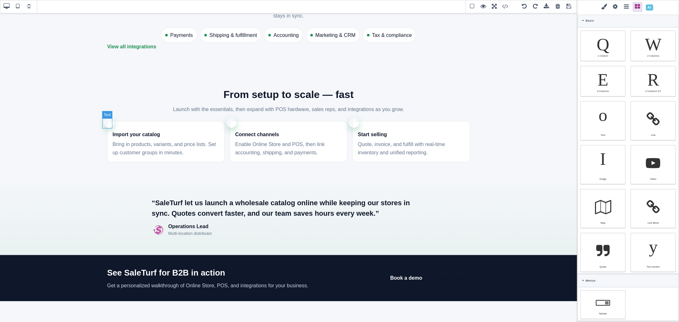
type input "rgb(255, 255, 255)"
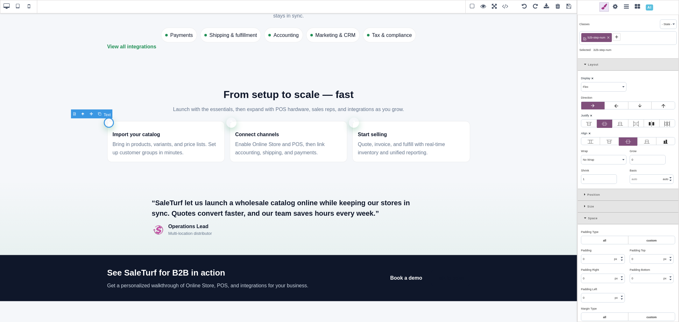
click at [106, 123] on div "1" at bounding box center [109, 123] width 10 height 10
click at [583, 219] on div "Space" at bounding box center [627, 219] width 101 height 12
click at [668, 251] on div at bounding box center [670, 252] width 5 height 8
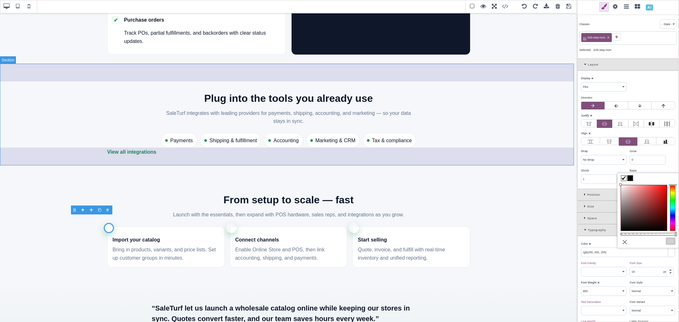
scroll to position [742, 0]
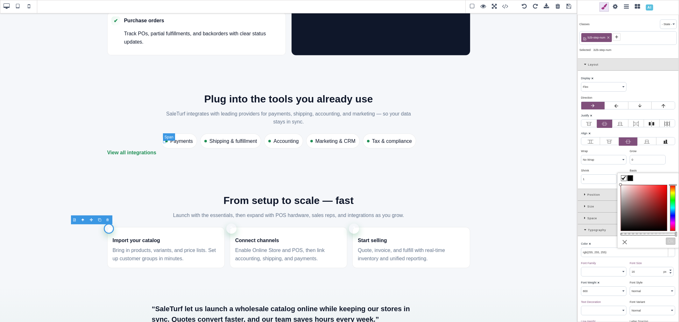
click at [165, 142] on span at bounding box center [166, 141] width 3 height 3
select select "inline-block"
type input "rgb(15, 23, 42)"
select select "normal"
select select
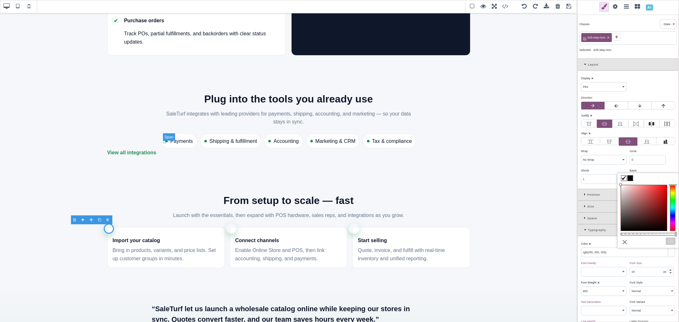
select select
type input "rgb(31, 143, 84)"
type input "rgb(15, 23, 42)"
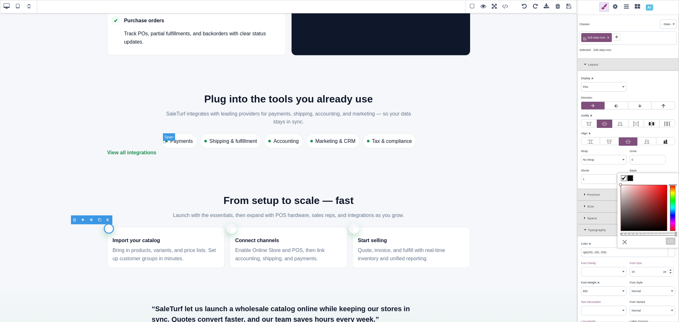
type input "rgb(15, 23, 42)"
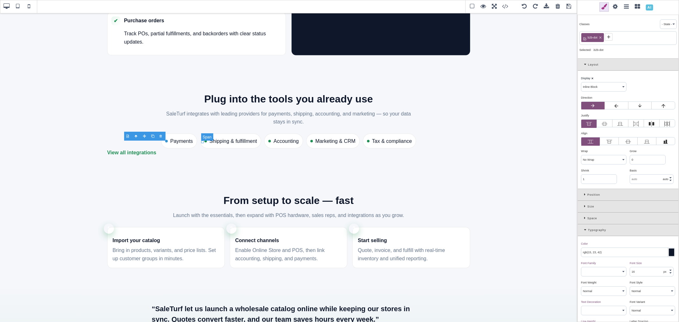
click at [204, 141] on span at bounding box center [205, 141] width 3 height 3
click at [107, 229] on div "1" at bounding box center [109, 229] width 10 height 10
select select "flex"
type input "rgb(255, 255, 255)"
select select "800"
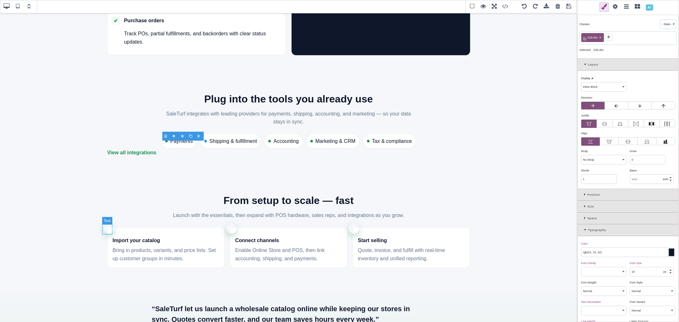
select select
type input "transparent"
type input "rgb(255, 255, 255)"
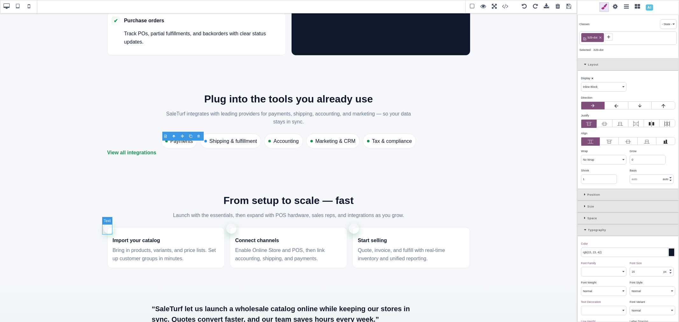
type input "rgb(255, 255, 255)"
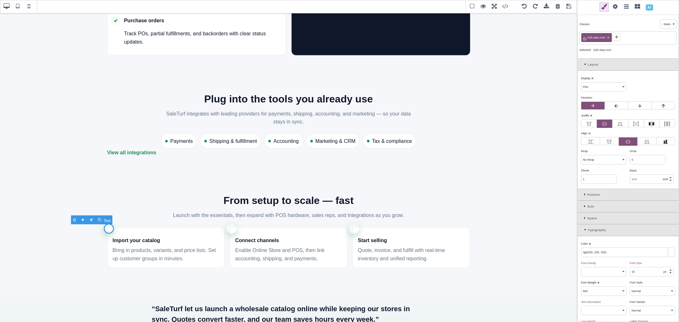
click at [107, 229] on div "1" at bounding box center [109, 229] width 10 height 10
click at [624, 254] on input "rgb(255, 255, 255)" at bounding box center [628, 252] width 94 height 9
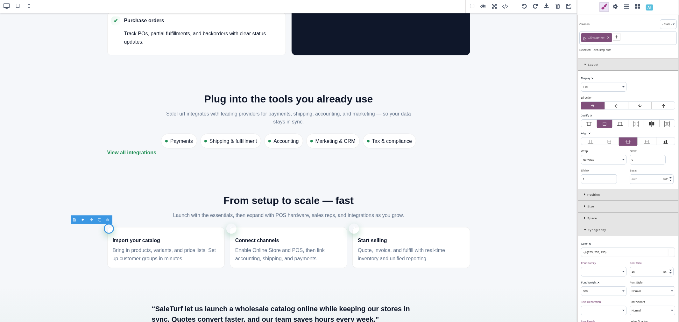
click at [624, 254] on input "rgb(255, 255, 255)" at bounding box center [628, 252] width 94 height 9
paste input "(--st-primary"
click at [608, 251] on input "(--st-primary)" at bounding box center [628, 252] width 94 height 9
click at [611, 252] on input "(--st-primary)" at bounding box center [628, 252] width 94 height 9
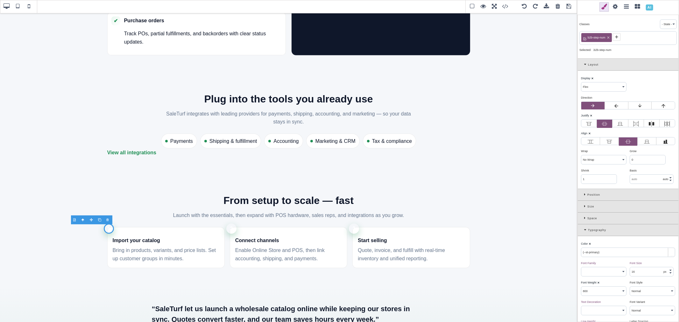
click at [612, 245] on div "Color ⨯" at bounding box center [627, 244] width 93 height 6
click at [612, 253] on input "(--st-primary)" at bounding box center [628, 252] width 94 height 9
click at [582, 253] on input "(--st-primary)" at bounding box center [628, 252] width 94 height 9
type input "var(--st-primary)"
click at [617, 243] on div "Color ⨯" at bounding box center [627, 244] width 93 height 6
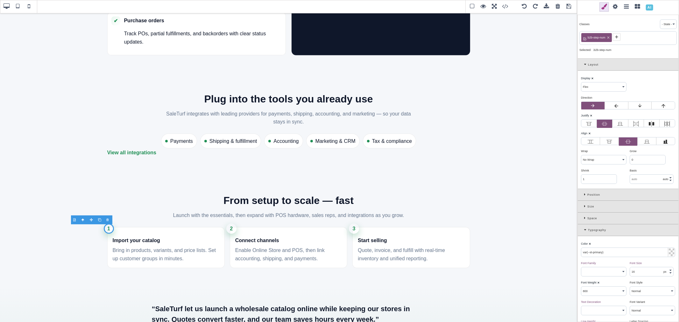
click at [567, 8] on span at bounding box center [569, 7] width 10 height 10
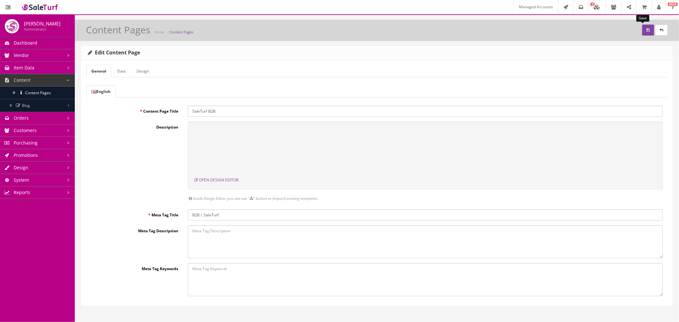
click at [642, 30] on button "submit" at bounding box center [648, 29] width 12 height 11
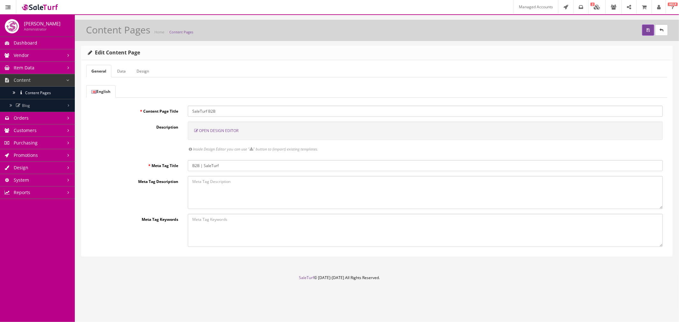
click at [218, 130] on span "Open Design Editor" at bounding box center [218, 130] width 39 height 5
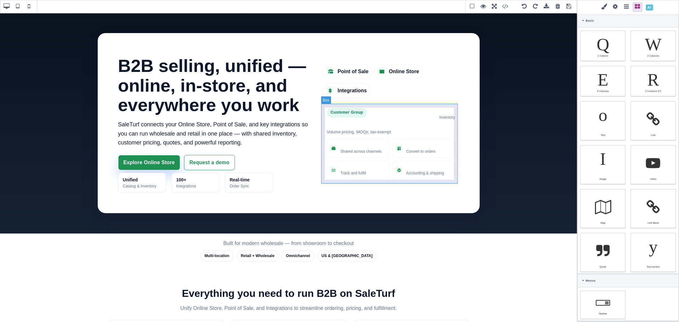
click at [426, 106] on div "Customer Group Wholesale: 20% off list Volume pricing, MOQs, tax‑exempt Invento…" at bounding box center [391, 144] width 136 height 80
type input "12"
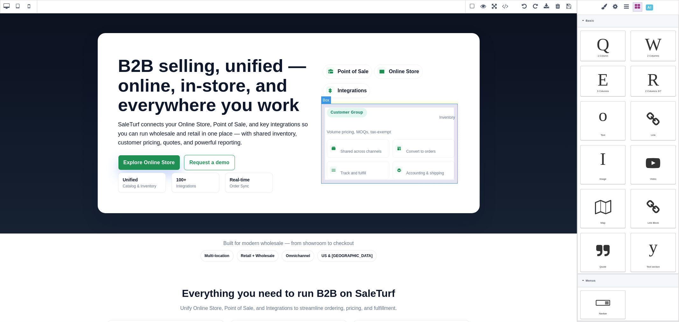
type input "12"
type input "8"
type input "rgb(255, 255, 255)"
select select
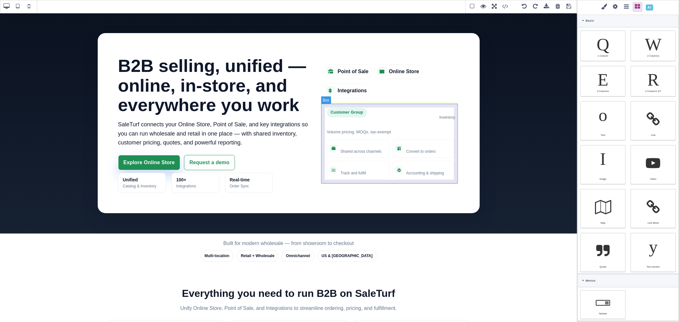
select select
type input "1"
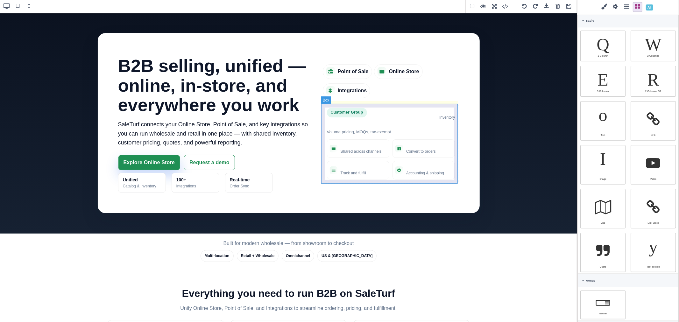
type input "1"
select select "dashed"
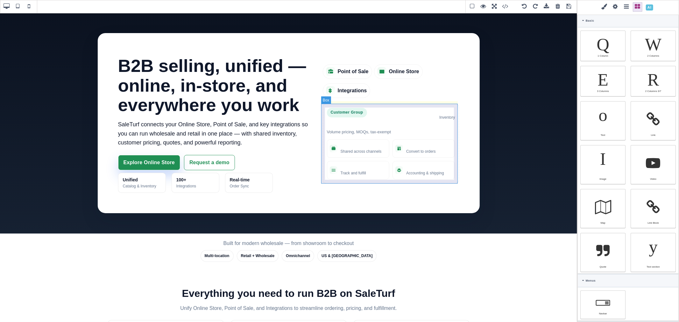
type input "rgba(2, 6, 23, 0.12)"
type input "12"
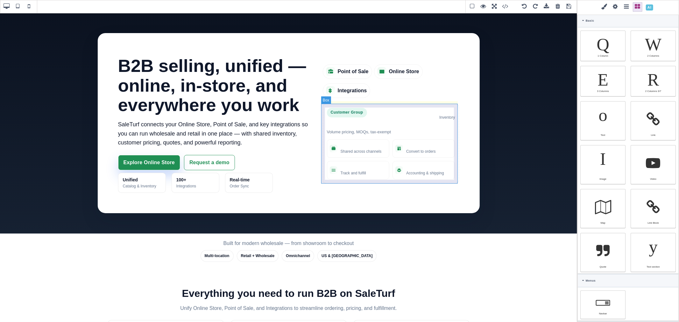
type input "12"
type input "initial"
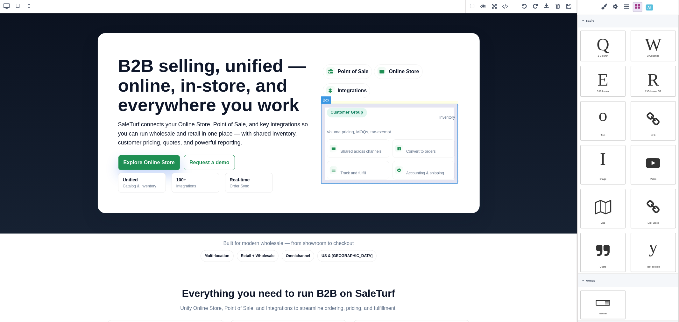
type input "initial"
select select
type input "initial"
select select
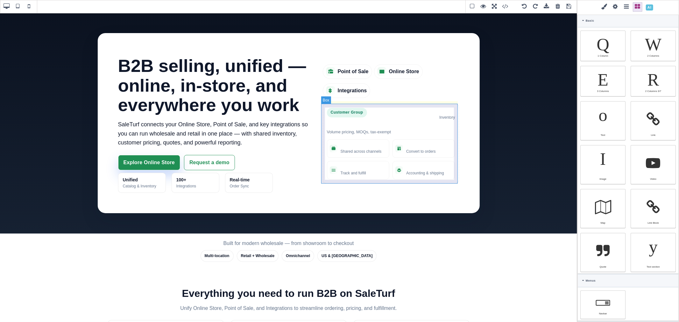
select select
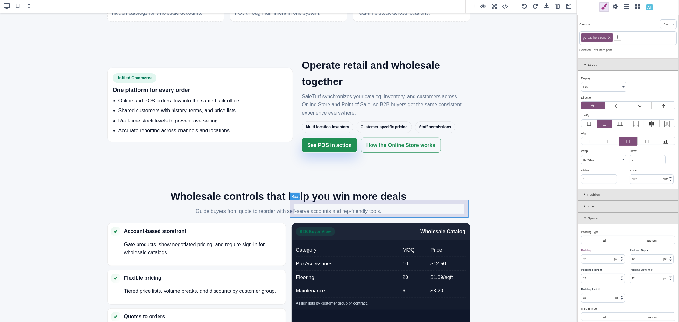
scroll to position [424, 0]
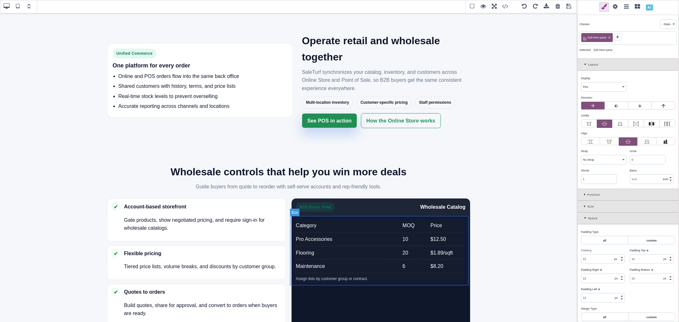
click at [396, 217] on div "Category MOQ Price Pro Accessories 10 $12.50 Flooring 20 $1.89/sqft Maintenance…" at bounding box center [380, 250] width 178 height 69
type input "10"
type input "14"
type input "10"
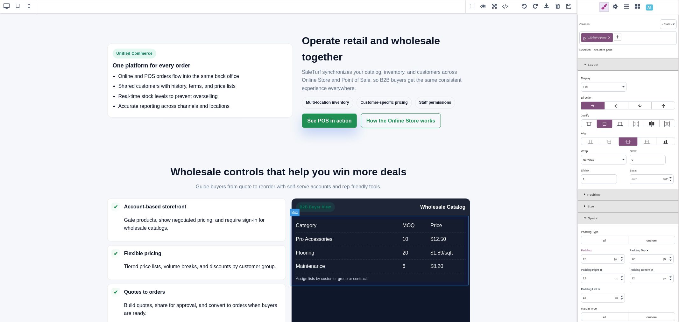
type input "14"
type input "0"
type input "rgba(255, 255, 255, 0.02)"
type input "0"
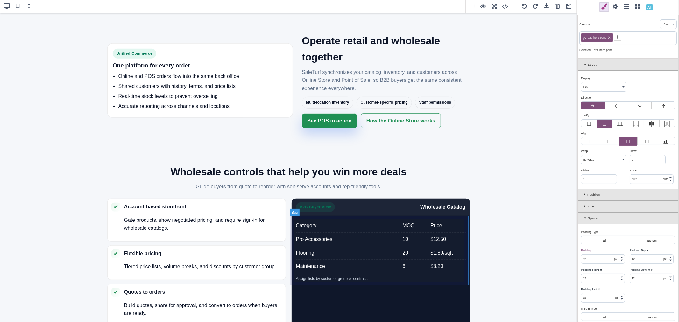
type input "0"
select select "none"
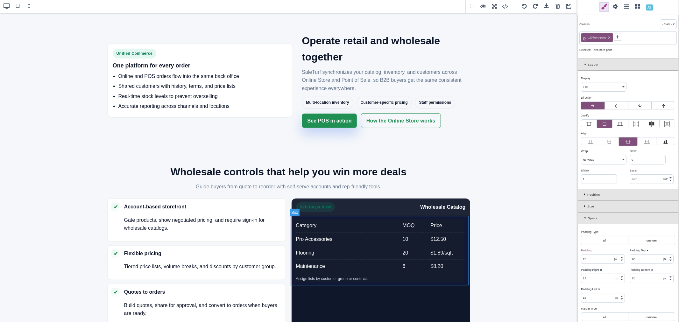
select select "none"
type input "rgb(255, 255, 255)"
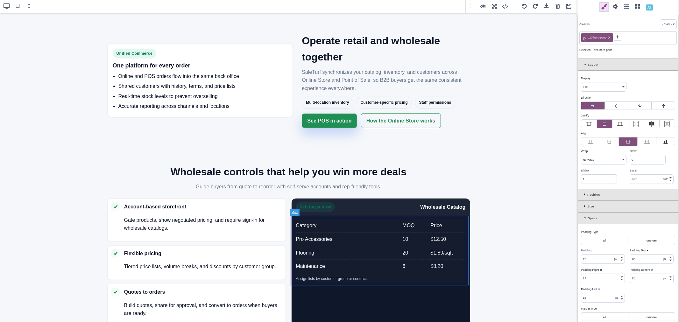
type input "rgb(255, 255, 255)"
type input "0"
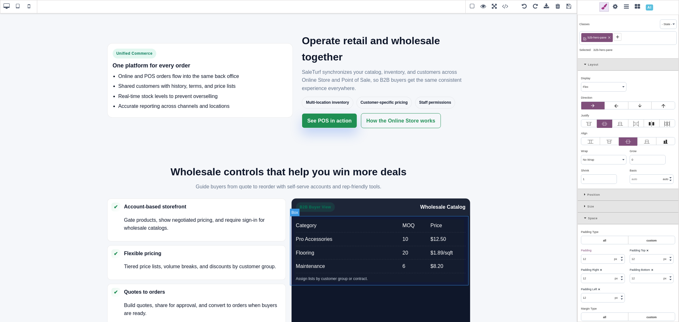
type input "0"
type input "none"
type input "100%"
type input "1"
select select "px"
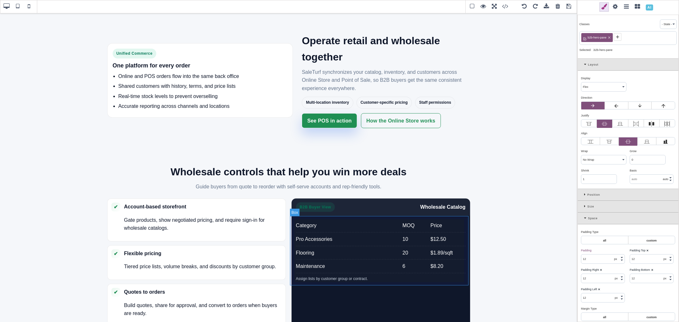
type input "0"
select select "px"
select select "stretch"
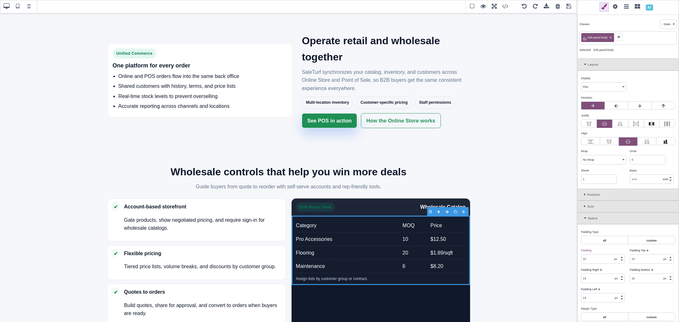
type input "0"
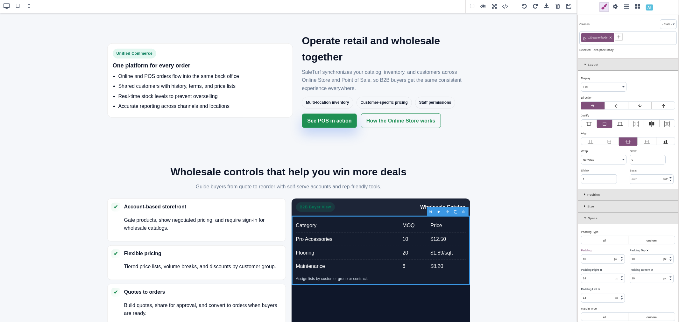
type input "rgb(15, 23, 42)"
type input "14"
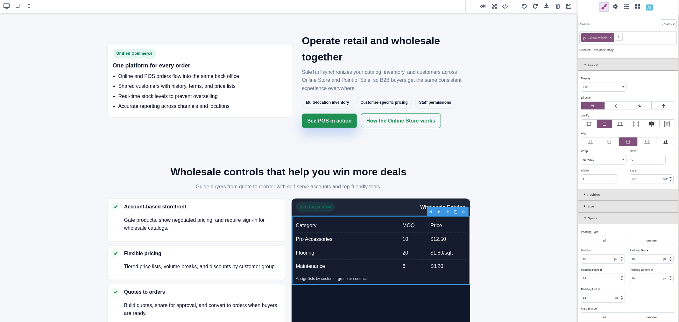
type input "14"
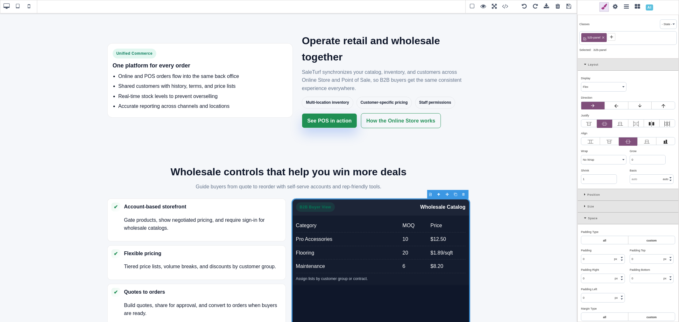
select select
type input "rgb(15, 23, 42)"
select select
type input "transparent"
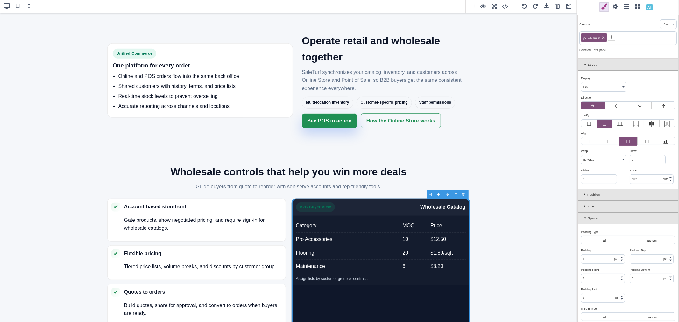
type input "rgb(15, 23, 42)"
type input "0"
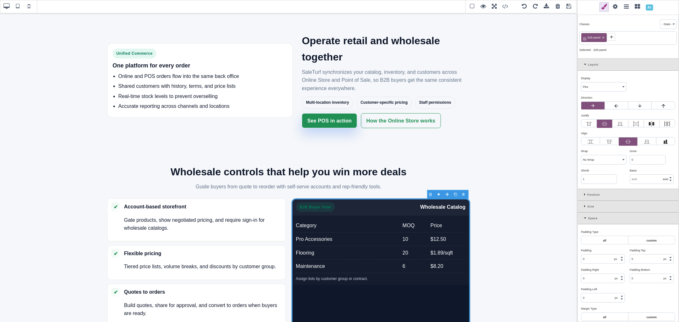
type input "0"
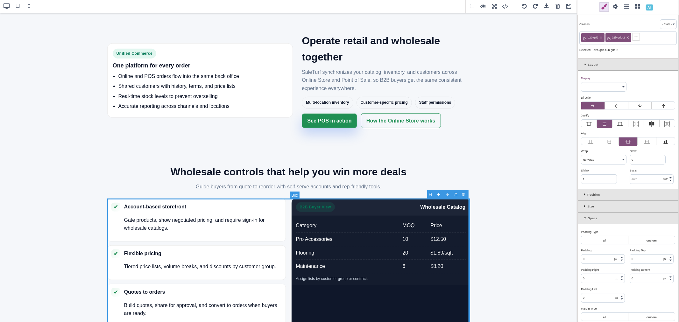
click at [455, 291] on div "B2B Buyer View Wholesale Catalog Category MOQ Price Pro Accessories 10 $12.50 F…" at bounding box center [380, 286] width 178 height 175
select select "block"
type input "rgb(255, 255, 255)"
select select
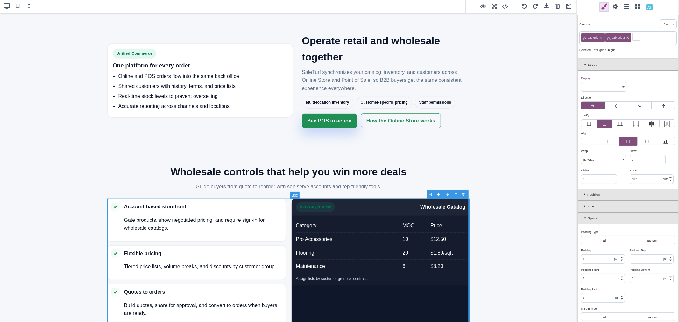
type input "rgb(15, 23, 42)"
type input "rgb(255, 255, 255)"
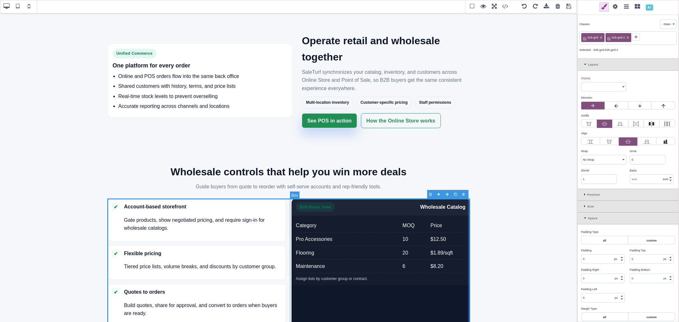
type input "14"
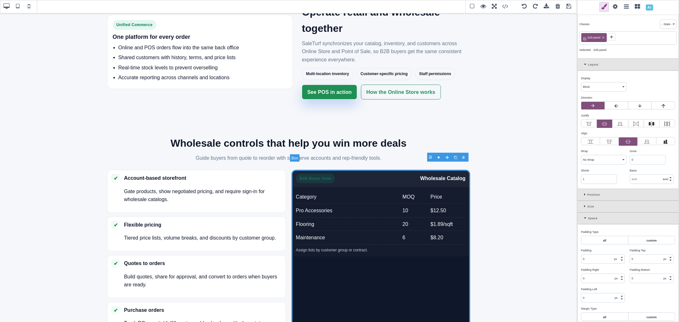
scroll to position [495, 0]
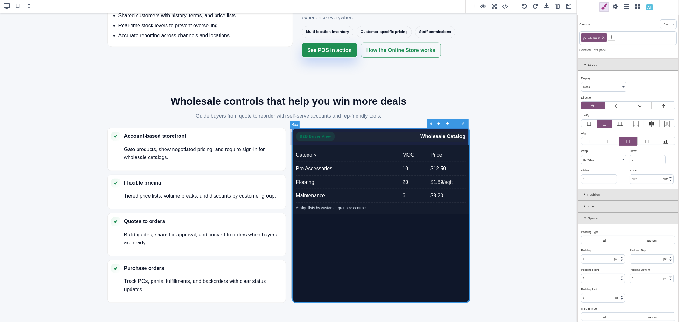
click at [394, 141] on div "B2B Buyer View Wholesale Catalog" at bounding box center [380, 136] width 178 height 17
select select "flex"
type input "12"
type input "14"
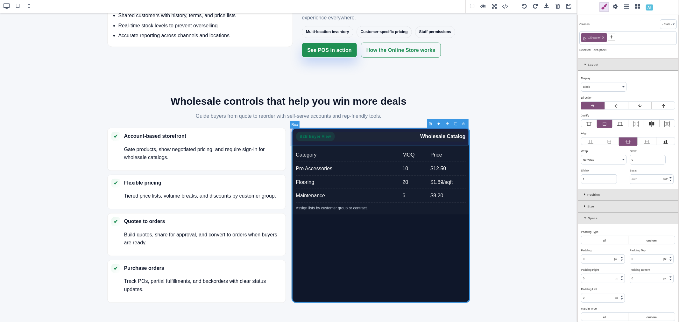
type input "12"
type input "14"
type input "rgba(255, 255, 255, 0.06)"
type input "0"
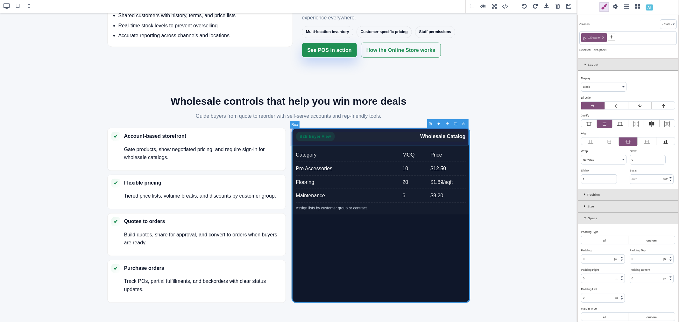
type input "0"
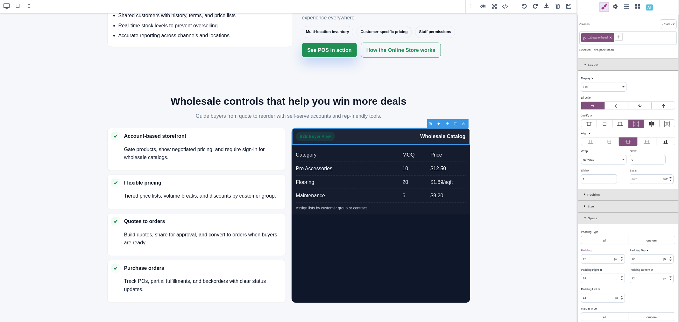
click at [583, 217] on div "Space" at bounding box center [627, 219] width 101 height 12
click at [584, 228] on icon at bounding box center [586, 229] width 4 height 3
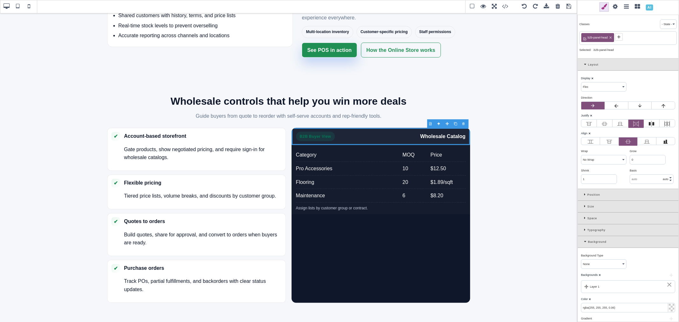
scroll to position [35, 0]
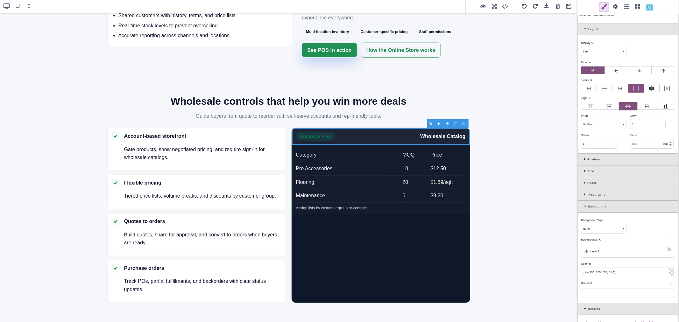
click at [621, 271] on input "rgba(255, 255, 255, 0.06)" at bounding box center [628, 272] width 94 height 9
click at [464, 212] on div "Category MOQ Price Pro Accessories 10 $12.50 Flooring 20 $1.89/sqft Maintenance…" at bounding box center [380, 179] width 178 height 69
select select "block"
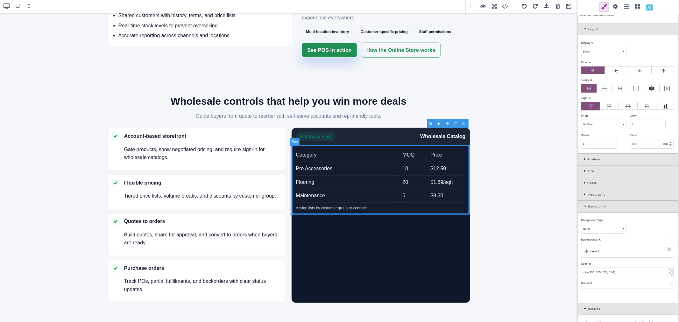
scroll to position [0, 0]
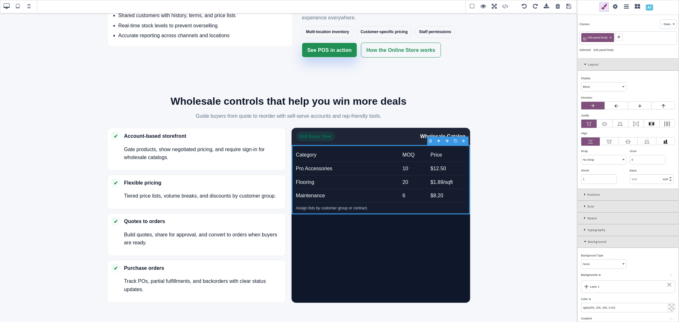
click at [647, 286] on div "Layer 1" at bounding box center [627, 287] width 87 height 6
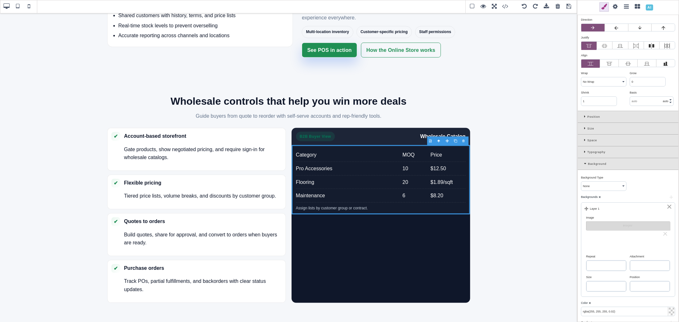
scroll to position [71, 0]
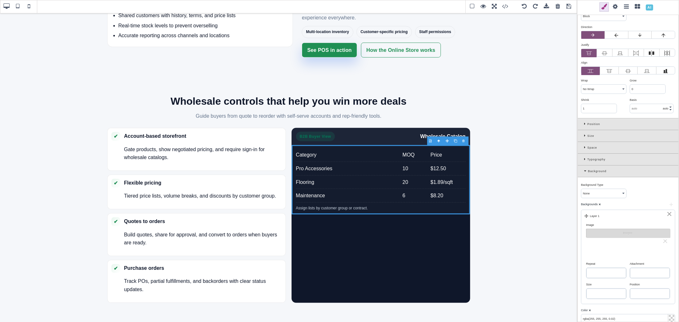
click at [633, 215] on div "Layer 1" at bounding box center [627, 216] width 87 height 6
click at [627, 200] on div "Backgrounds ⨯ + Layer 1 ⨯ Image Images ⨯ Repeat repeat repeat-x repeat-y no-rep…" at bounding box center [627, 252] width 97 height 104
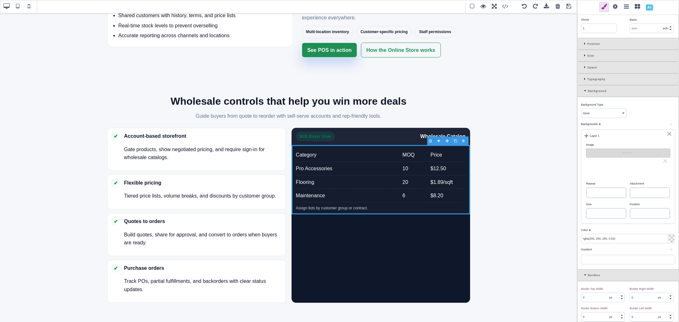
scroll to position [212, 0]
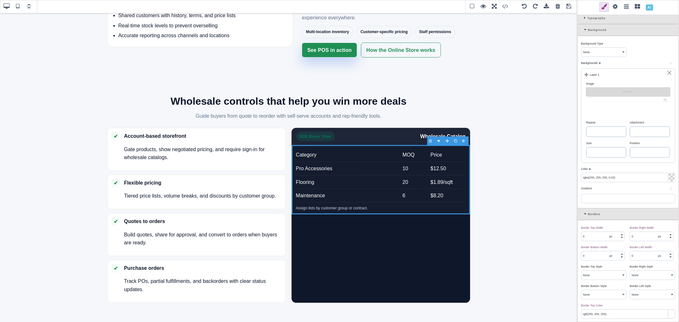
click at [620, 180] on input "rgba(255, 255, 255, 0.02)" at bounding box center [628, 177] width 94 height 9
click at [390, 228] on div "B2B Buyer View Wholesale Catalog Category MOQ Price Pro Accessories 10 $12.50 F…" at bounding box center [380, 215] width 178 height 175
type input "rgb(15, 23, 42)"
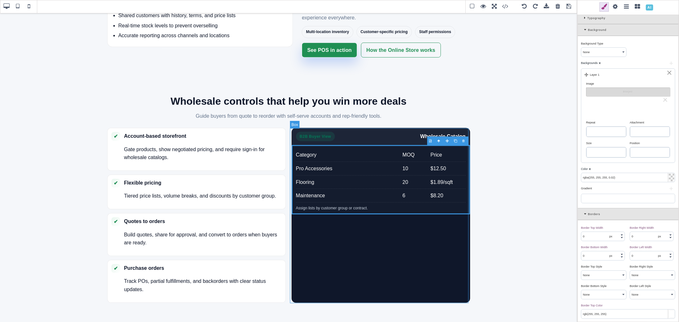
type input "14"
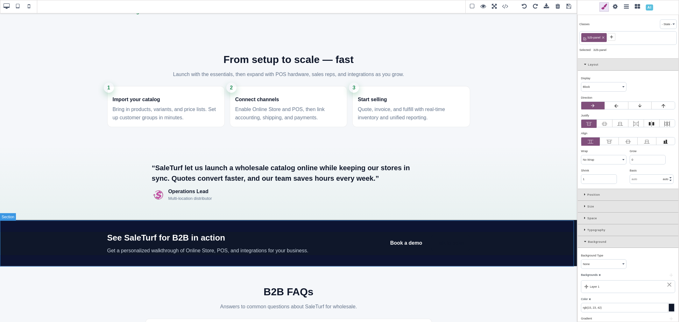
scroll to position [884, 0]
click at [285, 224] on section "See SaleTurf for B2B in action Get a personalized walkthrough of Online Store, …" at bounding box center [288, 243] width 577 height 46
type input "0"
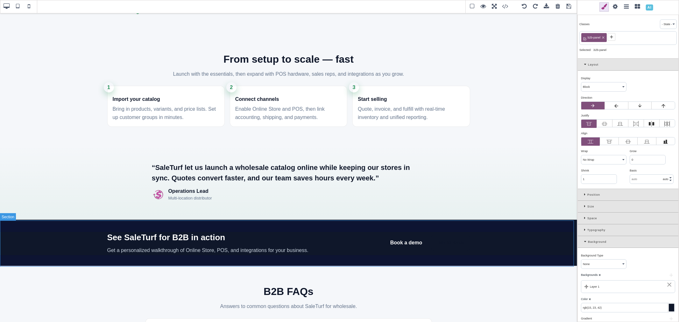
type input "0"
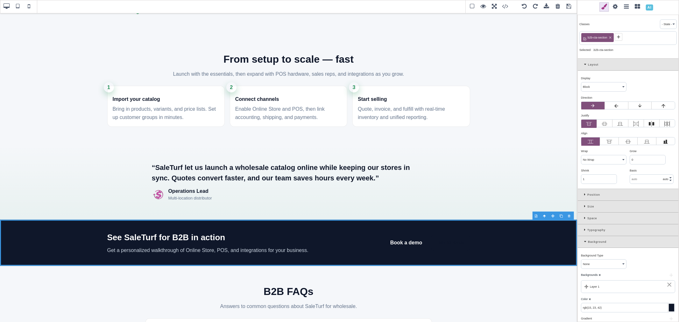
click at [610, 38] on icon at bounding box center [610, 38] width 4 height 4
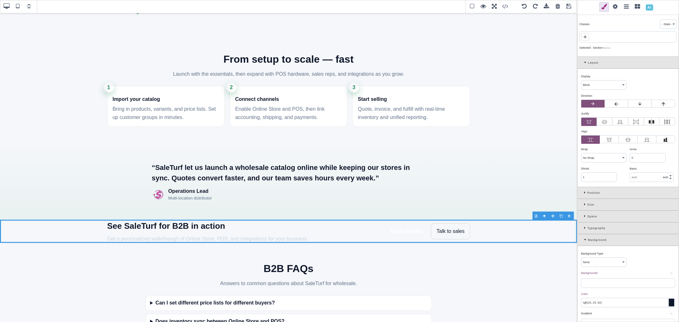
click at [586, 36] on icon at bounding box center [584, 36] width 5 height 5
paste input "st-cta-bottom"
type input "st-cta-bottom"
type input "transparent"
type input "rgb(15, 23, 42)"
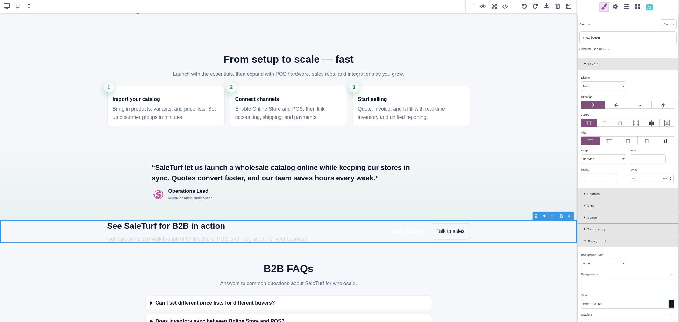
type input "rgb(15, 23, 42)"
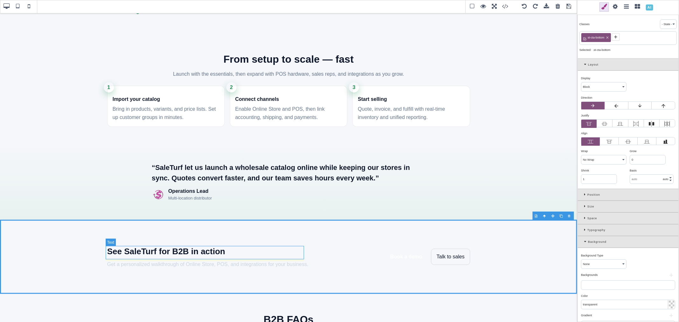
click at [163, 249] on h2 "See SaleTurf for B2B in action" at bounding box center [207, 251] width 201 height 13
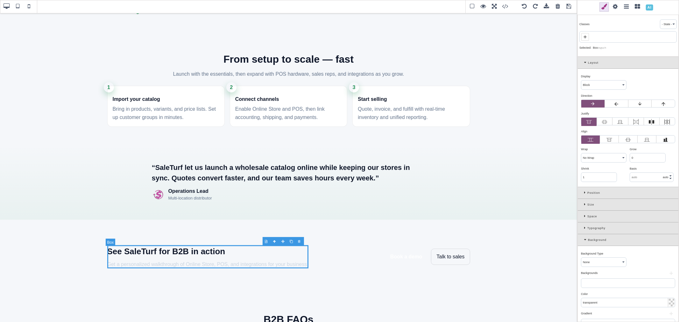
select select "flex"
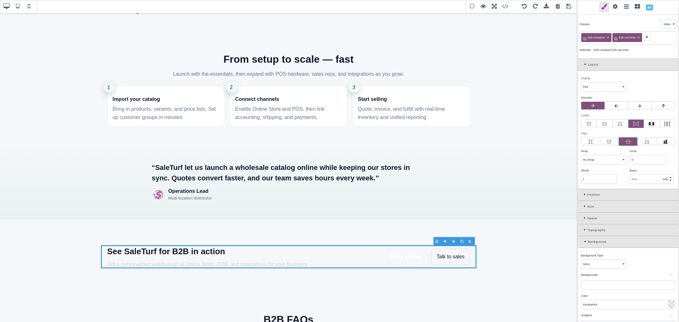
click at [609, 38] on icon at bounding box center [608, 38] width 4 height 4
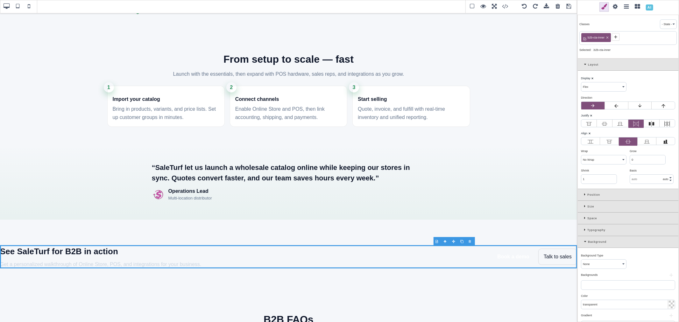
click at [609, 38] on icon at bounding box center [607, 38] width 4 height 4
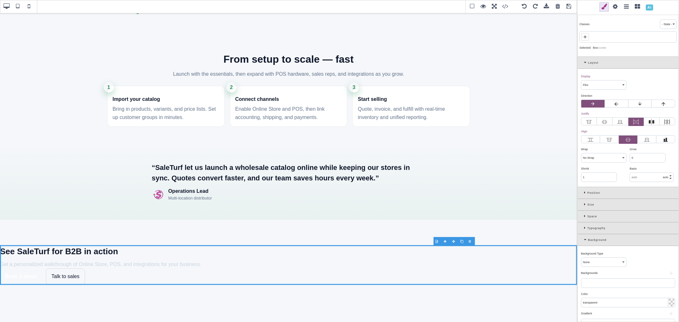
click at [585, 36] on icon at bounding box center [584, 36] width 3 height 3
type input "st-container"
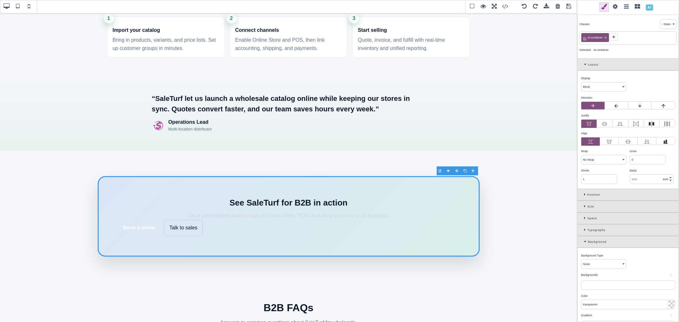
scroll to position [954, 0]
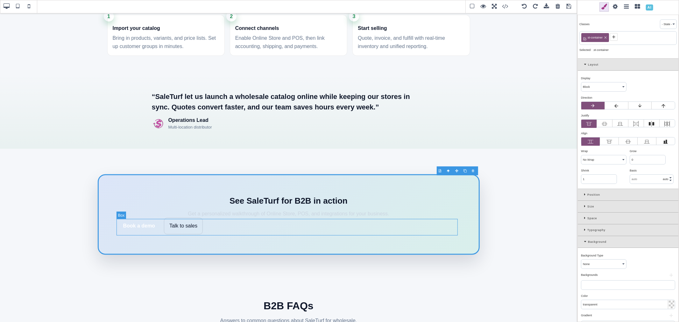
click at [295, 225] on div "Book a demo Talk to sales" at bounding box center [288, 226] width 341 height 17
select select "flex"
select select "wrap"
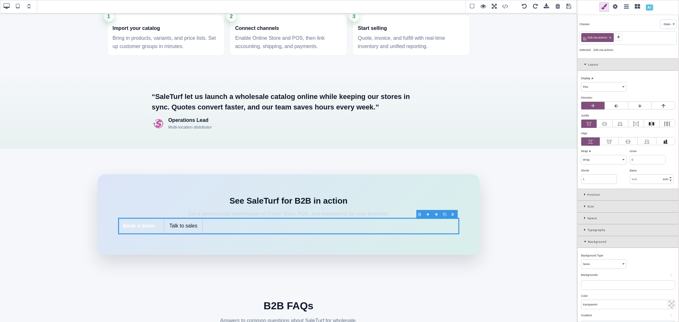
click at [611, 38] on icon at bounding box center [610, 38] width 4 height 4
click at [587, 37] on icon at bounding box center [584, 36] width 5 height 5
paste input ".st-cta-group.st-cta-center"
drag, startPoint x: 600, startPoint y: 38, endPoint x: 621, endPoint y: 38, distance: 21.3
click at [621, 38] on input ".st-cta-group.st-cta-center" at bounding box center [628, 37] width 94 height 9
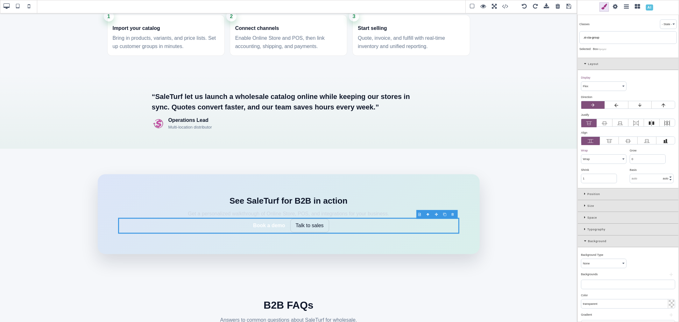
click at [584, 37] on input ".st-cta-group" at bounding box center [628, 37] width 94 height 9
click at [602, 39] on input "st-cta-group" at bounding box center [628, 37] width 94 height 9
type input "st-cta-group"
select select "block"
select select "nowrap"
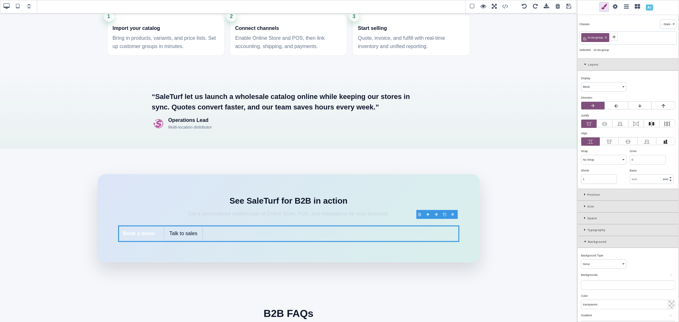
click at [611, 39] on icon at bounding box center [613, 36] width 5 height 5
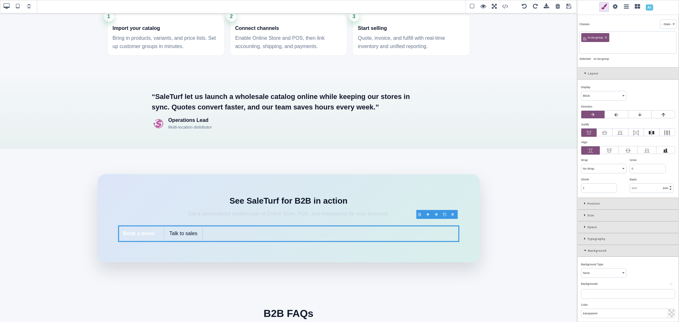
paste input "st-cta-center"
type input "st-cta-center"
select select "flex"
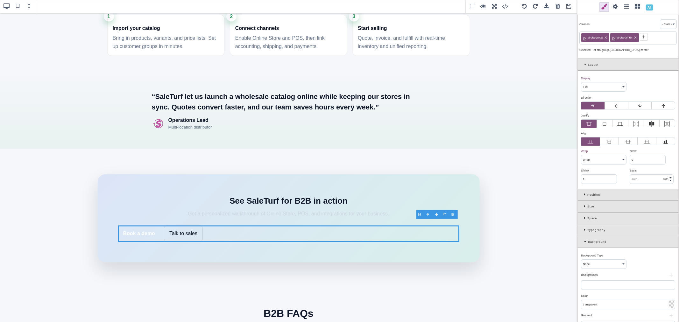
click at [603, 124] on icon at bounding box center [604, 124] width 6 height 6
click at [0, 0] on input "radio" at bounding box center [0, 0] width 0 height 0
click at [627, 143] on icon at bounding box center [628, 142] width 6 height 6
click at [0, 0] on input "radio" at bounding box center [0, 0] width 0 height 0
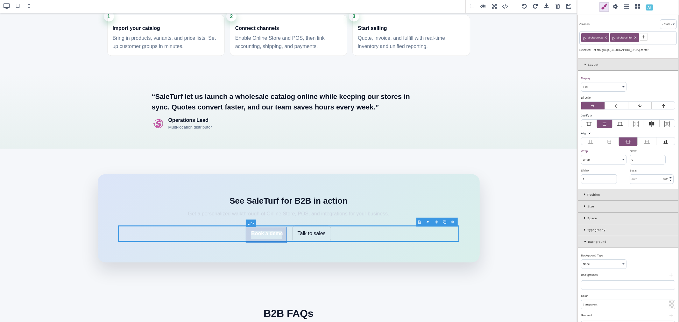
click at [285, 237] on link "Book a demo" at bounding box center [267, 234] width 42 height 16
select select "nowrap"
type input "rgb(255, 255, 255)"
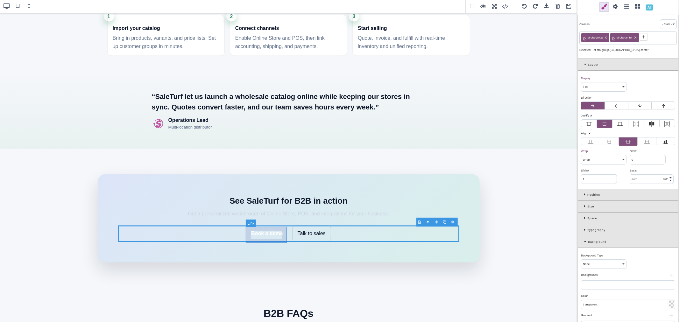
type input "rgb(255, 255, 255)"
type input "10"
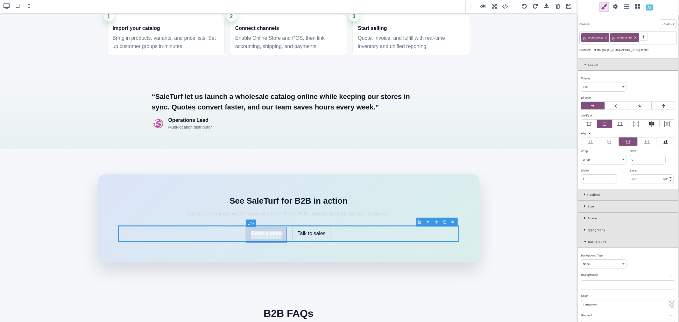
type input "10"
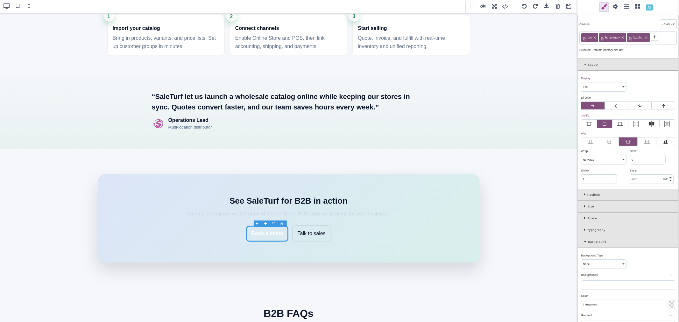
click at [595, 36] on icon at bounding box center [594, 38] width 4 height 4
click at [595, 36] on span "btn-primary" at bounding box center [594, 38] width 17 height 6
click at [604, 36] on icon at bounding box center [605, 38] width 4 height 4
click at [601, 36] on icon at bounding box center [600, 38] width 4 height 4
select select "flex"
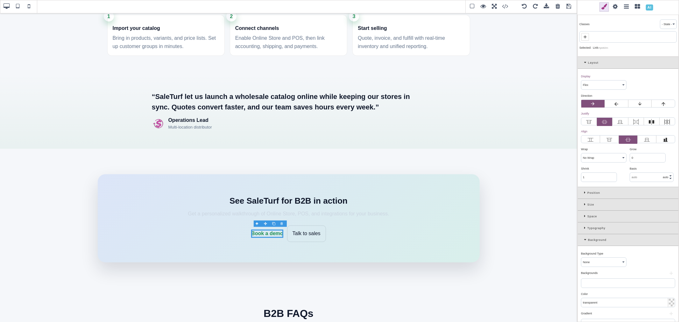
click at [592, 36] on div at bounding box center [627, 36] width 97 height 11
click at [587, 37] on icon at bounding box center [584, 36] width 5 height 5
type input "st-btn"
select select "block"
type input "rgb(31, 143, 84)"
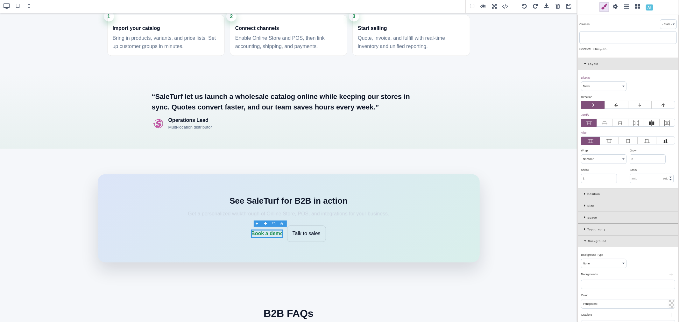
type input "rgb(31, 143, 84)"
type input "0"
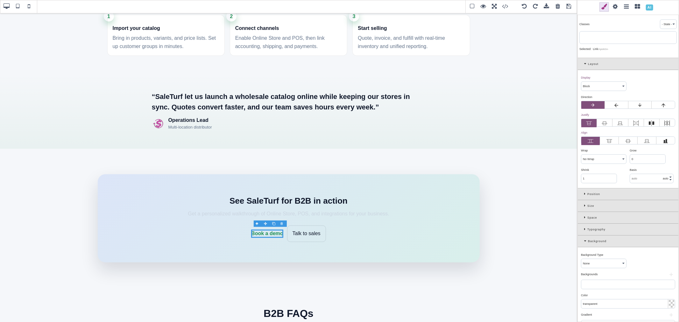
type input "0"
click at [589, 38] on span "st-btn" at bounding box center [590, 38] width 9 height 6
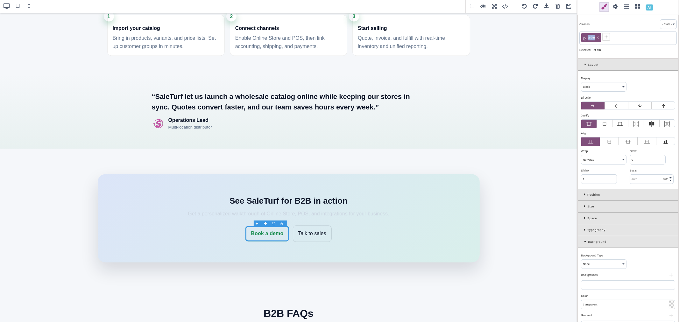
click at [589, 38] on span "st-btn" at bounding box center [590, 38] width 9 height 6
copy span "st-btn"
click at [326, 228] on link "Talk to sales" at bounding box center [312, 234] width 39 height 17
type input "1.11111"
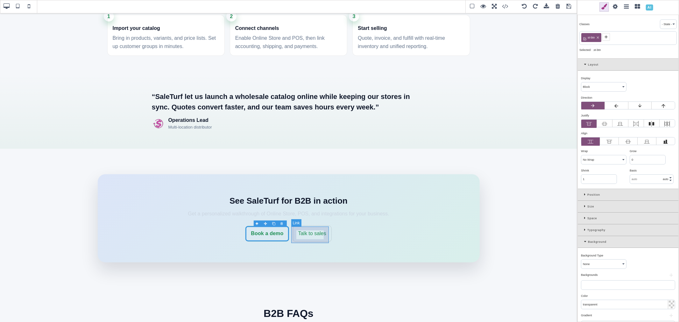
type input "1.11111"
select select "solid"
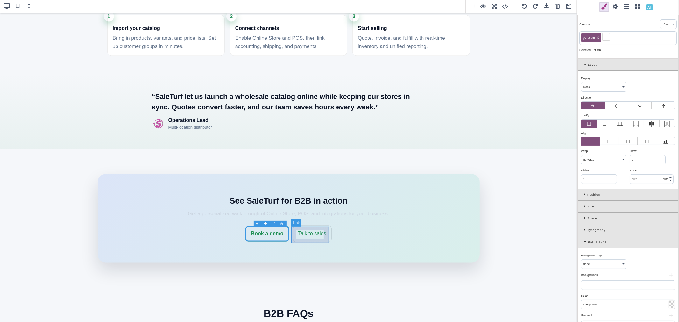
select select "solid"
type input "rgba(15, 23, 42, 0.15)"
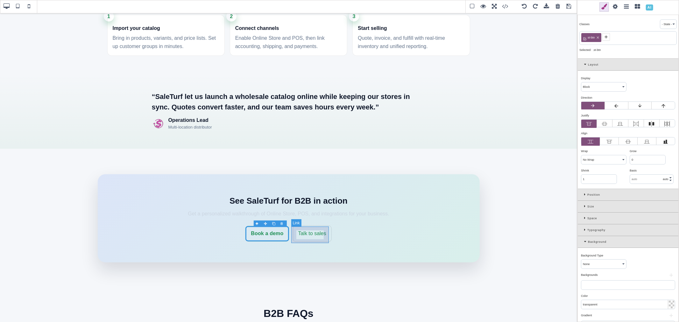
type input "10"
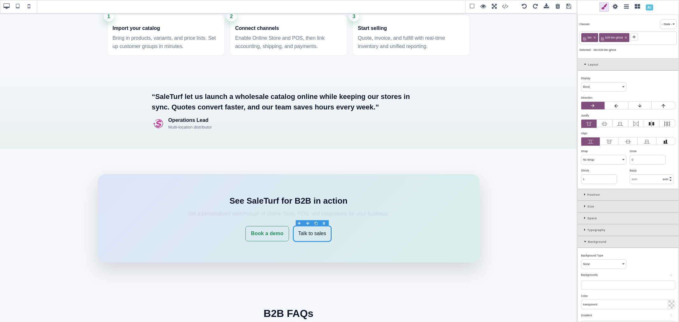
click at [594, 38] on icon at bounding box center [594, 38] width 4 height 4
type input "1"
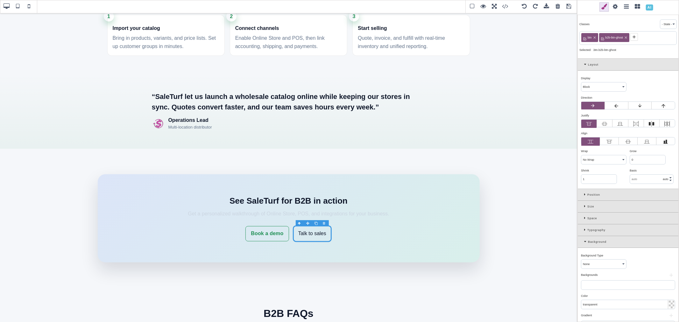
type input "initial"
select select
type input "initial"
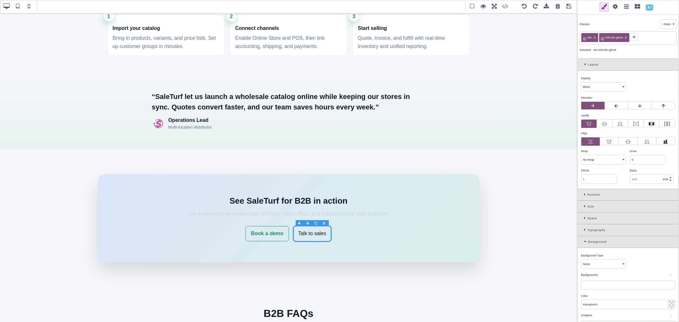
select select
click at [608, 37] on icon at bounding box center [608, 38] width 4 height 4
type input "1.11111"
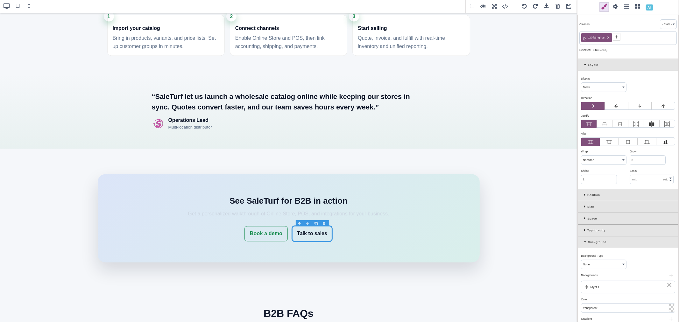
type input "1.11111"
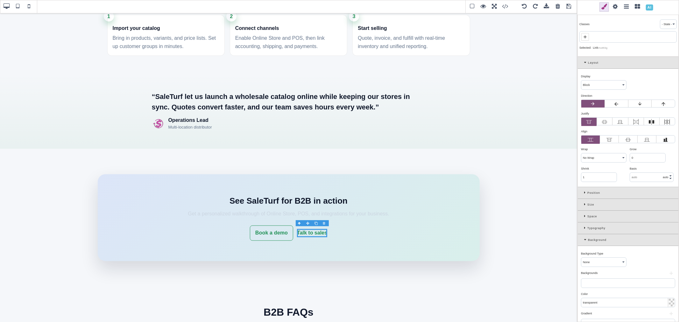
click at [585, 36] on icon at bounding box center [584, 36] width 5 height 5
paste input "st-btn"
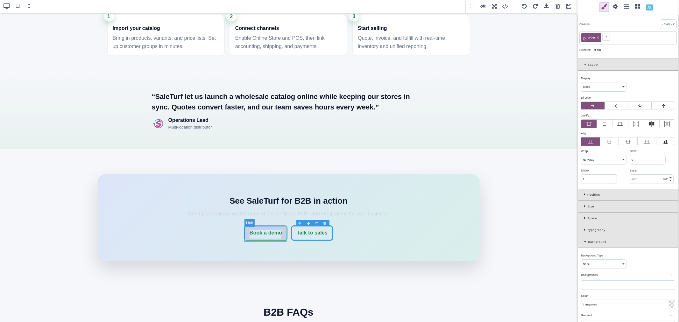
click at [279, 228] on link "Book a demo" at bounding box center [265, 233] width 43 height 15
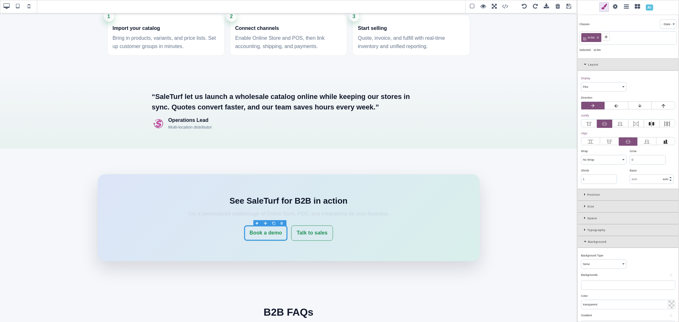
click at [605, 36] on icon at bounding box center [605, 36] width 5 height 5
click at [321, 230] on link "Talk to sales" at bounding box center [312, 233] width 42 height 15
click at [603, 36] on span at bounding box center [606, 37] width 8 height 8
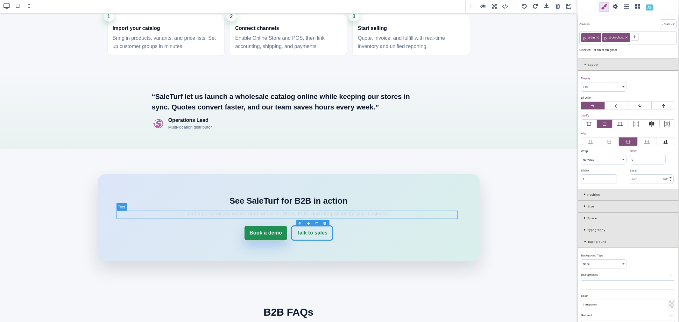
click at [375, 217] on p "Get a personalized walkthrough of Online Store, POS, and integrations for your …" at bounding box center [288, 214] width 341 height 8
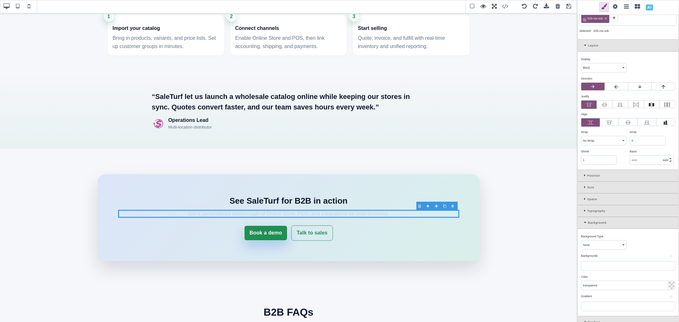
scroll to position [35, 0]
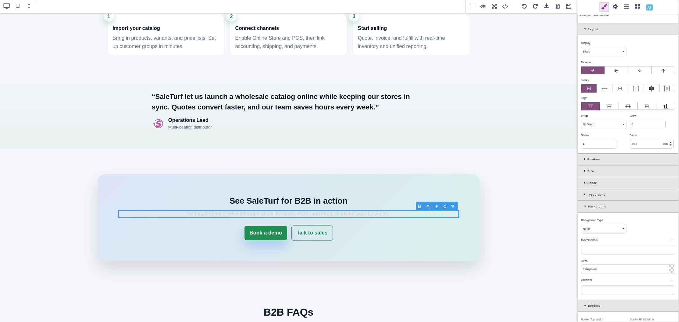
click at [581, 194] on div "Typography" at bounding box center [627, 195] width 101 height 12
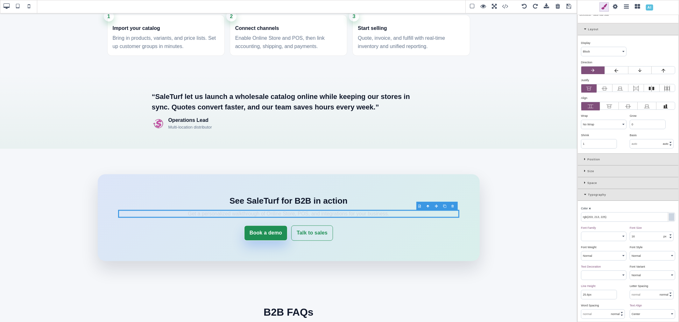
click at [608, 218] on input "rgb(203, 213, 225)" at bounding box center [628, 217] width 94 height 9
click at [611, 208] on div "Color ⨯" at bounding box center [627, 209] width 93 height 6
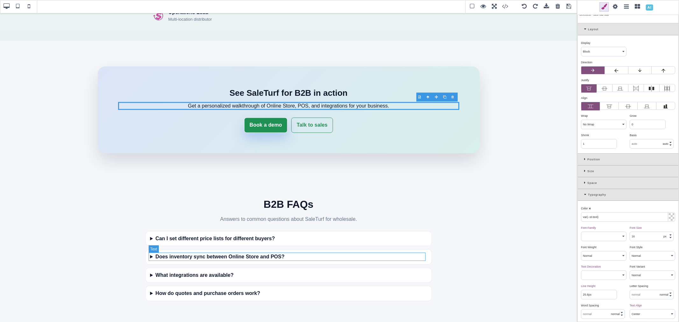
scroll to position [1064, 0]
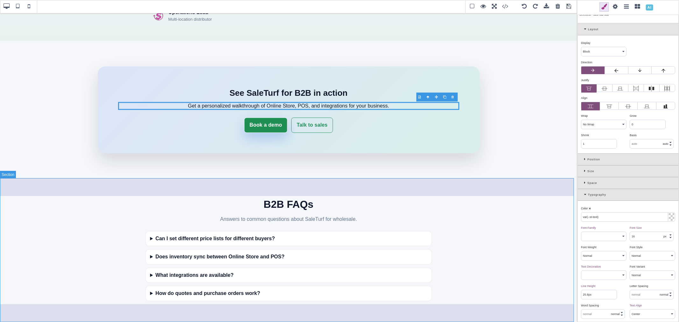
click at [561, 186] on section "B2B FAQs Answers to common questions about SaleTurf for wholesale. Can I set di…" at bounding box center [288, 249] width 577 height 143
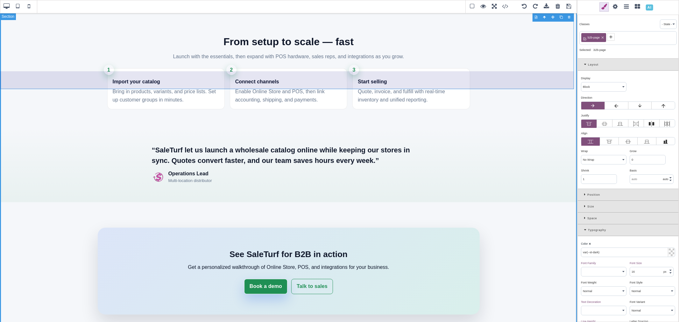
scroll to position [851, 0]
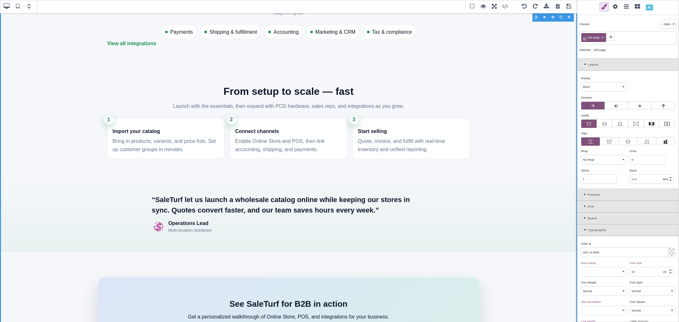
click at [592, 38] on span "b2b-page" at bounding box center [593, 38] width 14 height 6
copy span "b2b-page"
click at [602, 37] on icon at bounding box center [602, 38] width 4 height 4
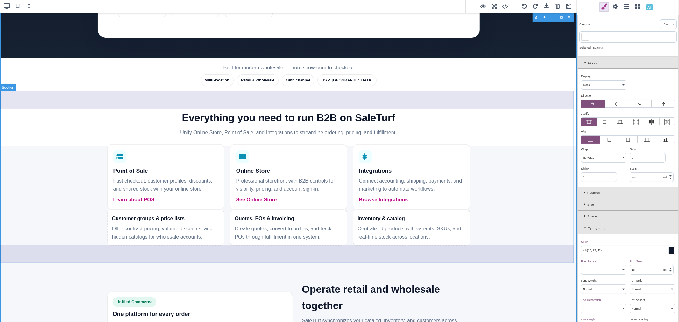
scroll to position [177, 0]
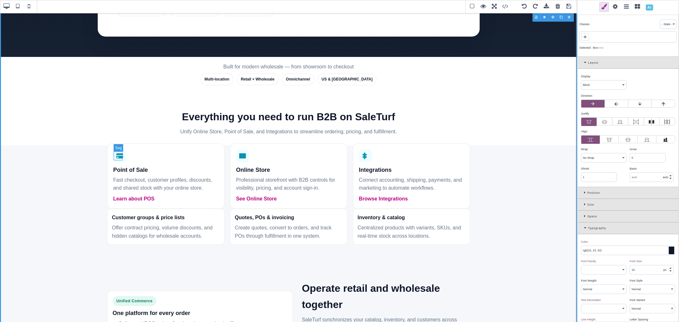
click at [119, 156] on icon at bounding box center [119, 155] width 7 height 5
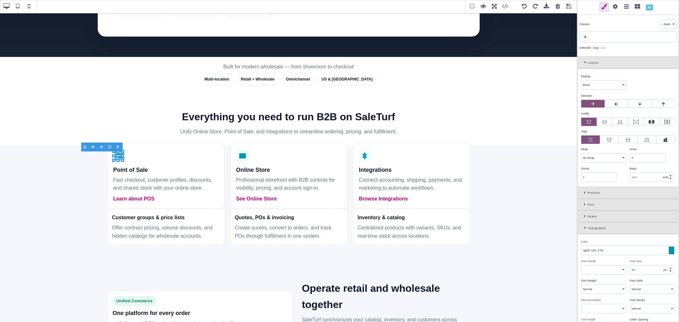
click at [589, 250] on input "rgb(8, 145, 178)" at bounding box center [628, 250] width 94 height 9
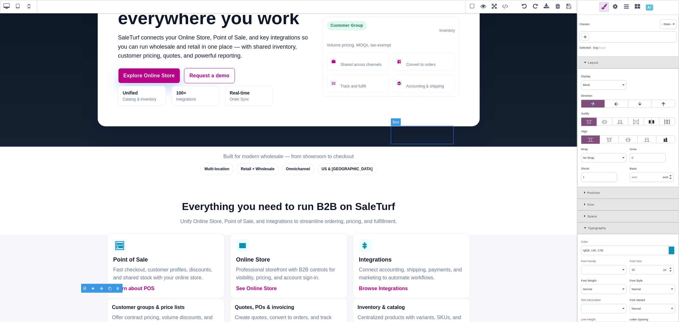
scroll to position [35, 0]
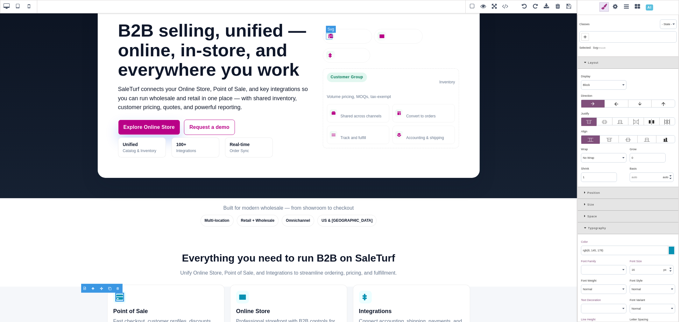
click at [329, 34] on icon at bounding box center [330, 36] width 5 height 4
click at [601, 251] on input "rgb(185, 1, 135)" at bounding box center [628, 250] width 94 height 9
paste input "8, 145, 178"
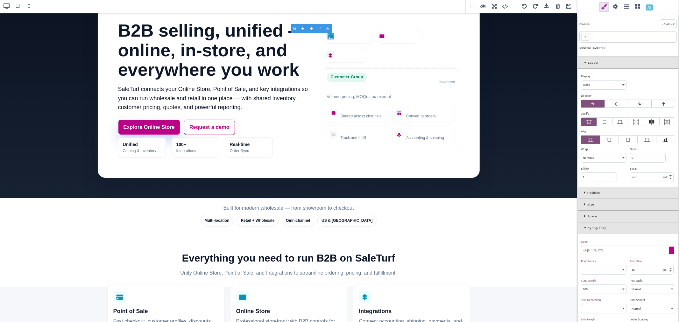
click at [604, 243] on div "Color ⨯" at bounding box center [627, 242] width 93 height 6
click at [379, 34] on icon at bounding box center [381, 36] width 5 height 4
click at [588, 249] on input "rgb(185, 1, 135)" at bounding box center [628, 250] width 94 height 9
click at [589, 249] on input "rgb(185, 1, 135)" at bounding box center [628, 250] width 94 height 9
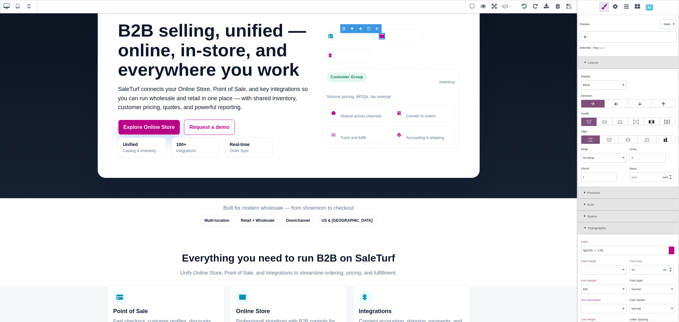
paste input "8, 145, 178"
click at [595, 241] on div "Color ⨯" at bounding box center [627, 242] width 93 height 6
click at [329, 54] on icon at bounding box center [329, 55] width 3 height 5
click at [598, 249] on input "rgb(185, 1, 135)" at bounding box center [628, 250] width 94 height 9
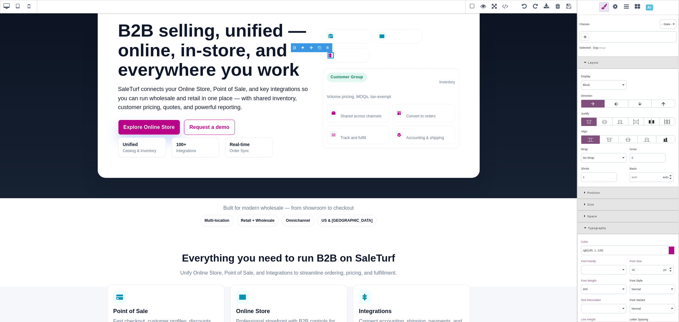
click at [598, 249] on input "rgb(185, 1, 135)" at bounding box center [628, 250] width 94 height 9
paste input "8, 145, 178"
click at [597, 241] on div "Color ⨯" at bounding box center [627, 242] width 93 height 6
click at [332, 112] on icon at bounding box center [333, 113] width 5 height 5
click at [616, 250] on input "rgb(185, 1, 135)" at bounding box center [628, 250] width 94 height 9
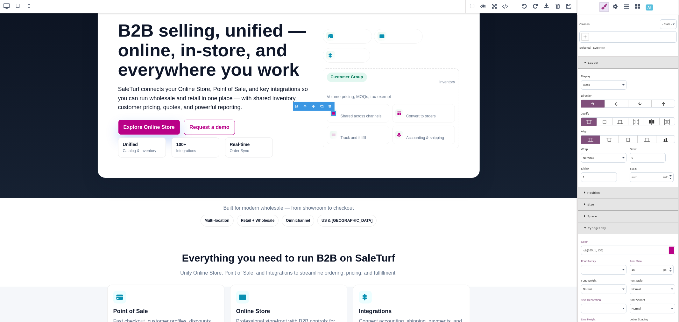
click at [616, 250] on input "rgb(185, 1, 135)" at bounding box center [628, 250] width 94 height 9
paste input "8, 145, 178"
click at [398, 113] on icon at bounding box center [398, 112] width 3 height 3
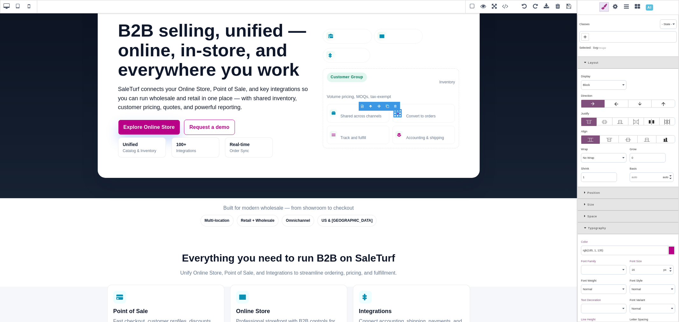
click at [625, 254] on input "rgb(185, 1, 135)" at bounding box center [628, 250] width 94 height 9
paste input "8, 145, 178"
click at [332, 131] on span at bounding box center [334, 135] width 8 height 8
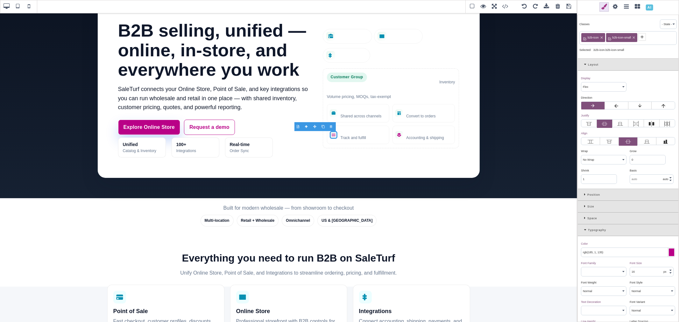
click at [629, 255] on input "rgb(185, 1, 135)" at bounding box center [628, 252] width 94 height 9
click at [628, 255] on input "rgb(185, 1, 135)" at bounding box center [628, 252] width 94 height 9
paste input "8, 145, 178"
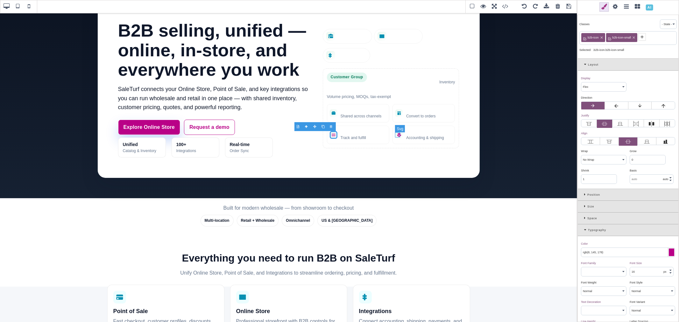
click at [398, 133] on icon at bounding box center [399, 135] width 4 height 4
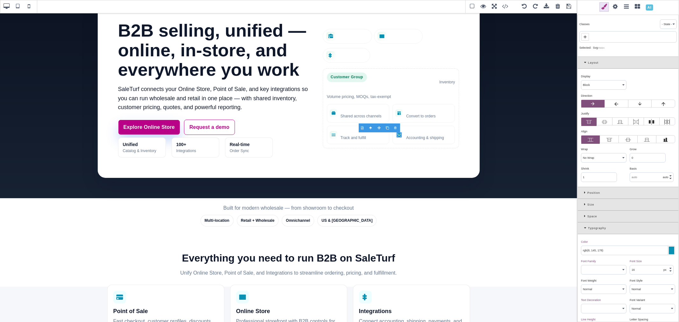
click at [612, 250] on input "rgb(8, 145, 178)" at bounding box center [628, 250] width 94 height 9
click at [611, 250] on input "rgb(8, 145, 178)" at bounding box center [628, 250] width 94 height 9
click at [609, 244] on div "Color ⨯" at bounding box center [627, 242] width 93 height 6
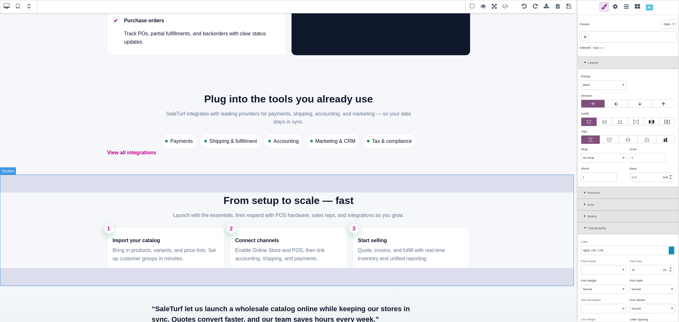
scroll to position [778, 0]
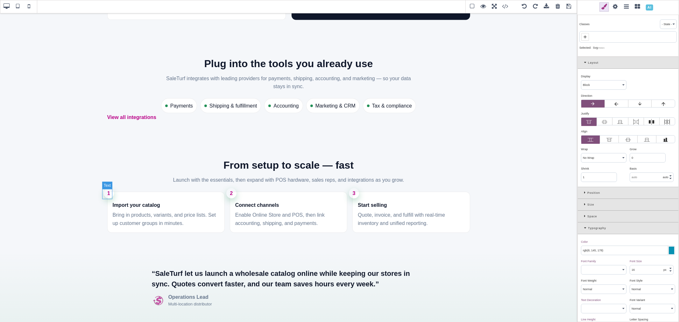
click at [107, 193] on div "1" at bounding box center [109, 193] width 10 height 10
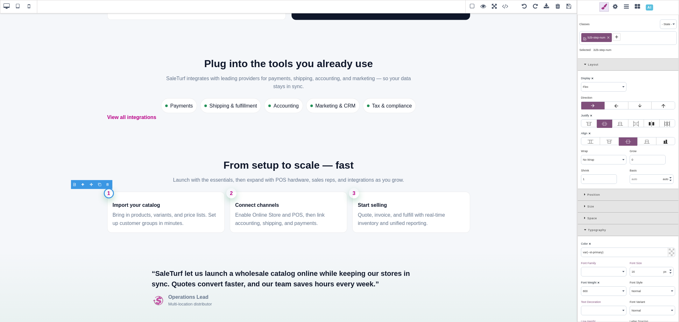
click at [599, 253] on input "var(--st-primary)" at bounding box center [628, 252] width 94 height 9
paste input "rgb(8, 145, 178"
click at [603, 247] on div "Color ⨯" at bounding box center [627, 244] width 93 height 6
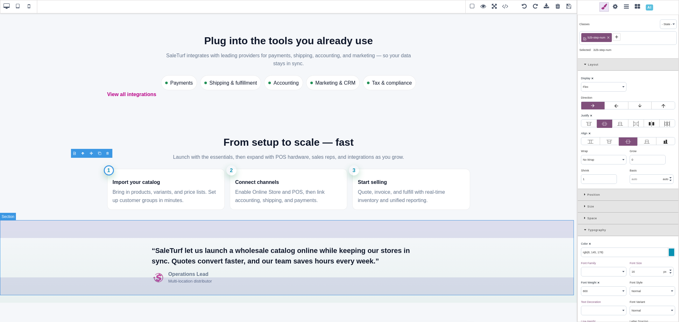
scroll to position [813, 0]
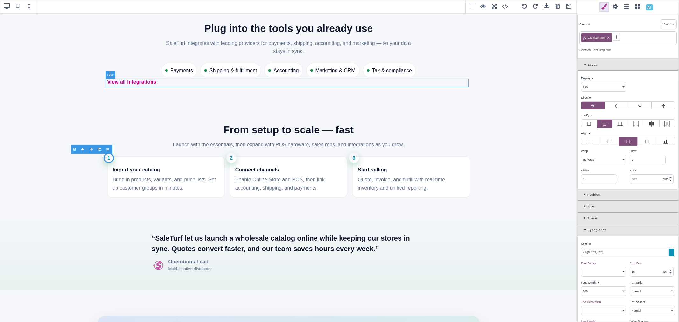
click at [160, 83] on div "View all integrations" at bounding box center [288, 82] width 363 height 8
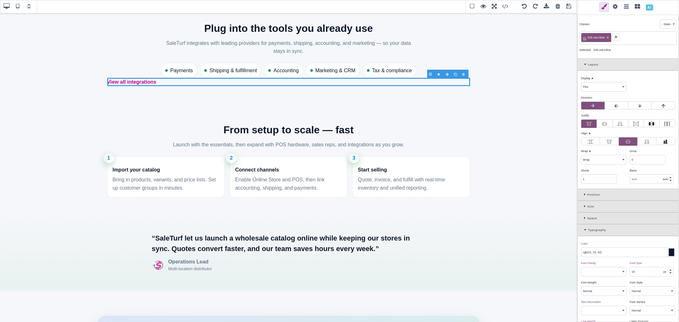
click at [617, 123] on icon at bounding box center [620, 124] width 6 height 6
click at [0, 0] on input "radio" at bounding box center [0, 0] width 0 height 0
click at [601, 127] on icon at bounding box center [604, 124] width 6 height 6
click at [0, 0] on input "radio" at bounding box center [0, 0] width 0 height 0
click at [583, 193] on div "Position" at bounding box center [627, 195] width 101 height 12
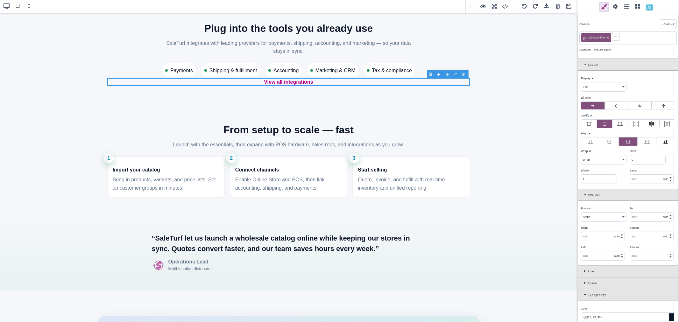
click at [583, 193] on div "Position" at bounding box center [627, 195] width 101 height 12
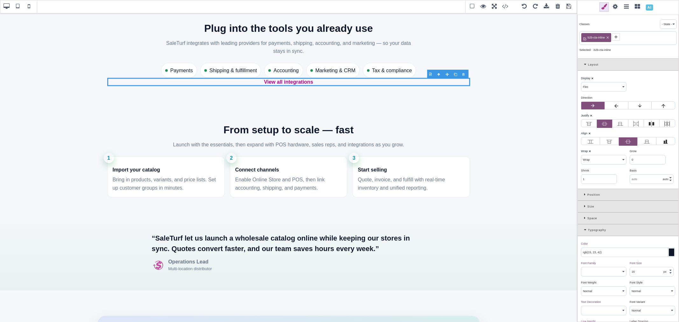
click at [584, 205] on icon at bounding box center [585, 206] width 3 height 3
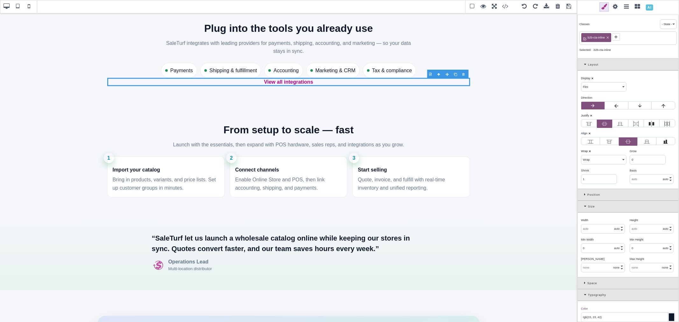
click at [584, 205] on icon at bounding box center [586, 206] width 4 height 3
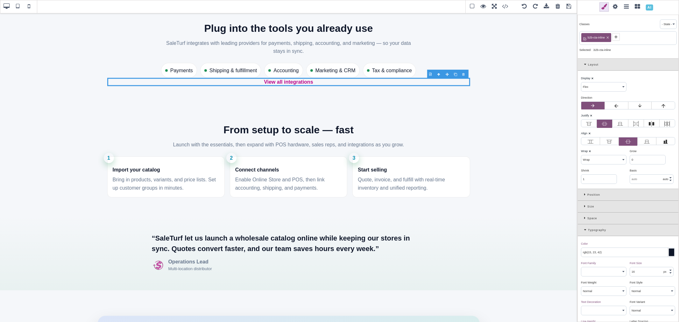
click at [582, 218] on div "Space" at bounding box center [627, 219] width 101 height 12
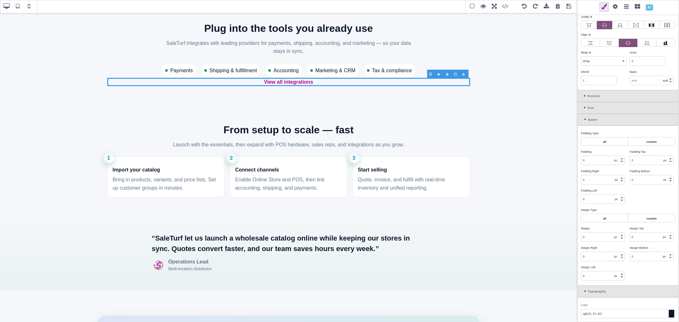
scroll to position [106, 0]
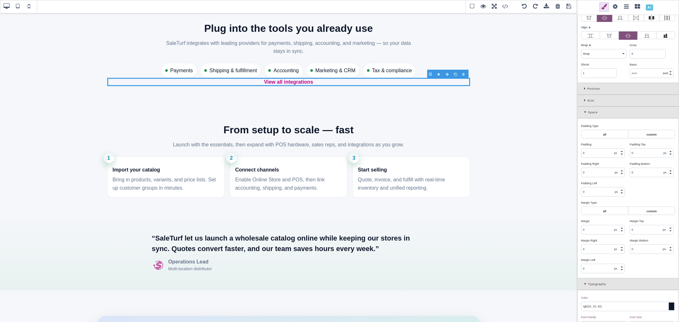
click at [643, 232] on input "0" at bounding box center [651, 229] width 43 height 9
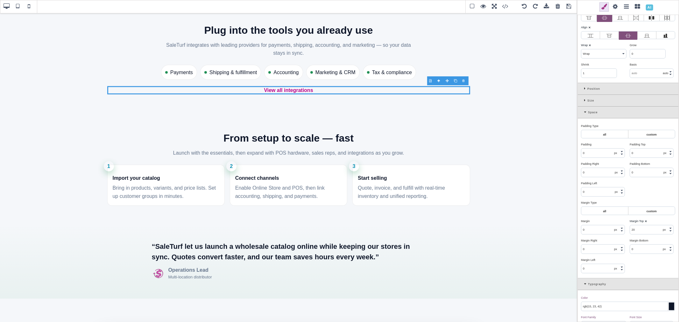
scroll to position [815, 0]
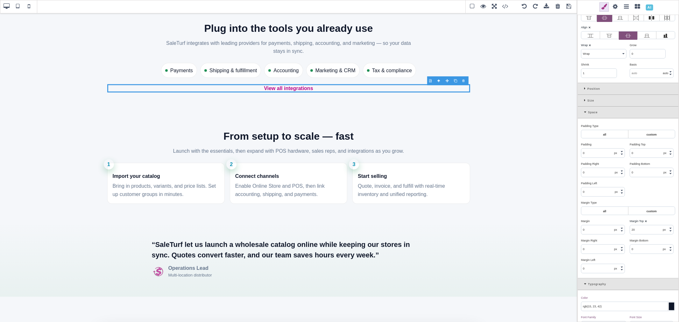
click at [653, 220] on div "Margin Top ⨯" at bounding box center [651, 221] width 44 height 6
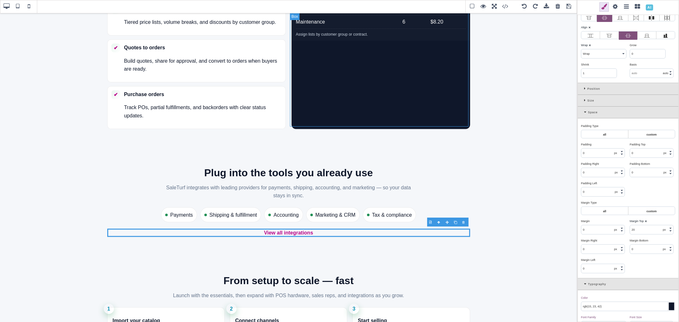
scroll to position [673, 0]
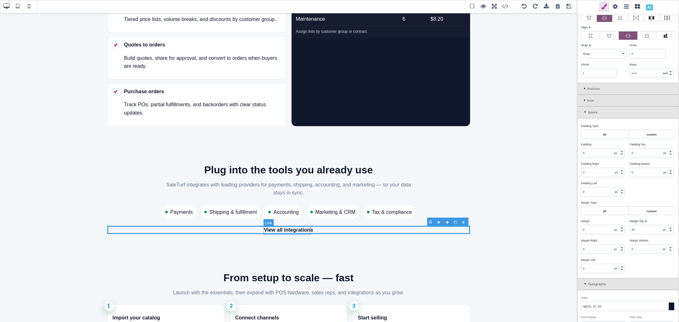
click at [310, 230] on link "View all integrations" at bounding box center [288, 230] width 49 height 8
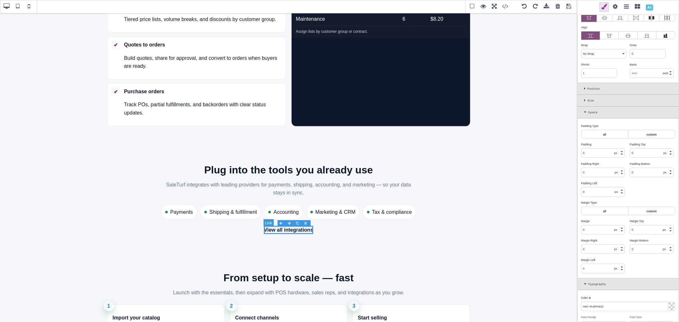
scroll to position [0, 0]
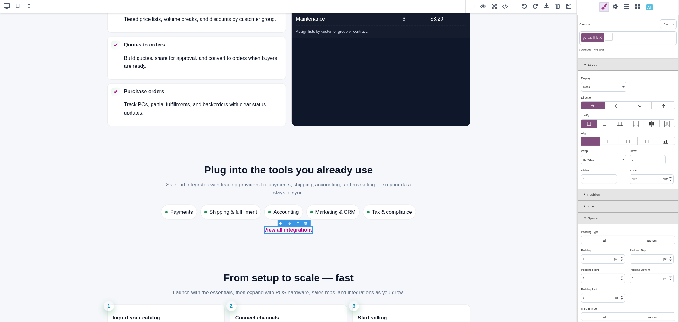
click at [600, 37] on icon at bounding box center [600, 38] width 4 height 4
click at [587, 36] on icon at bounding box center [584, 36] width 5 height 5
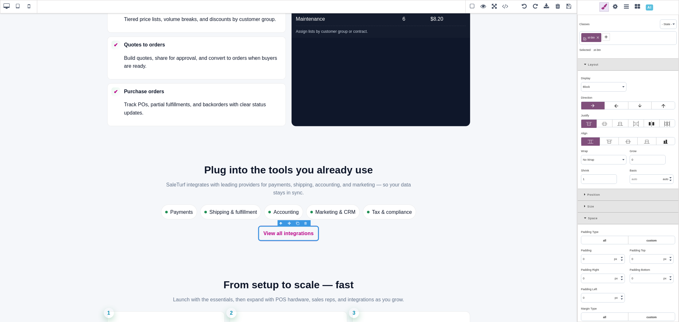
click at [608, 36] on icon at bounding box center [605, 36] width 5 height 5
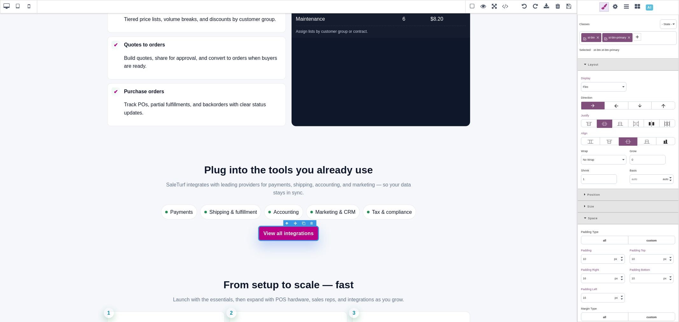
click at [619, 6] on span at bounding box center [615, 7] width 10 height 10
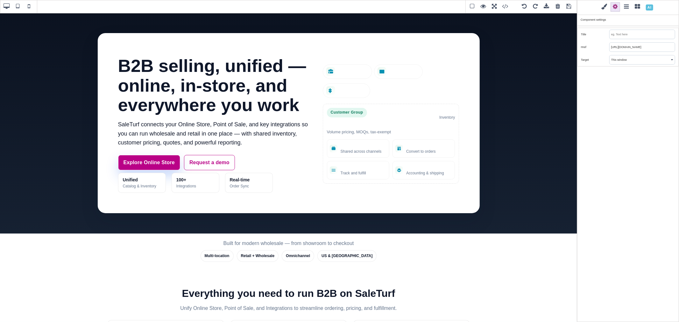
click at [569, 7] on span at bounding box center [569, 7] width 10 height 10
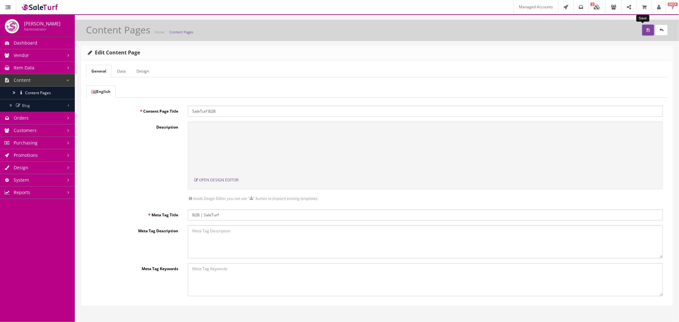
click at [642, 30] on button "submit" at bounding box center [648, 29] width 12 height 11
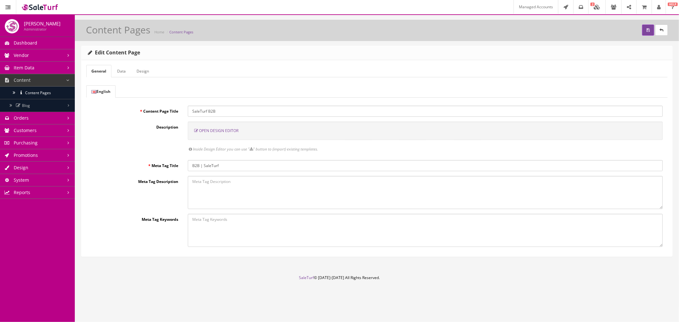
click at [214, 132] on span "Open Design Editor" at bounding box center [218, 130] width 39 height 5
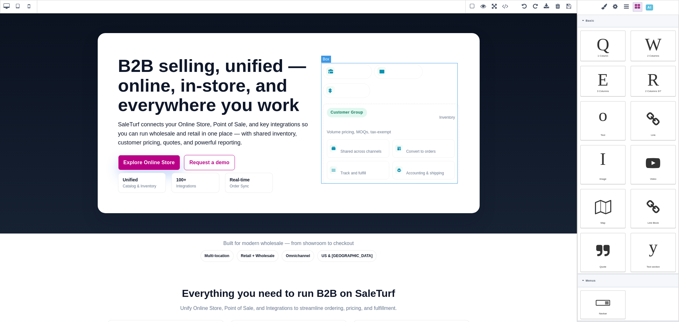
click at [400, 89] on div "Point of Sale Online Store Integrations Customer Group Wholesale: 20% off list …" at bounding box center [391, 123] width 136 height 121
type input "rgb(255, 255, 255)"
select select
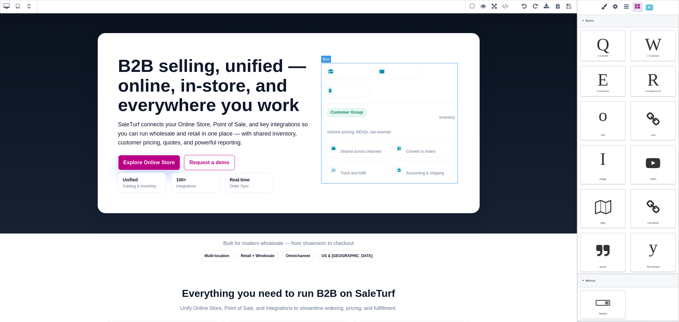
type input "0"
type input "rgb(255, 255, 255)"
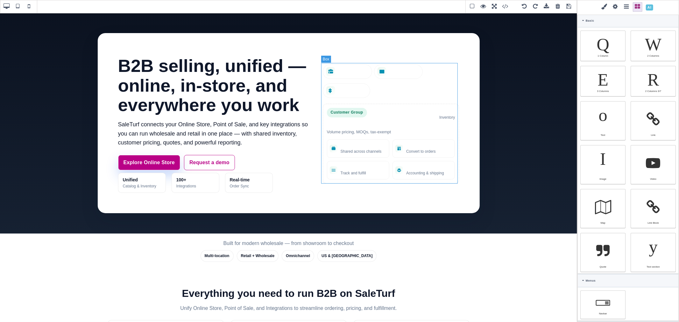
type input "rgb(255, 255, 255)"
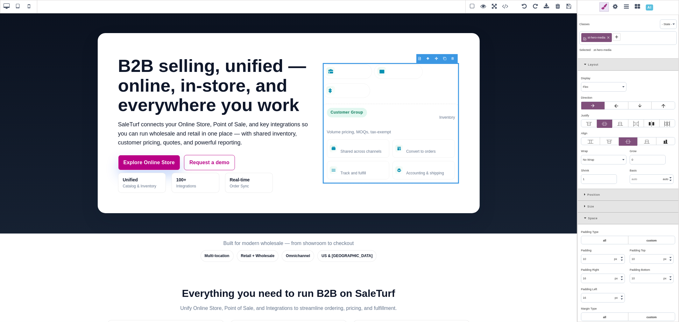
click at [586, 217] on icon at bounding box center [586, 217] width 4 height 3
click at [585, 233] on div "Typography" at bounding box center [627, 230] width 101 height 12
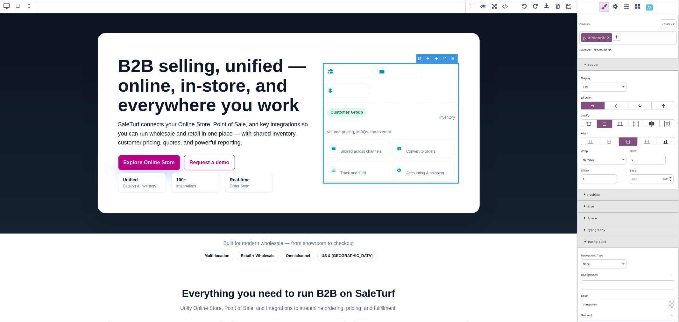
click at [607, 284] on div at bounding box center [628, 285] width 94 height 10
click at [609, 302] on input "transparent" at bounding box center [628, 304] width 94 height 9
paste input "rgb(15, 23, 42)"
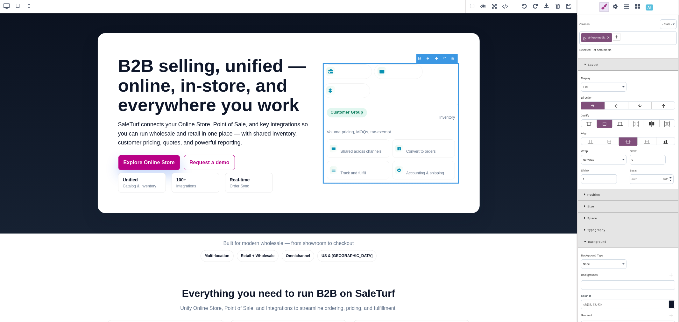
click at [610, 297] on div "Color ⨯" at bounding box center [627, 296] width 93 height 6
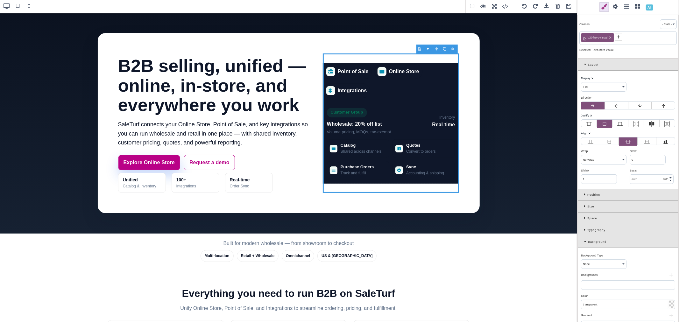
type input "rgb(255, 255, 255)"
type input "24"
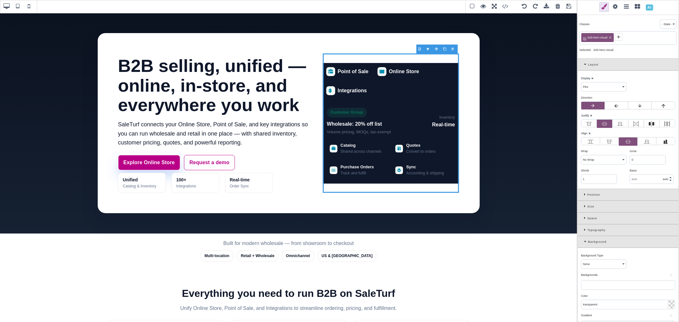
type input "24"
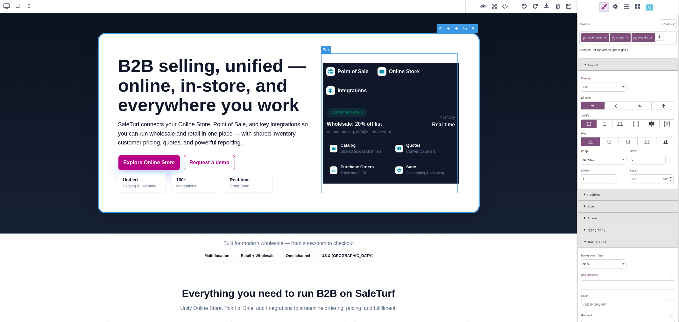
click at [423, 59] on div "Point of Sale Online Store Integrations Customer Group Wholesale: 20% off list …" at bounding box center [391, 122] width 136 height 139
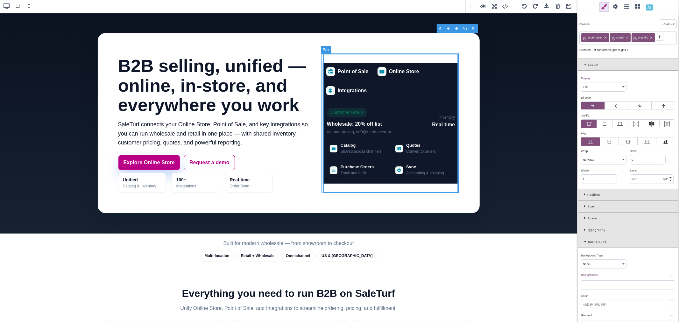
type input "transparent"
type input "0"
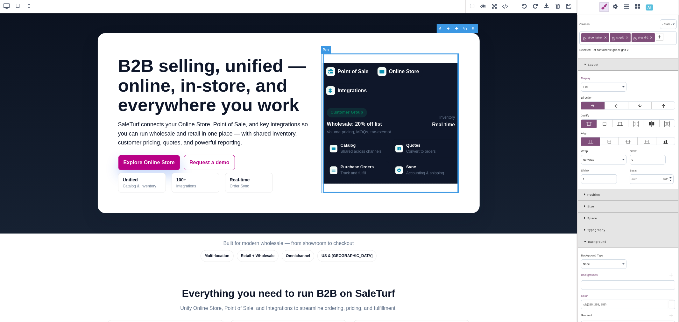
type input "0"
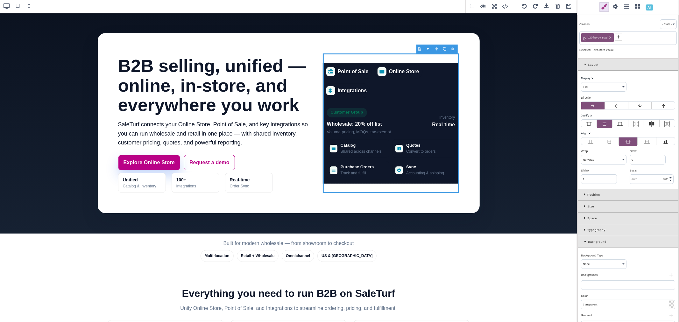
click at [604, 304] on input "transparent" at bounding box center [628, 304] width 94 height 9
paste input "rgb(15, 23, 42)"
type input "rgb(15, 23, 42)"
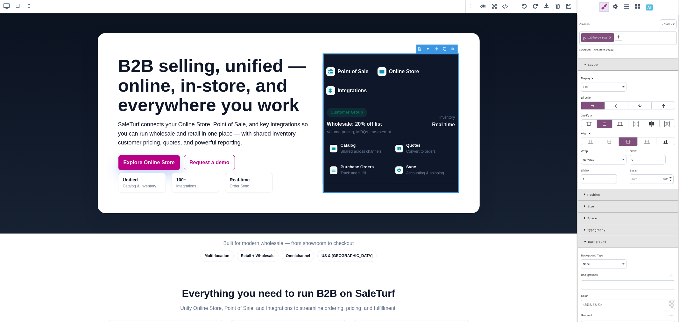
click at [604, 297] on div "Color ⨯" at bounding box center [627, 296] width 93 height 6
click at [584, 241] on icon at bounding box center [586, 241] width 4 height 3
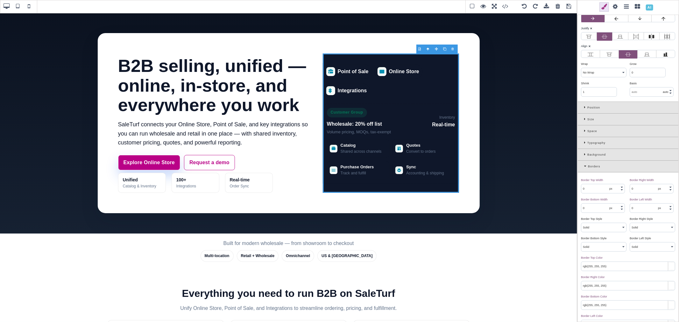
scroll to position [106, 0]
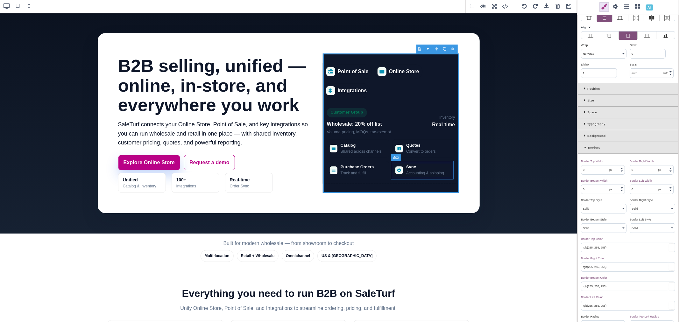
click at [402, 175] on div "Sync Accounting & shipping" at bounding box center [423, 170] width 62 height 18
type input "1"
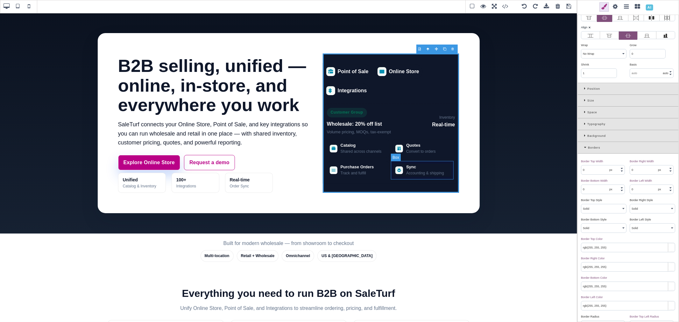
type input "rgba(2, 6, 23, 0.06)"
type input "10"
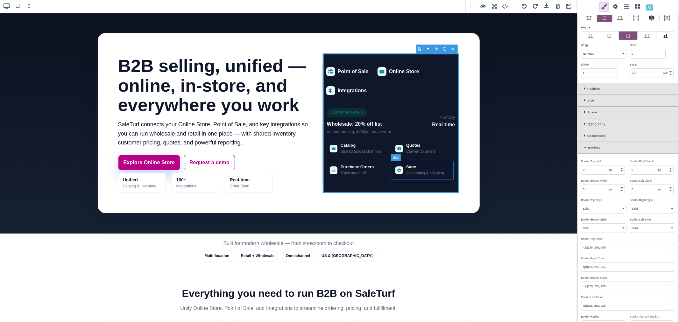
type input "10"
type input "initial"
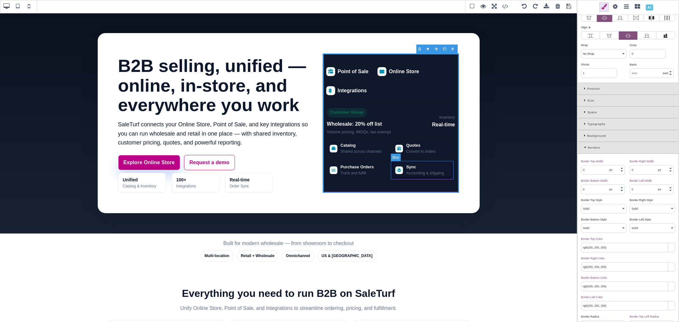
type input "initial"
select select
type input "initial"
select select
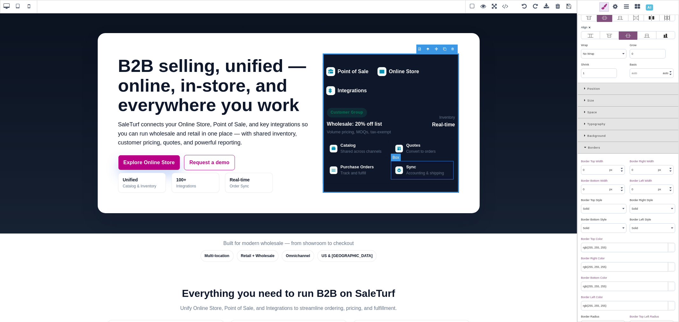
select select
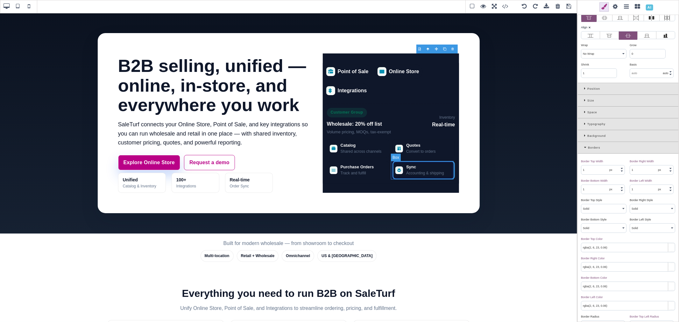
scroll to position [0, 0]
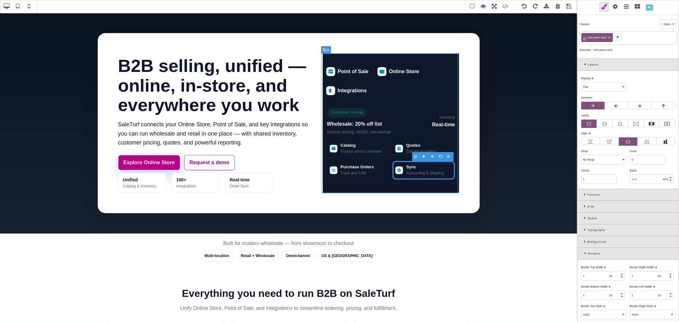
click at [408, 59] on div "Point of Sale Online Store Integrations Customer Group Wholesale: 20% off list …" at bounding box center [391, 122] width 136 height 139
type input "0"
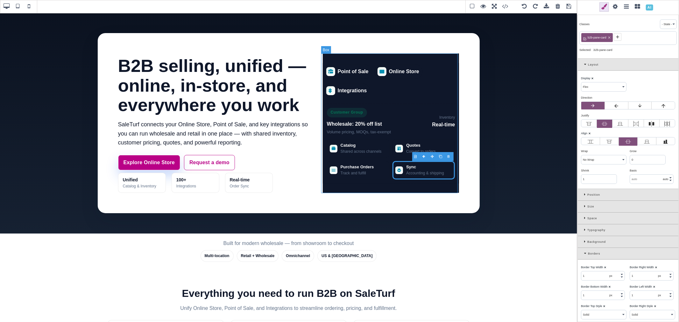
select select "none"
type input "rgb(255, 255, 255)"
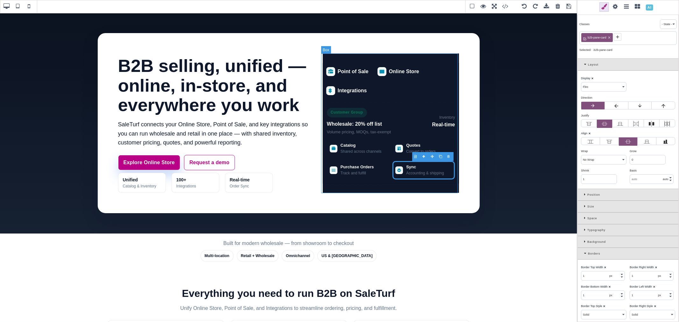
type input "rgb(255, 255, 255)"
type input "0"
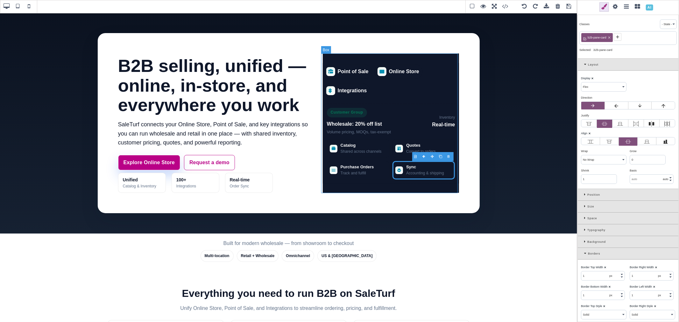
type input "0"
type input "none"
type input "100%"
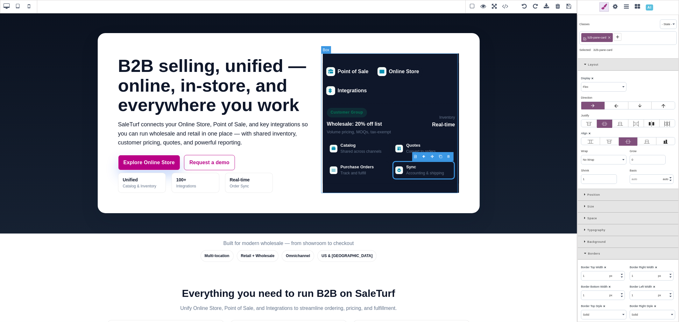
type input "1"
select select "px"
type input "0"
select select "px"
select select "stretch"
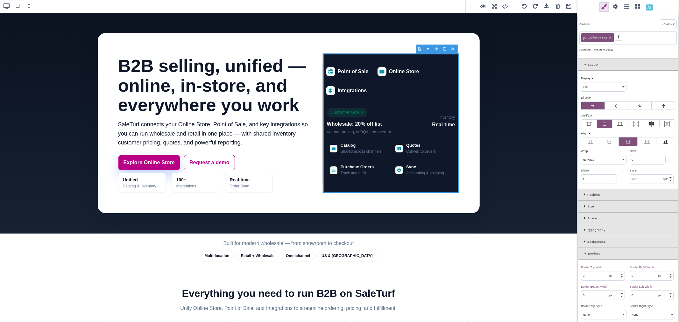
click at [31, 6] on span at bounding box center [29, 7] width 10 height 10
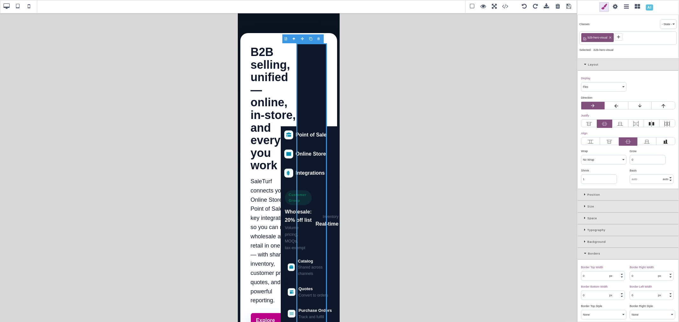
click at [19, 4] on span at bounding box center [18, 7] width 10 height 10
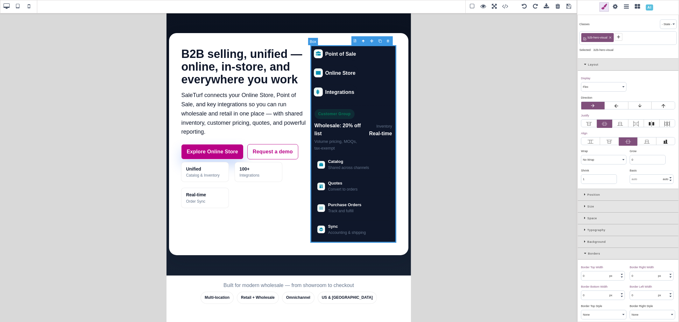
click at [27, 6] on span at bounding box center [29, 7] width 10 height 10
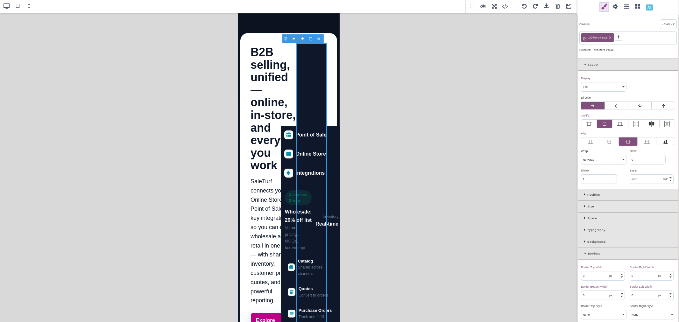
click at [583, 240] on div "Background" at bounding box center [627, 242] width 101 height 12
click at [619, 303] on input "rgb(15, 23, 42)" at bounding box center [628, 304] width 94 height 9
click at [615, 294] on div "Color ⨯" at bounding box center [627, 296] width 93 height 6
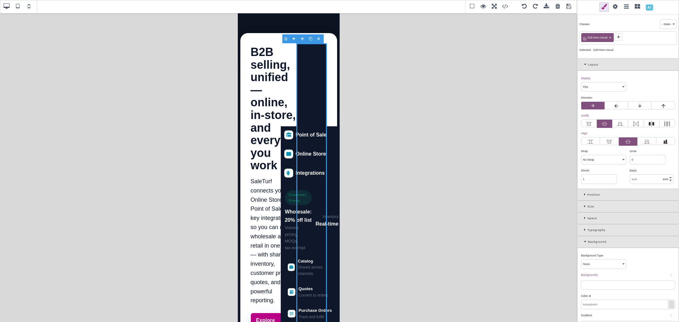
click at [590, 295] on b "⨯" at bounding box center [589, 295] width 3 height 3
type input "rgb(15, 23, 42)"
click at [597, 304] on input "rgb(15, 23, 42)" at bounding box center [628, 304] width 94 height 9
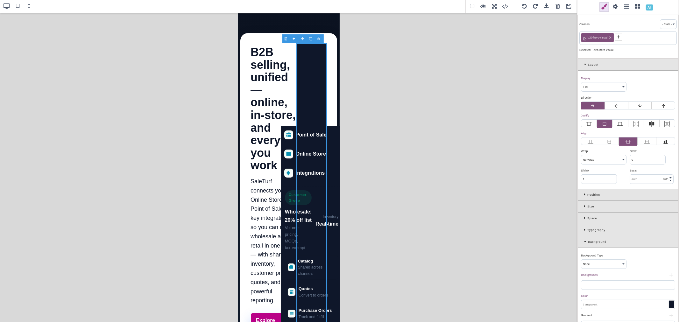
click at [599, 297] on div "Color ⨯" at bounding box center [627, 296] width 93 height 6
click at [626, 305] on input "text" at bounding box center [628, 304] width 94 height 9
click at [668, 306] on div at bounding box center [670, 305] width 5 height 8
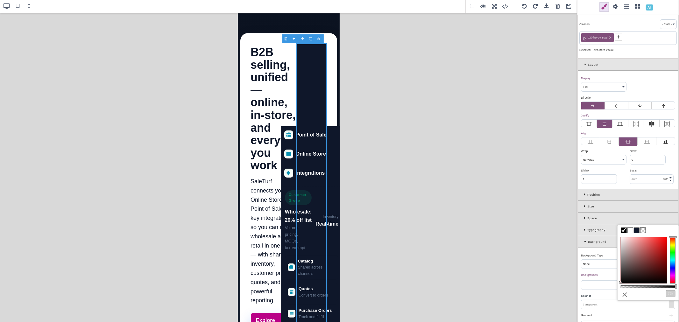
click at [644, 229] on span at bounding box center [642, 230] width 5 height 5
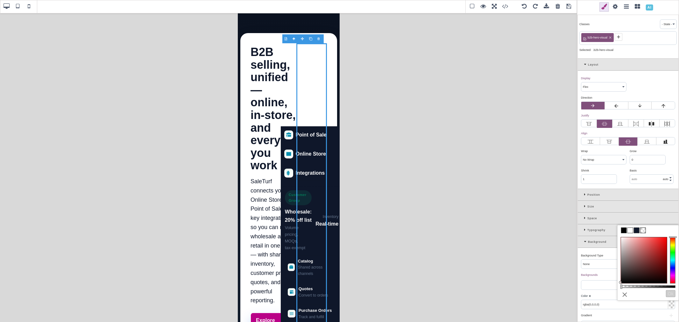
click at [605, 285] on div at bounding box center [628, 285] width 94 height 10
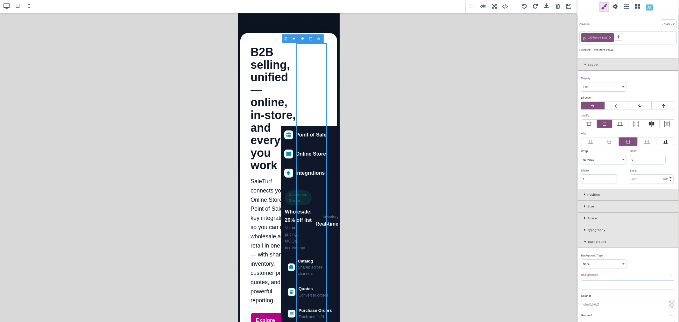
click at [19, 5] on span at bounding box center [18, 7] width 10 height 10
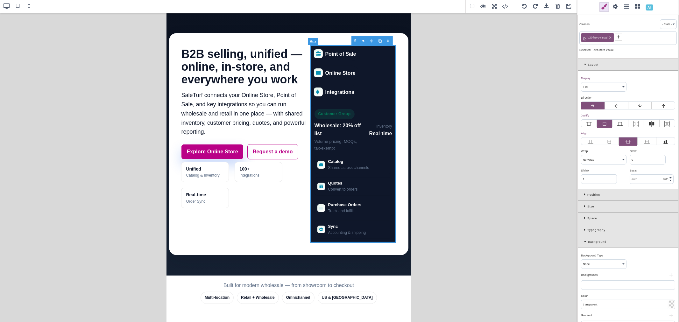
click at [5, 7] on span at bounding box center [7, 7] width 10 height 10
type input "rgb(15, 23, 42)"
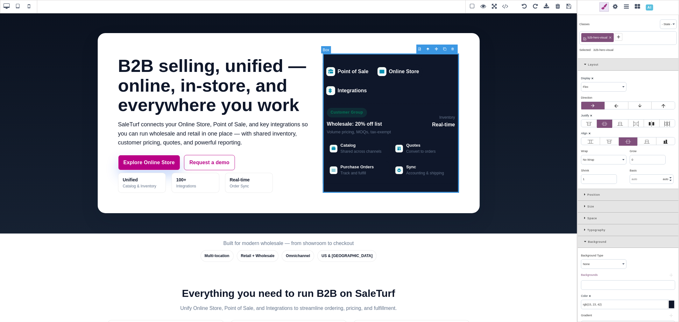
click at [448, 56] on div "Point of Sale Online Store Integrations Customer Group Wholesale: 20% off list …" at bounding box center [391, 122] width 136 height 139
click at [607, 306] on input "rgb(15, 23, 42)" at bounding box center [628, 304] width 94 height 9
click at [584, 243] on icon at bounding box center [586, 241] width 4 height 3
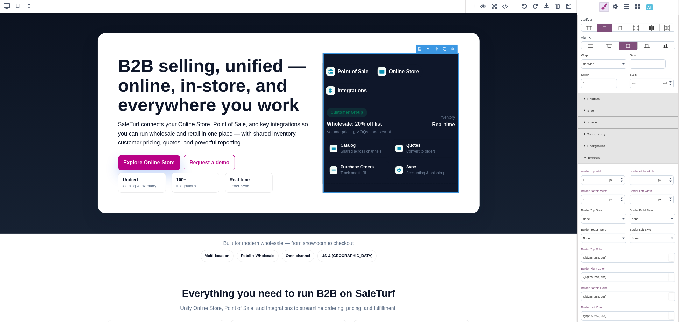
scroll to position [141, 0]
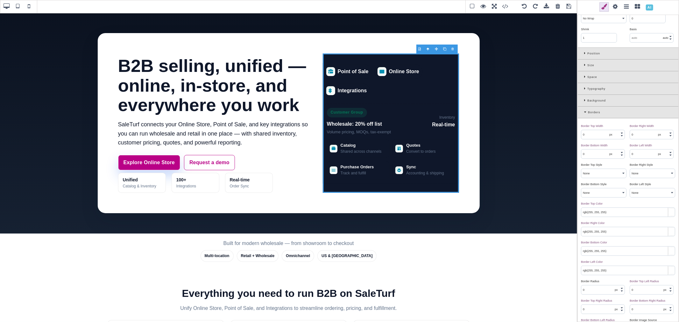
click at [600, 288] on input "0" at bounding box center [602, 289] width 43 height 9
paste input "16"
type input "16"
click at [612, 281] on div "Border Radius ⨯" at bounding box center [603, 281] width 44 height 6
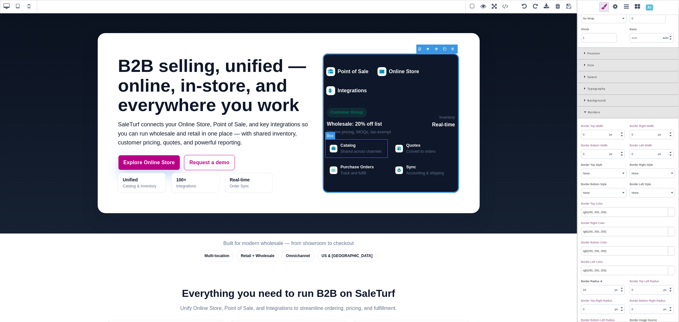
click at [380, 156] on div "Catalog Shared across channels" at bounding box center [358, 148] width 62 height 18
type input "transparent"
type input "1"
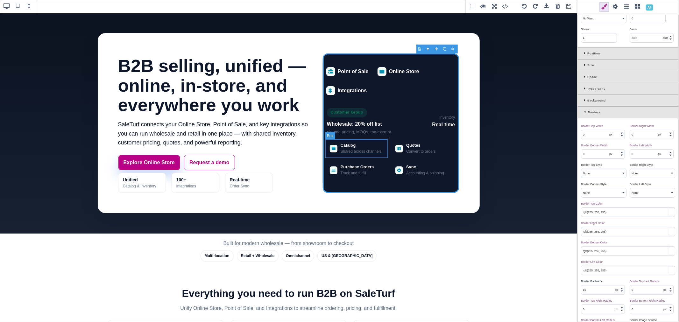
type input "1"
select select "solid"
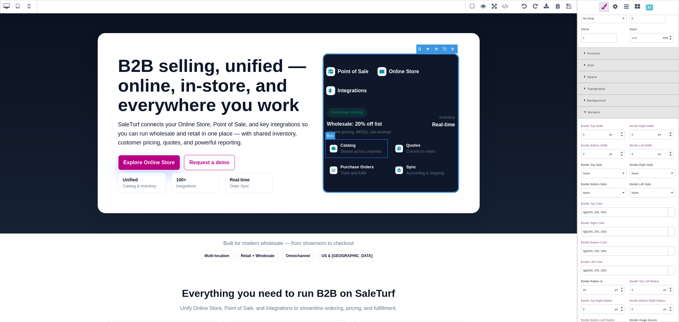
type input "rgba(2, 6, 23, 0.06)"
type input "10"
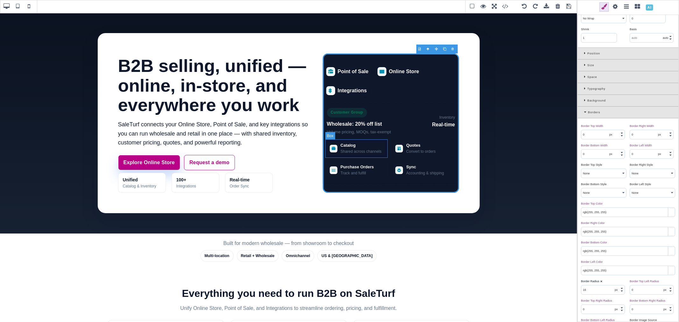
type input "10"
type input "initial"
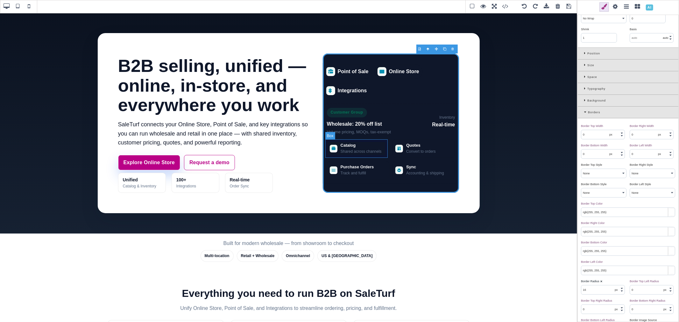
type input "initial"
select select
type input "initial"
select select
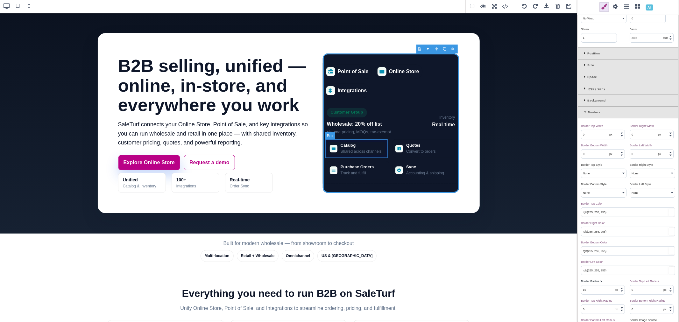
select select
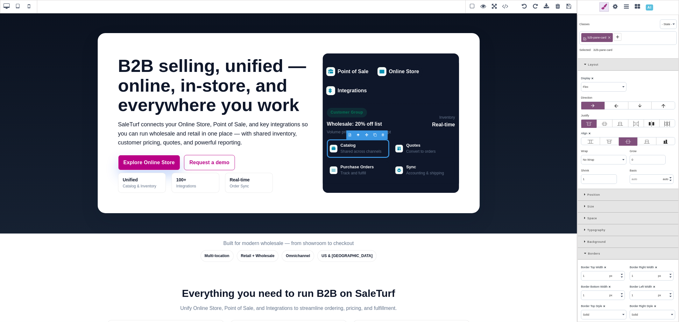
click at [584, 241] on icon at bounding box center [585, 241] width 3 height 3
click at [582, 61] on div "Layout" at bounding box center [627, 65] width 101 height 12
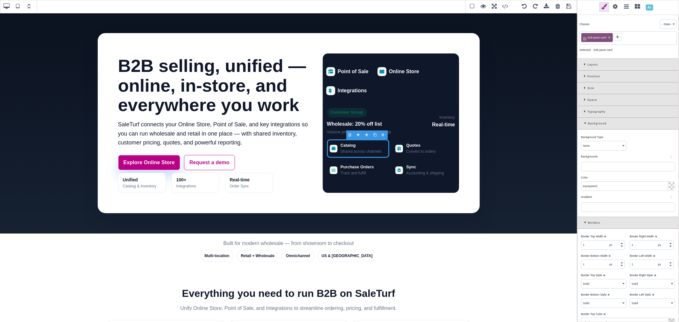
click at [606, 187] on input "transparent" at bounding box center [628, 186] width 94 height 9
paste input "rgb(22, 32, 51)"
click at [610, 178] on div "Color ⨯" at bounding box center [627, 178] width 93 height 6
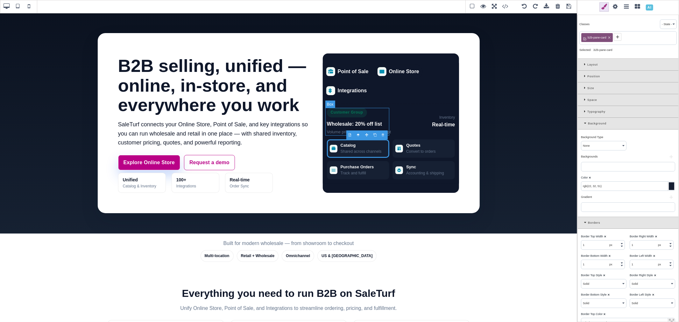
click at [381, 111] on div "Customer Group Wholesale: 20% off list Volume pricing, MOQs, tax‑exempt" at bounding box center [359, 122] width 64 height 28
type input "transparent"
type input "0"
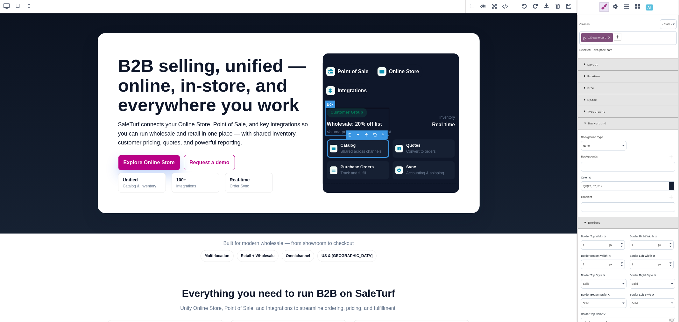
type input "0"
select select "none"
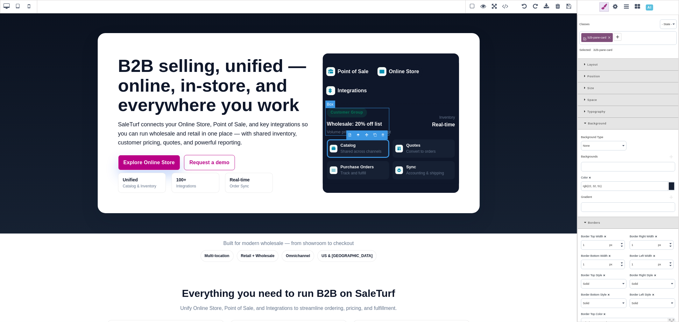
type input "rgb(255, 255, 255)"
type input "0"
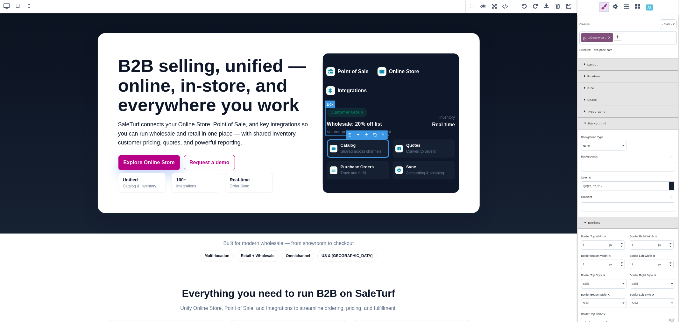
type input "0"
type input "none"
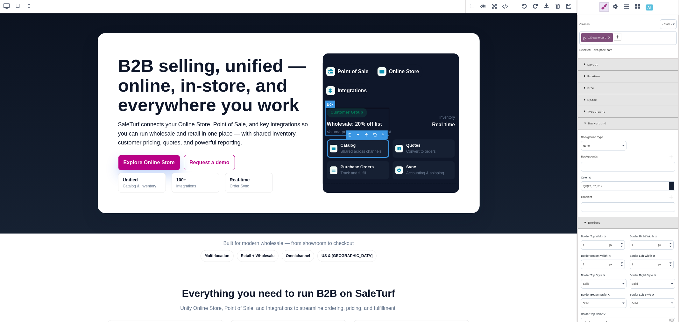
type input "100%"
type input "1"
select select "px"
type input "0"
select select "px"
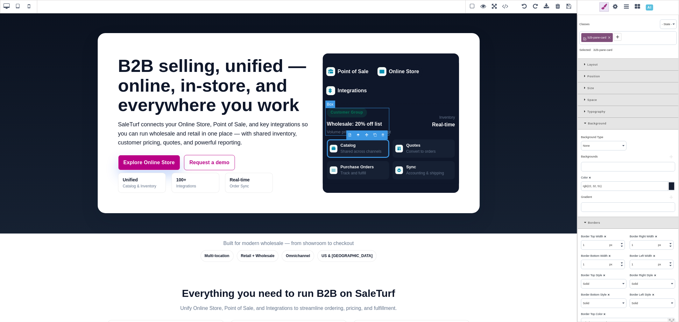
select select "stretch"
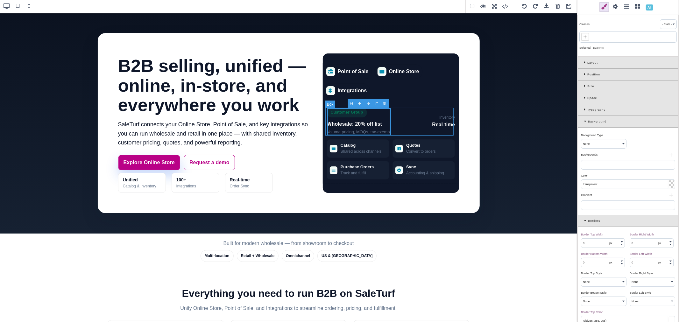
click at [401, 110] on div "Customer Group Wholesale: 20% off list Volume pricing, MOQs, tax‑exempt Invento…" at bounding box center [391, 122] width 128 height 28
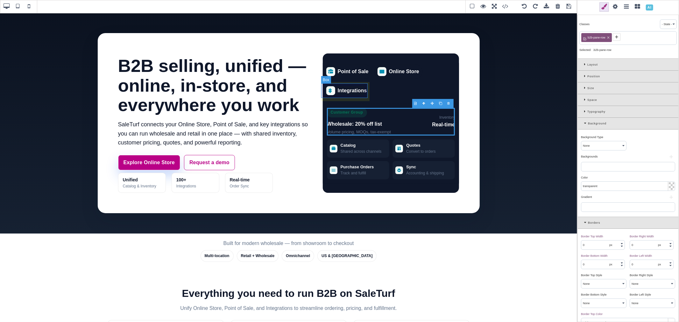
click at [362, 94] on div "Integrations" at bounding box center [347, 90] width 48 height 15
type input "1"
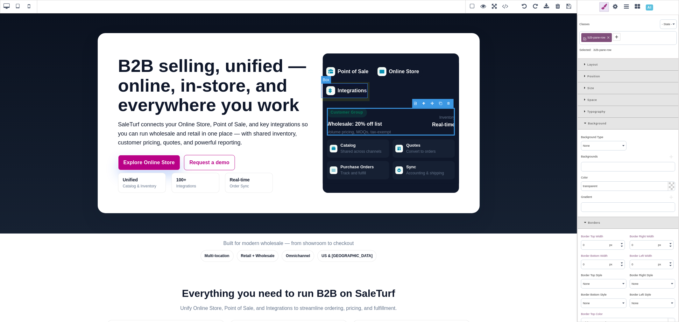
select select "solid"
type input "rgba(2, 6, 23, 0.06)"
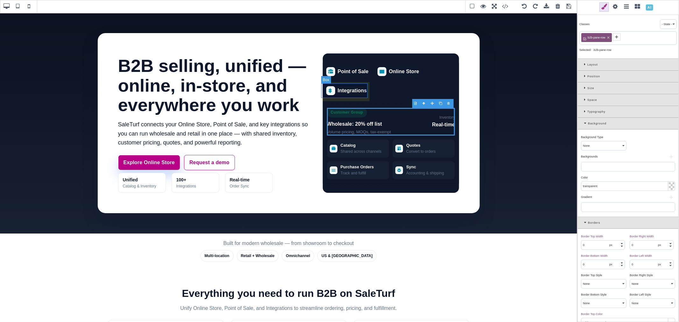
type input "rgba(2, 6, 23, 0.06)"
type input "999"
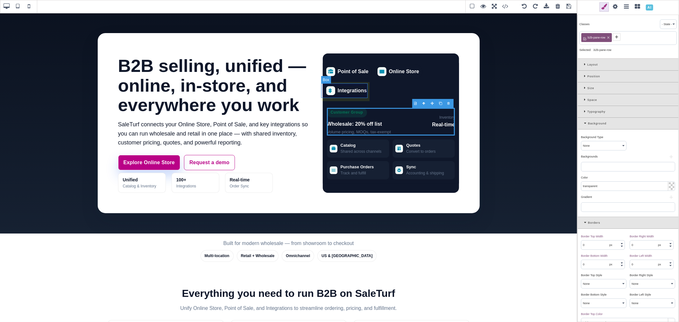
type input "999"
type input "initial"
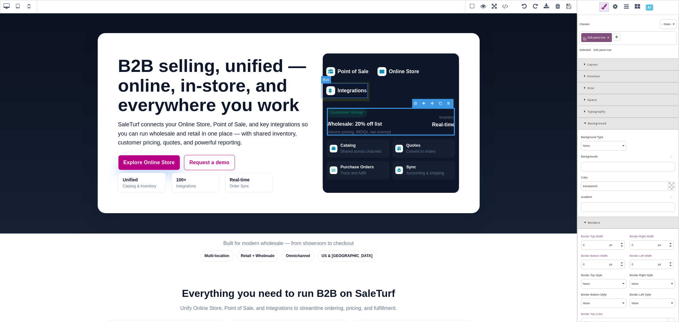
type input "initial"
select select
type input "initial"
select select
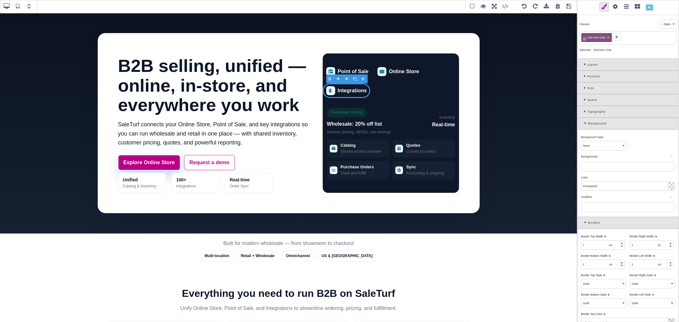
click at [594, 186] on input "transparent" at bounding box center [628, 186] width 94 height 9
paste input "rgb(22, 32, 51)"
click at [361, 66] on div "Point of Sale" at bounding box center [347, 71] width 49 height 15
click at [605, 189] on input "rgb(22, 32, 51)" at bounding box center [628, 186] width 94 height 9
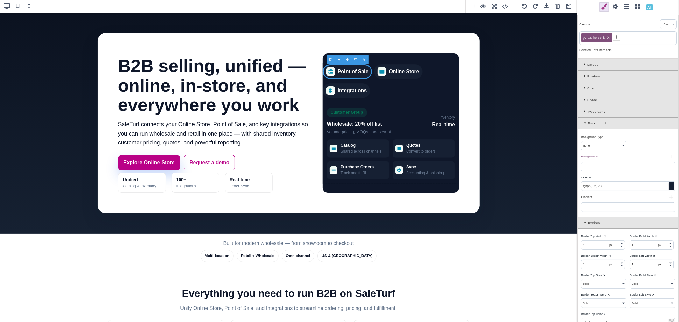
click at [605, 189] on input "rgb(22, 32, 51)" at bounding box center [628, 186] width 94 height 9
click at [414, 66] on div "Online Store" at bounding box center [398, 71] width 49 height 15
click at [625, 185] on input "rgb(22, 32, 51)" at bounding box center [628, 186] width 94 height 9
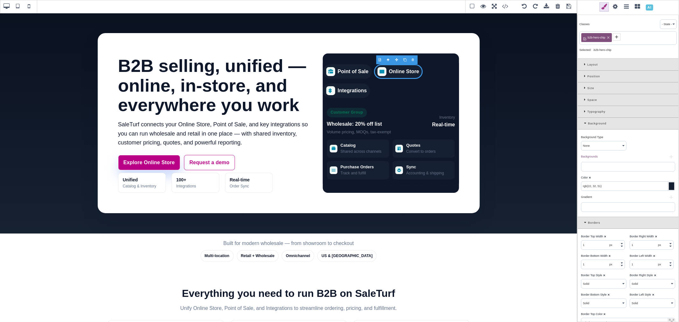
click at [625, 185] on input "rgb(22, 32, 51)" at bounding box center [628, 186] width 94 height 9
click at [625, 182] on div "rgb(22, 32, 51)" at bounding box center [628, 186] width 94 height 10
click at [419, 129] on div "Customer Group Wholesale: 20% off list Volume pricing, MOQs, tax‑exempt Invento…" at bounding box center [391, 122] width 128 height 28
type input "transparent"
type input "0"
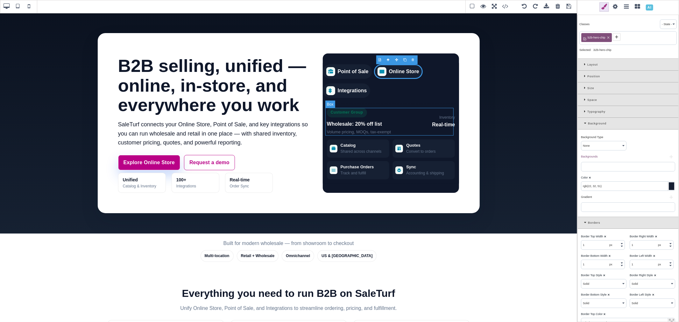
type input "0"
select select "none"
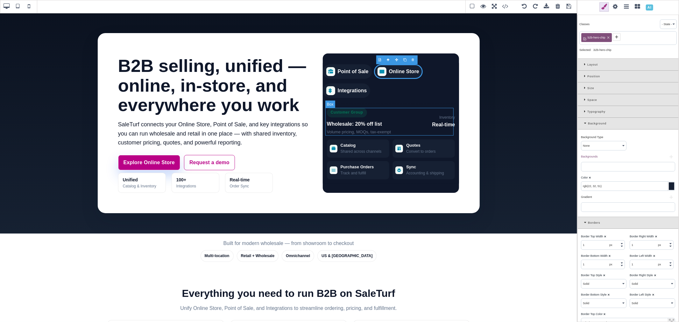
select select "none"
type input "rgb(255, 255, 255)"
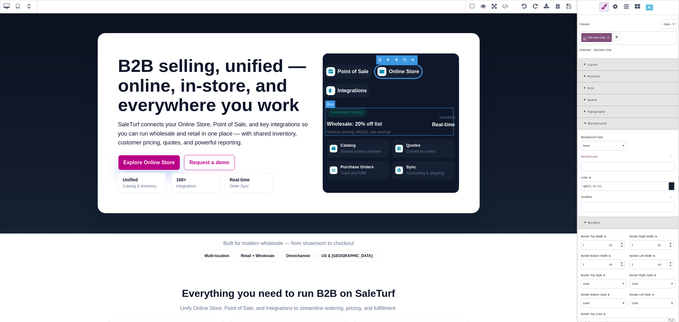
type input "rgb(255, 255, 255)"
type input "0"
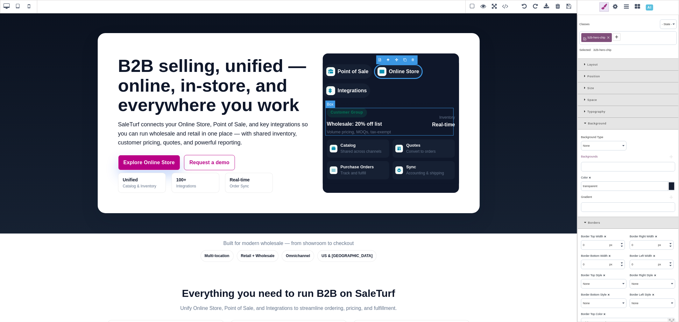
type input "0"
type input "none"
type input "100%"
type input "1"
select select "px"
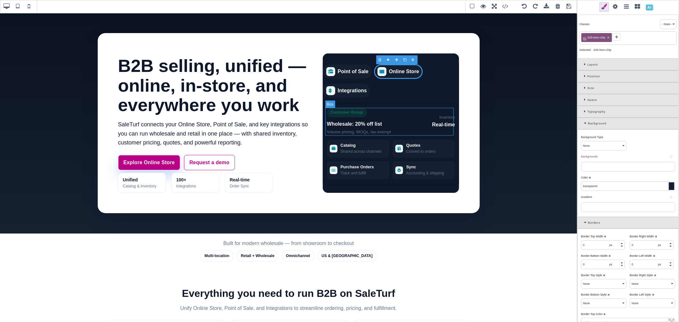
type input "0"
select select "px"
select select "stretch"
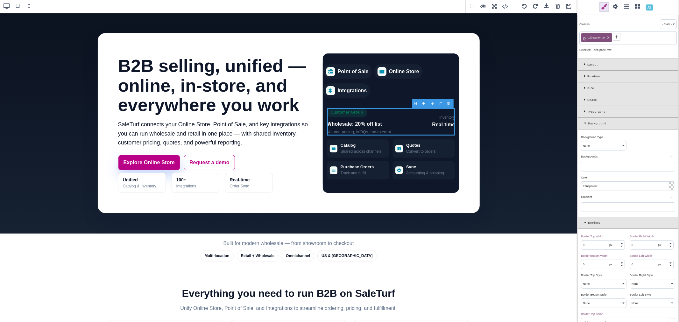
click at [632, 185] on input "transparent" at bounding box center [628, 186] width 94 height 9
paste input "rgb(22, 32, 51)"
click at [631, 174] on div "Color ⨯ rgb(22, 32, 51)" at bounding box center [627, 182] width 97 height 18
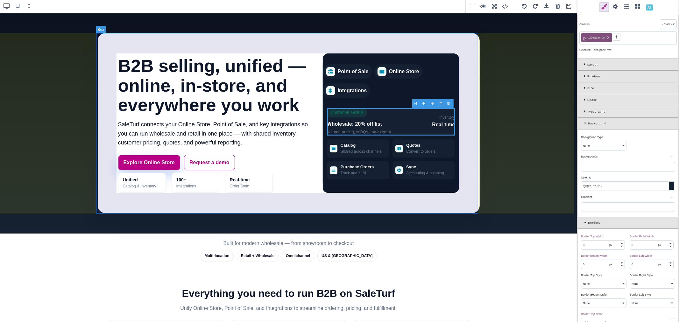
click at [475, 108] on div "B2B selling, unified — online, in‑store, and everywhere you work SaleTurf conne…" at bounding box center [289, 123] width 382 height 180
type input "rgb(255, 255, 255)"
type input "24"
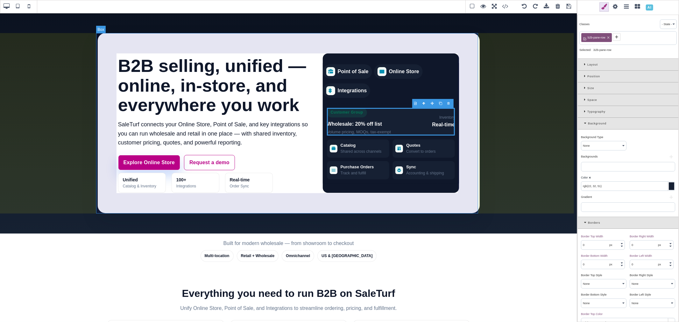
type input "24"
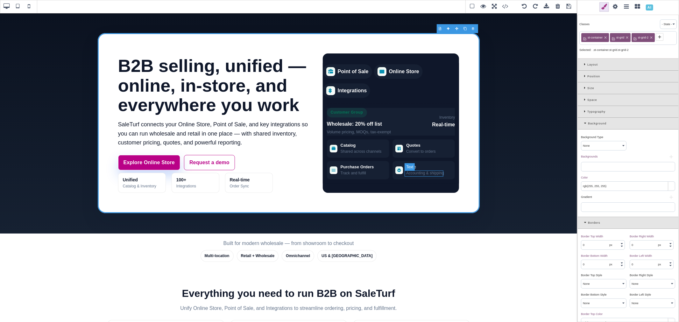
click at [430, 174] on div "Accounting & shipping" at bounding box center [425, 173] width 38 height 6
type input "transparent"
type input "rgb(100, 116, 139)"
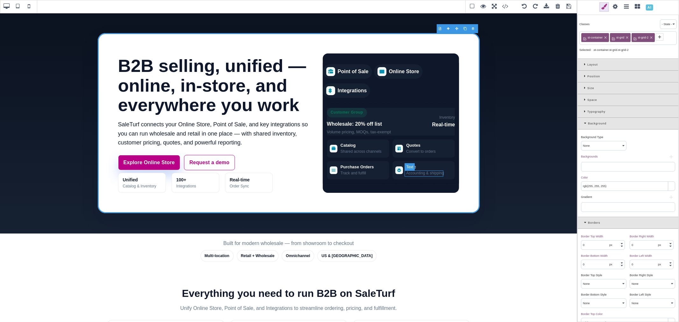
type input "rgb(100, 116, 139)"
type input "0"
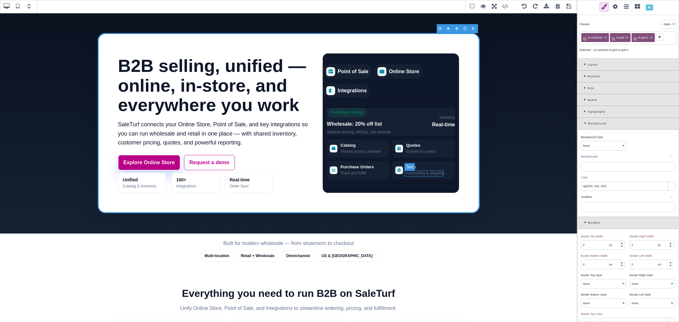
type input "0"
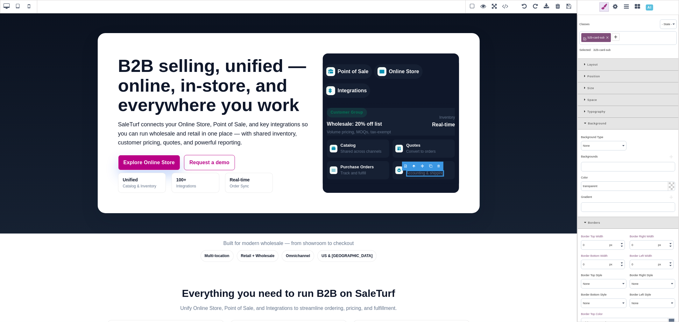
click at [670, 186] on div at bounding box center [670, 186] width 5 height 8
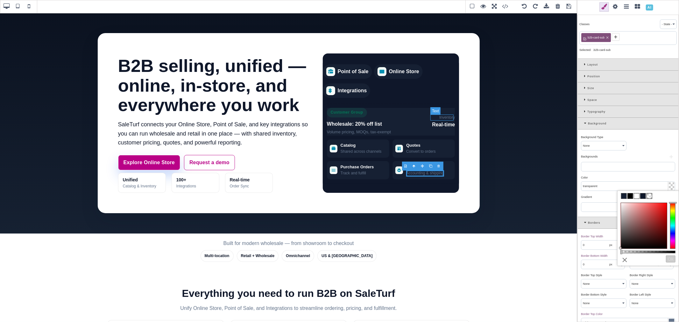
click at [447, 116] on span "Inventory" at bounding box center [443, 118] width 23 height 6
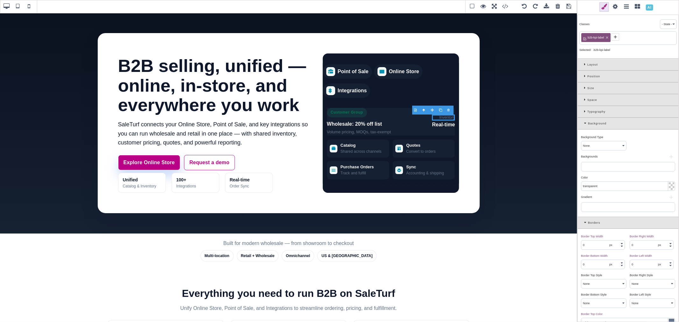
click at [669, 185] on div at bounding box center [670, 186] width 5 height 8
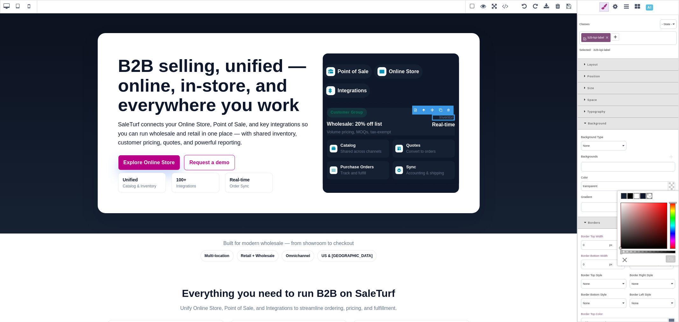
click at [636, 196] on span at bounding box center [636, 195] width 5 height 5
click at [589, 179] on b "⨯" at bounding box center [589, 177] width 3 height 3
type input "transparent"
click at [584, 112] on icon at bounding box center [585, 111] width 3 height 3
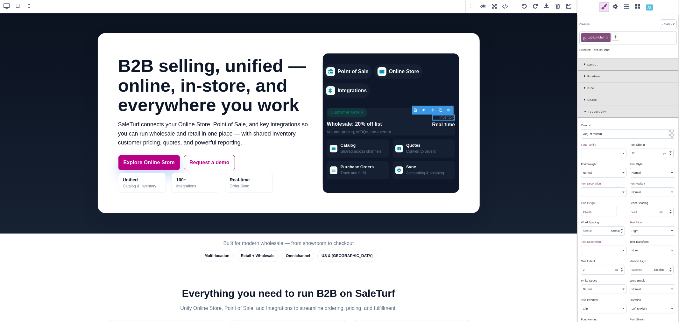
click at [619, 135] on input "var(--st-muted)" at bounding box center [628, 133] width 94 height 9
click at [601, 135] on input "var(--st-muted)" at bounding box center [628, 133] width 94 height 9
click at [609, 134] on input "var(--st-muted)" at bounding box center [628, 133] width 94 height 9
click at [608, 126] on div "Color ⨯" at bounding box center [627, 125] width 93 height 6
click at [244, 56] on h1 "B2B selling, unified — online, in‑store, and everywhere you work" at bounding box center [220, 85] width 205 height 59
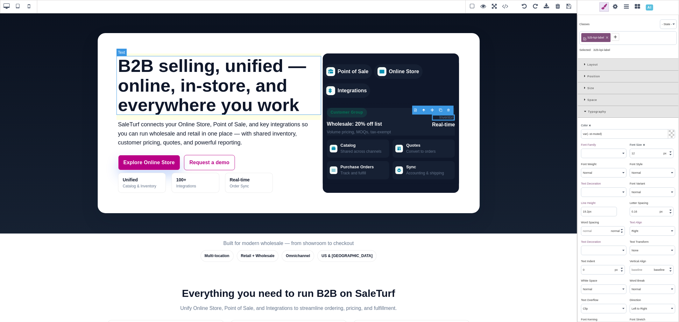
type input "rgb(15, 23, 42)"
type input "56"
select select "700"
select select
type input "61.6px"
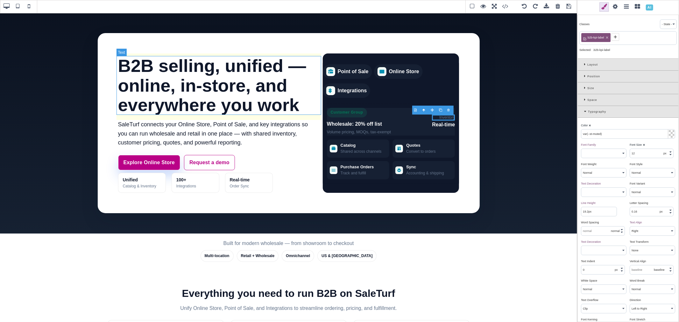
select select "left"
select select
type input "rgb(15, 23, 42)"
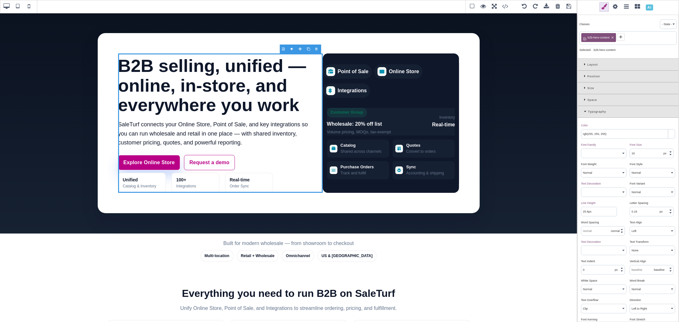
click at [584, 62] on div "Layout" at bounding box center [627, 65] width 101 height 12
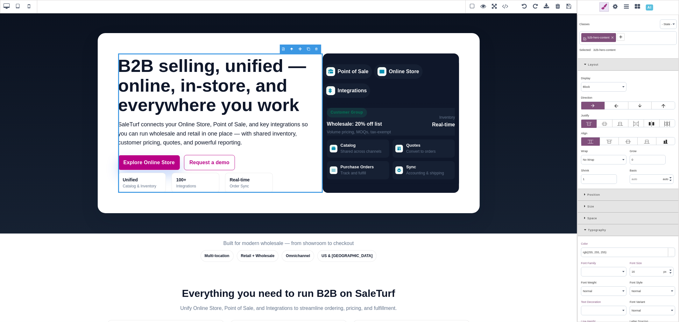
click at [593, 84] on select "Block Inline Inline Block Flex None Contents Table Table Row Table Cell" at bounding box center [603, 86] width 45 height 9
click at [581, 83] on select "Block Inline Inline Block Flex None Contents Table Table Row Table Cell" at bounding box center [603, 86] width 45 height 9
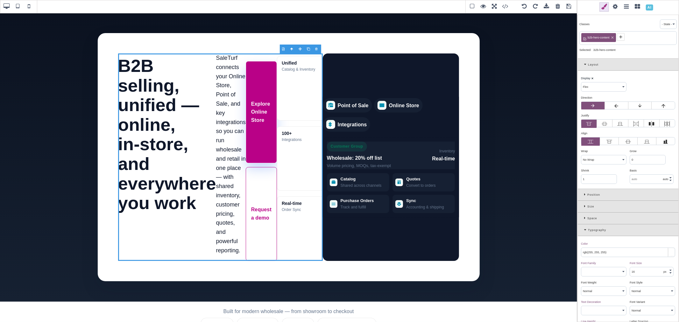
click at [591, 78] on b "⨯" at bounding box center [592, 78] width 3 height 3
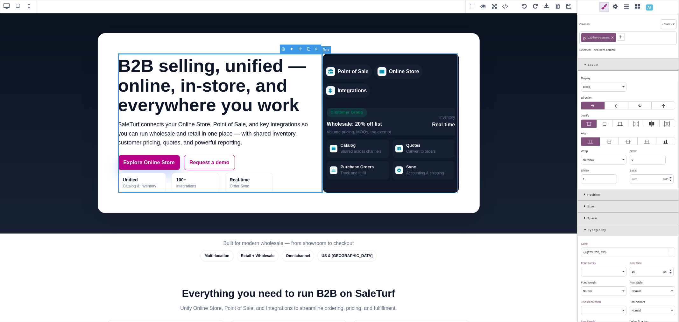
click at [324, 54] on div "Point of Sale Online Store Integrations Customer Group Wholesale: 20% off list …" at bounding box center [391, 122] width 136 height 139
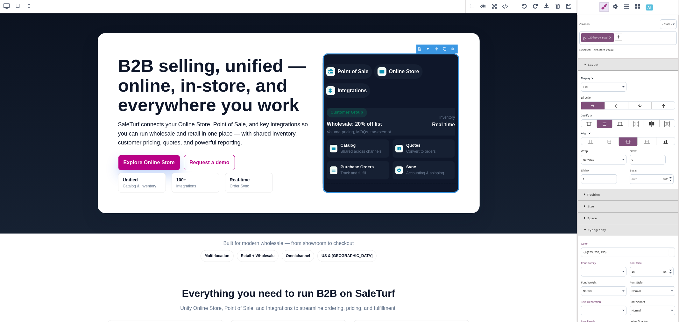
click at [592, 79] on b "⨯" at bounding box center [592, 78] width 3 height 3
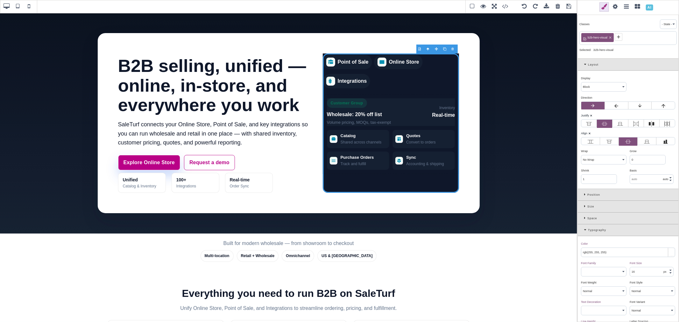
click at [590, 85] on select "Block Inline Inline Block Flex None Contents Table Table Row Table Cell" at bounding box center [603, 86] width 45 height 9
click at [581, 83] on select "Block Inline Inline Block Flex None Contents Table Table Row Table Cell" at bounding box center [603, 86] width 45 height 9
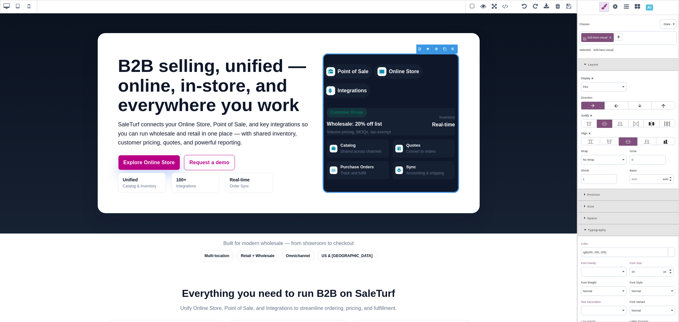
click at [19, 6] on span at bounding box center [18, 7] width 10 height 10
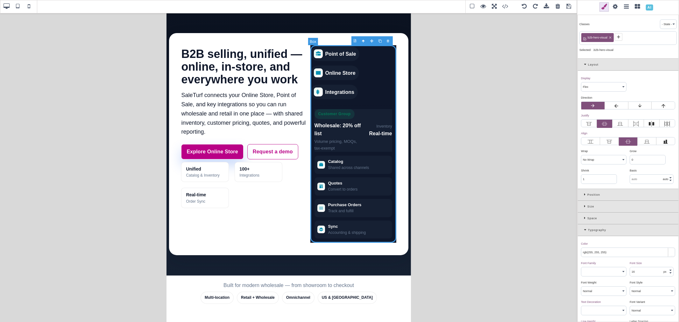
click at [29, 7] on span at bounding box center [29, 7] width 10 height 10
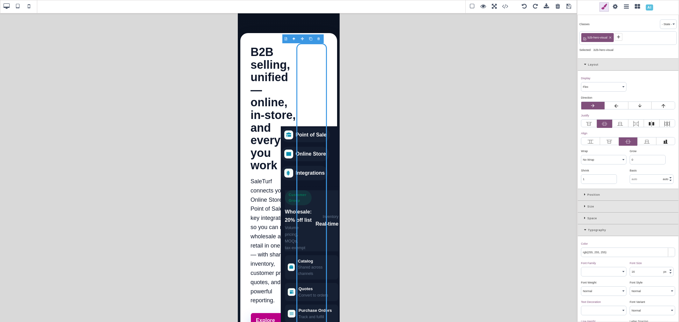
click at [635, 106] on label at bounding box center [639, 106] width 23 height 8
click at [0, 0] on input "radio" at bounding box center [0, 0] width 0 height 0
click at [594, 106] on icon at bounding box center [592, 105] width 5 height 5
click at [0, 0] on input "radio" at bounding box center [0, 0] width 0 height 0
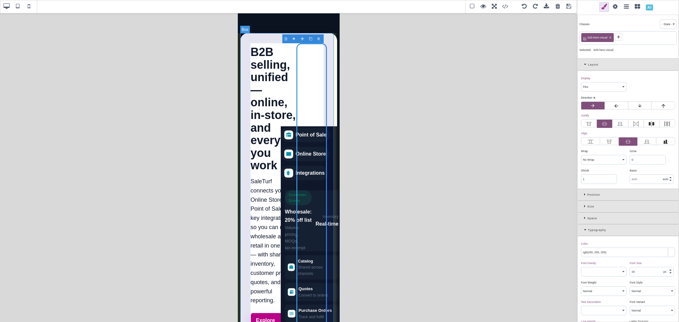
click at [246, 45] on div "B2B selling, unified — online, in‑store, and everywhere you work SaleTurf conne…" at bounding box center [288, 240] width 97 height 415
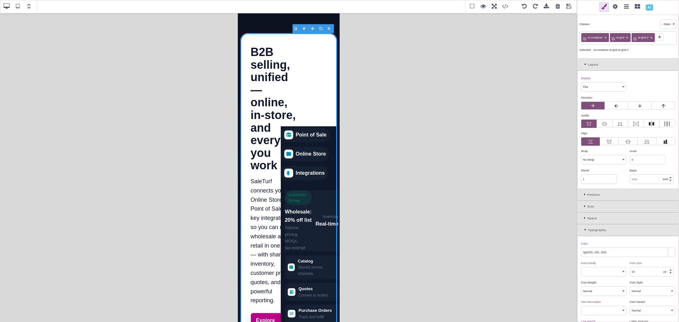
click at [633, 106] on label at bounding box center [639, 106] width 23 height 8
click at [0, 0] on input "radio" at bounding box center [0, 0] width 0 height 0
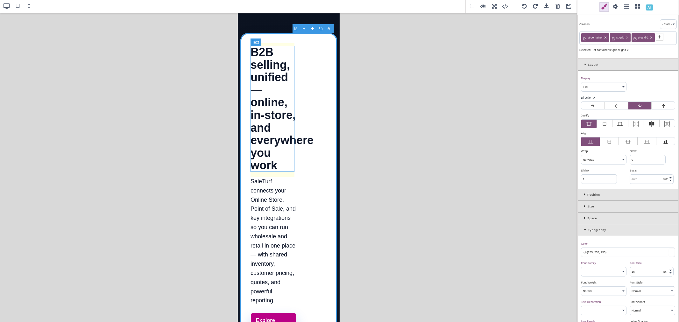
click at [286, 87] on h1 "B2B selling, unified — online, in‑store, and everywhere you work" at bounding box center [273, 109] width 46 height 126
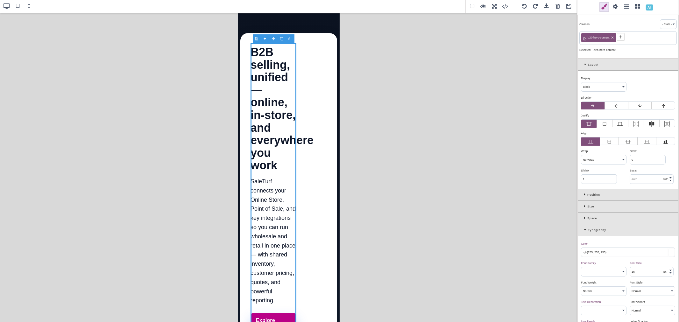
click at [584, 205] on div "Size" at bounding box center [627, 207] width 101 height 12
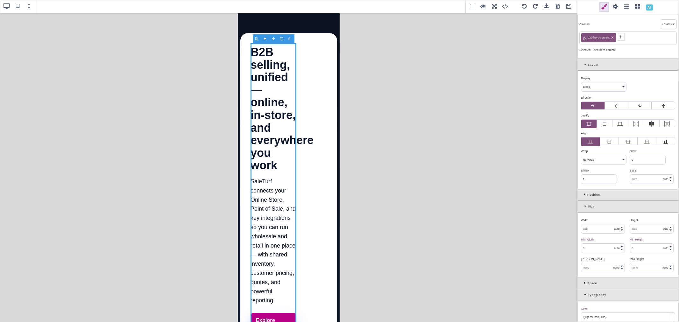
click at [599, 228] on input "text" at bounding box center [602, 228] width 43 height 9
click at [602, 218] on div "Width ⨯" at bounding box center [603, 220] width 44 height 6
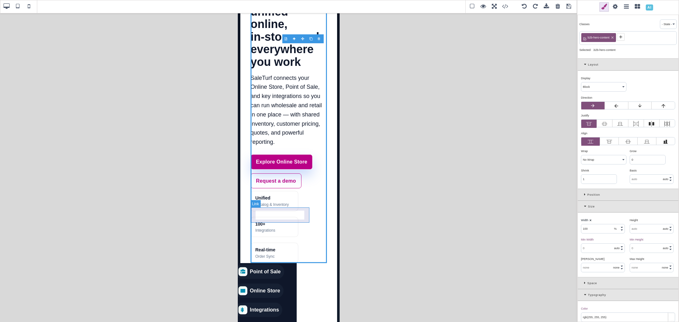
scroll to position [141, 0]
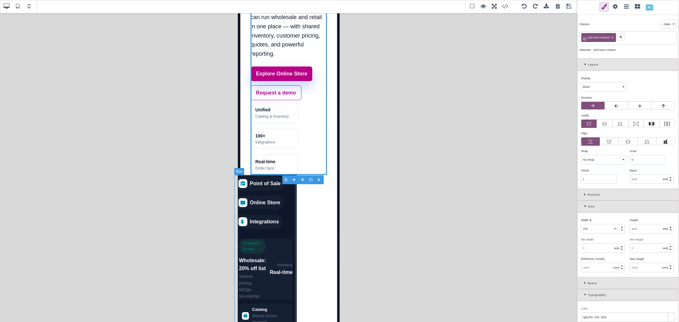
click at [287, 200] on div "Point of Sale Online Store Integrations Customer Group Wholesale: 20% off list …" at bounding box center [265, 289] width 62 height 228
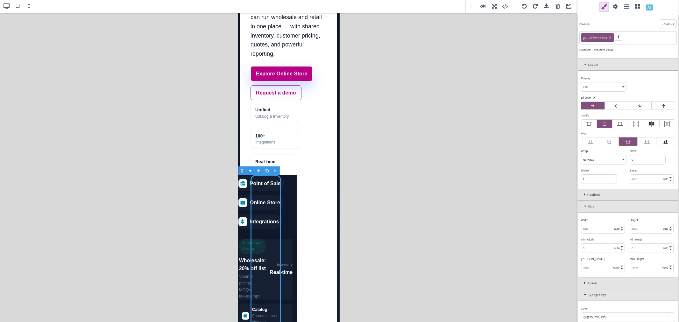
click at [600, 227] on input "text" at bounding box center [602, 228] width 43 height 9
click at [599, 219] on div "Width ⨯" at bounding box center [603, 220] width 44 height 6
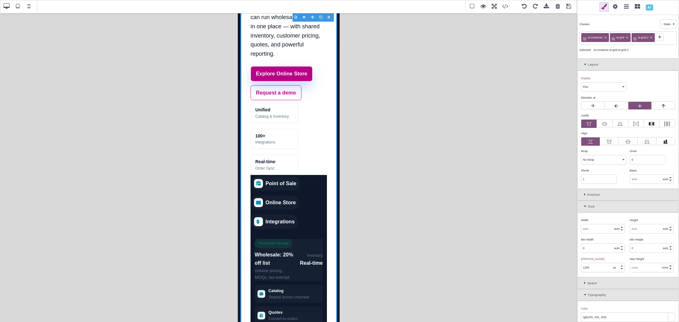
click at [583, 207] on div "Size" at bounding box center [627, 207] width 101 height 12
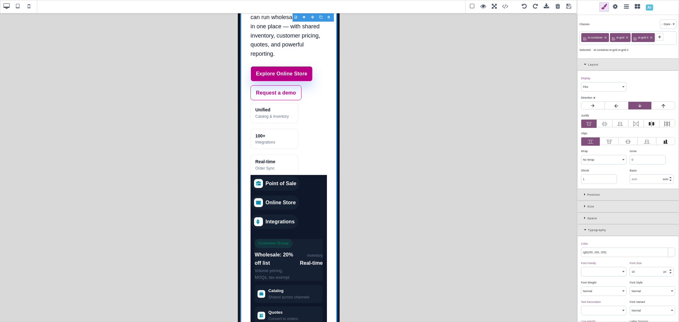
click at [584, 229] on icon at bounding box center [586, 229] width 4 height 3
click at [600, 307] on input "rgb(255, 255, 255)" at bounding box center [628, 304] width 94 height 9
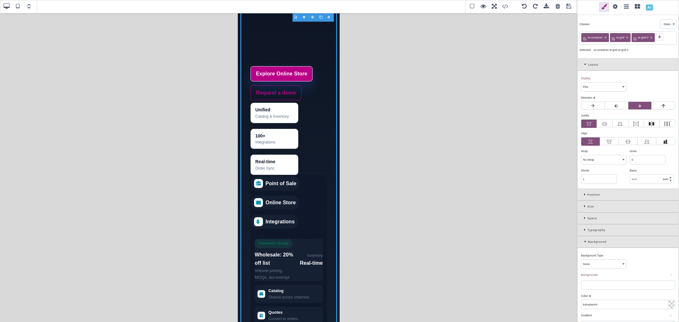
click at [612, 306] on input "transparent" at bounding box center [628, 304] width 94 height 9
click at [590, 297] on div "Color ⨯" at bounding box center [627, 296] width 93 height 6
click at [589, 297] on b "⨯" at bounding box center [589, 295] width 3 height 3
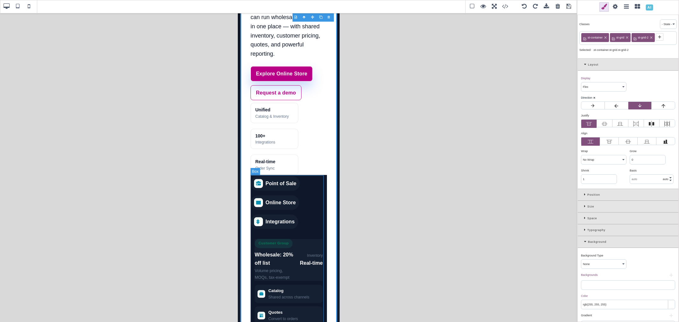
click at [319, 179] on div "Point of Sale Online Store Integrations Customer Group Wholesale: 20% off list …" at bounding box center [288, 273] width 76 height 197
click at [318, 177] on div "Point of Sale Online Store Integrations Customer Group Wholesale: 20% off list …" at bounding box center [288, 273] width 76 height 197
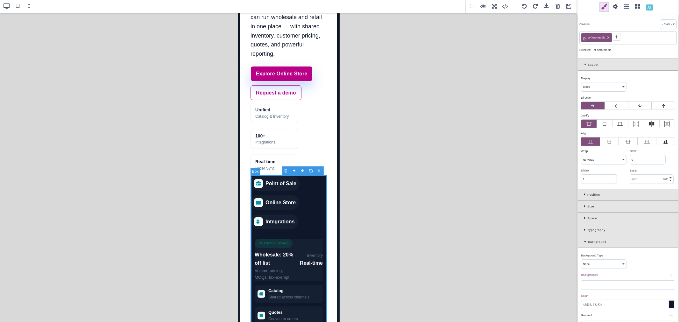
click at [318, 193] on div "Point of Sale Online Store Integrations Customer Group Wholesale: 20% off list …" at bounding box center [288, 273] width 76 height 197
click at [599, 305] on input "rgba(0,0,0,0)" at bounding box center [628, 304] width 94 height 9
click at [589, 297] on b "⨯" at bounding box center [589, 295] width 3 height 3
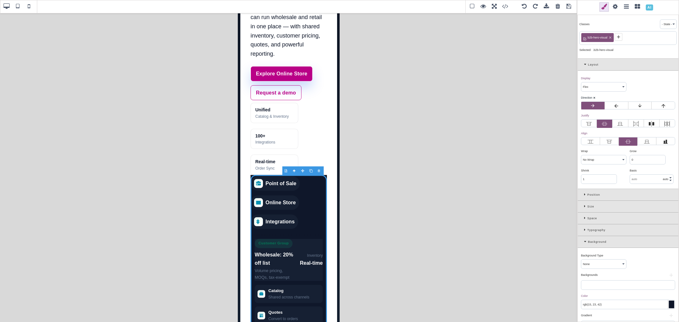
click at [595, 307] on input "rgb(15, 23, 42)" at bounding box center [628, 304] width 94 height 9
click at [622, 297] on div "Color ⨯" at bounding box center [627, 296] width 93 height 6
click at [8, 7] on span at bounding box center [7, 7] width 10 height 10
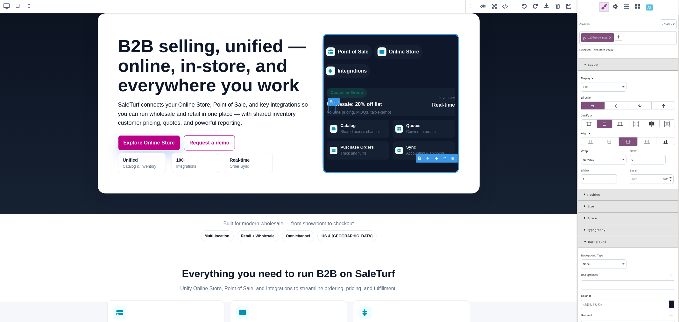
scroll to position [0, 0]
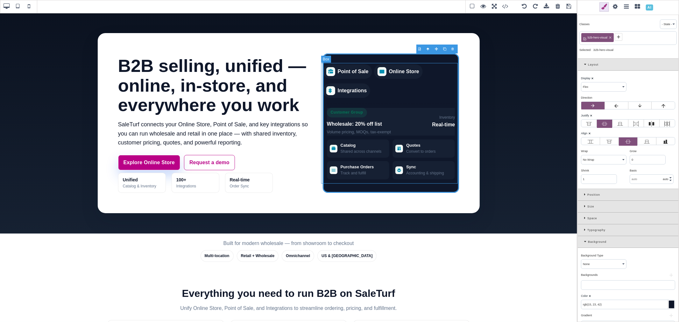
click at [423, 63] on div "Point of Sale Online Store Integrations Customer Group Wholesale: 20% off list …" at bounding box center [391, 123] width 136 height 121
click at [583, 196] on div "Position" at bounding box center [627, 195] width 101 height 12
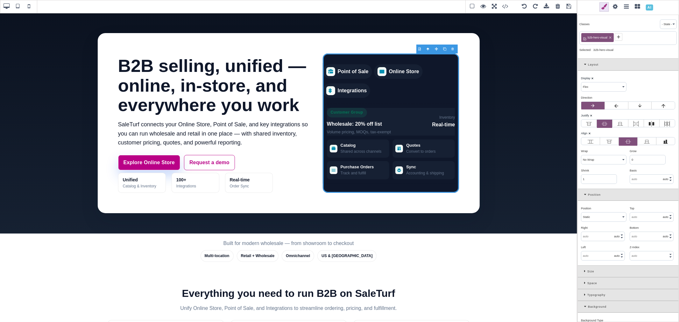
click at [583, 196] on div "Position" at bounding box center [627, 195] width 101 height 12
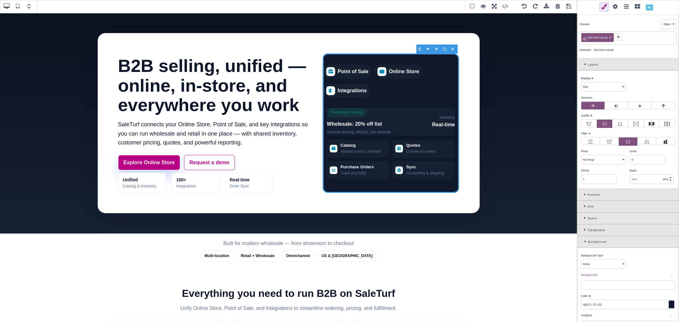
click at [583, 206] on div "Size" at bounding box center [627, 207] width 101 height 12
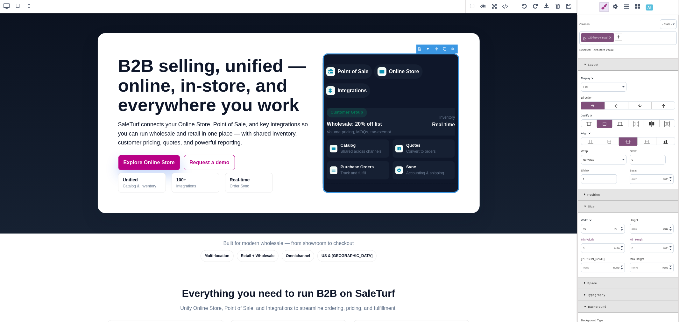
click at [583, 206] on div "Size" at bounding box center [627, 207] width 101 height 12
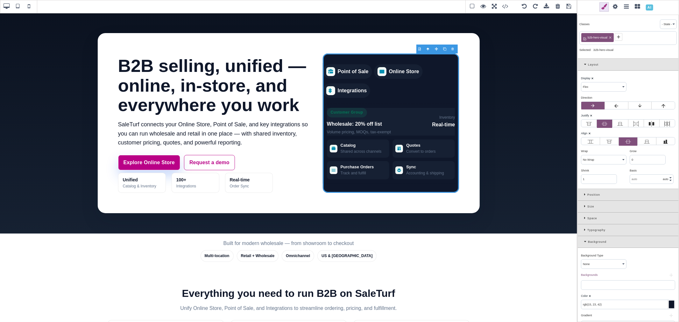
click at [585, 65] on icon at bounding box center [586, 64] width 4 height 3
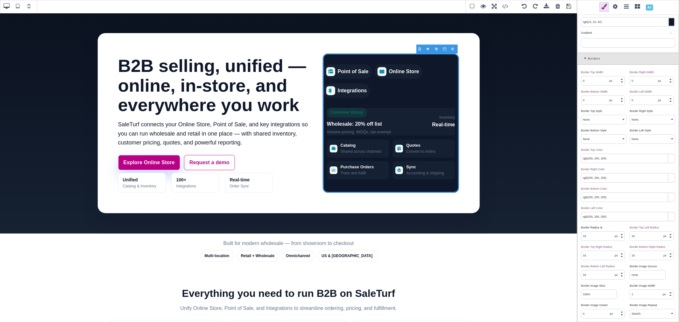
scroll to position [177, 0]
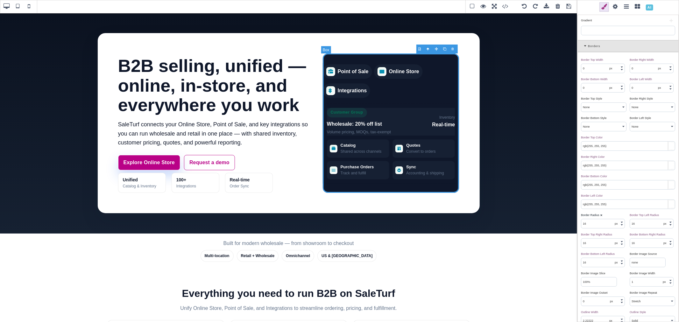
click at [426, 57] on div "Point of Sale Online Store Integrations Customer Group Wholesale: 20% off list …" at bounding box center [391, 122] width 136 height 139
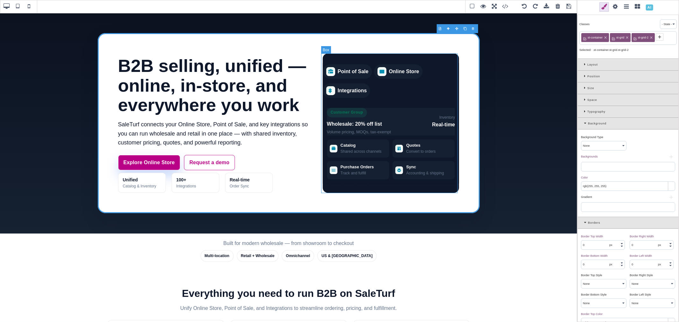
click at [427, 54] on div "Point of Sale Online Store Integrations Customer Group Wholesale: 20% off list …" at bounding box center [391, 122] width 136 height 139
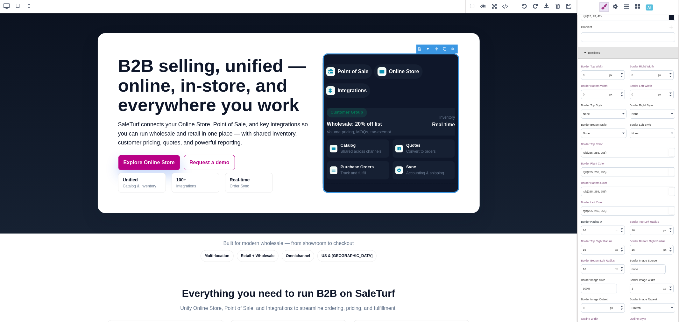
scroll to position [212, 0]
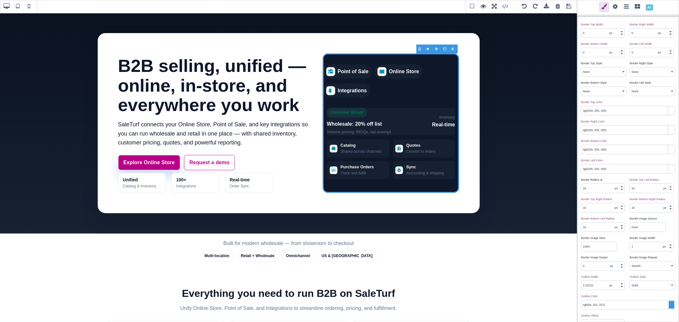
click at [30, 7] on span at bounding box center [29, 7] width 10 height 10
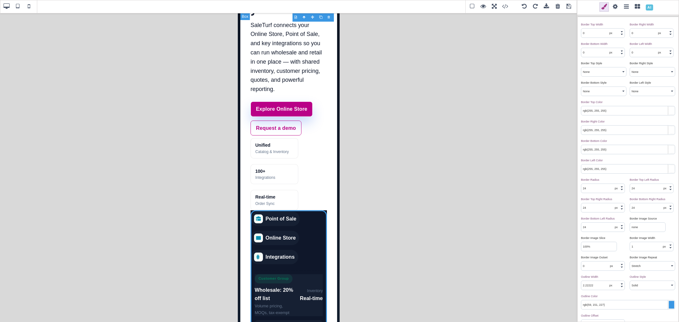
scroll to position [0, 0]
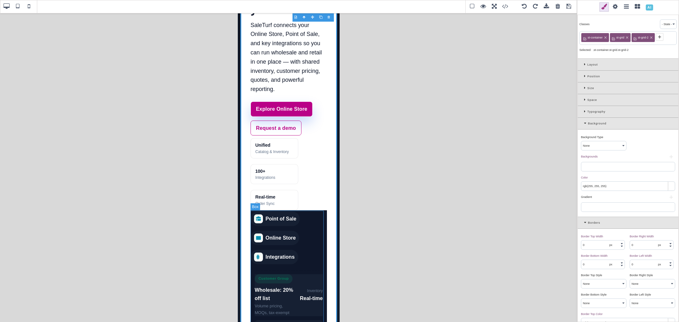
click at [311, 212] on div "Point of Sale Online Store Integrations Customer Group Wholesale: 20% off list …" at bounding box center [288, 308] width 76 height 197
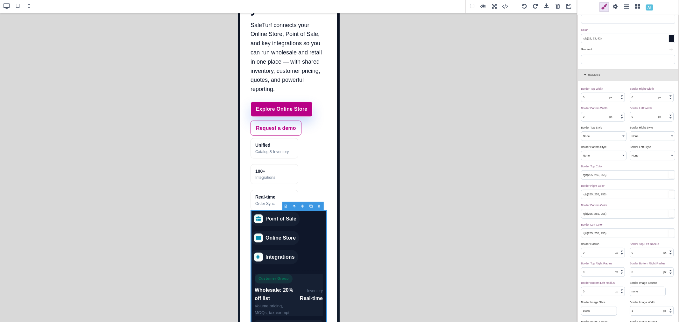
scroll to position [177, 0]
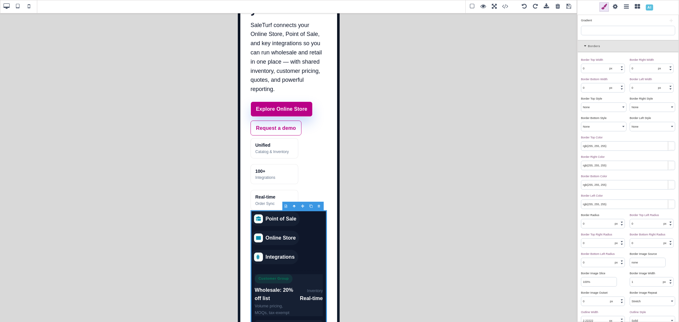
click at [589, 226] on input "0" at bounding box center [602, 223] width 43 height 9
click at [604, 217] on div "Border Radius ⨯" at bounding box center [603, 215] width 44 height 6
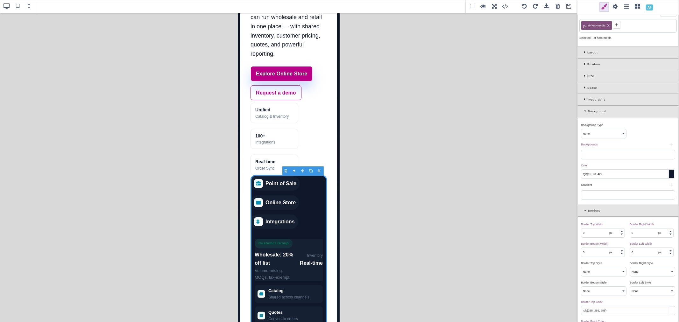
scroll to position [0, 0]
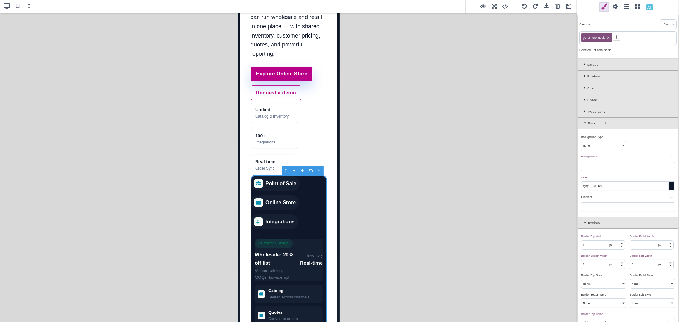
click at [583, 99] on div "Space" at bounding box center [627, 100] width 101 height 12
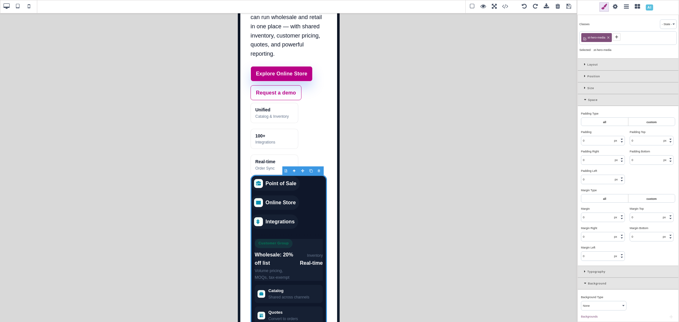
click at [636, 214] on input "0" at bounding box center [651, 217] width 43 height 9
click at [315, 137] on div "Unified Catalog & Inventory 100+ Integrations Real‑time Order Sync" at bounding box center [288, 139] width 76 height 72
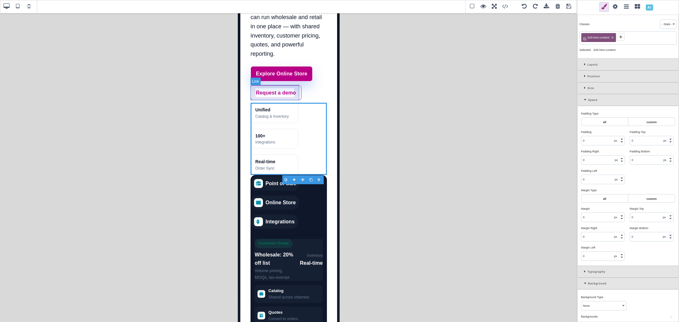
drag, startPoint x: 531, startPoint y: 109, endPoint x: 294, endPoint y: 96, distance: 238.0
click at [640, 236] on input "0" at bounding box center [651, 236] width 43 height 9
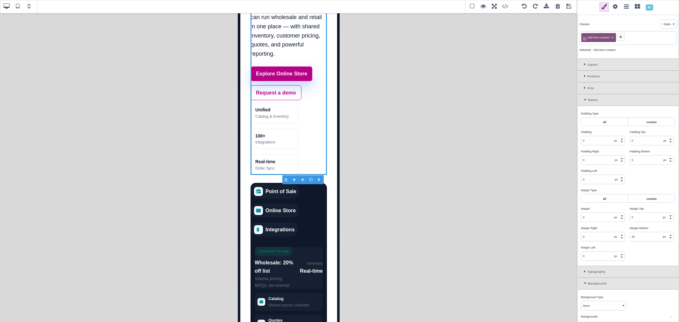
click at [653, 226] on div "Margin Bottom ⨯" at bounding box center [651, 228] width 44 height 6
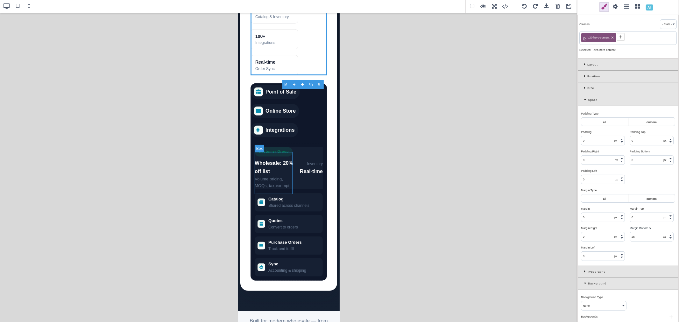
scroll to position [247, 0]
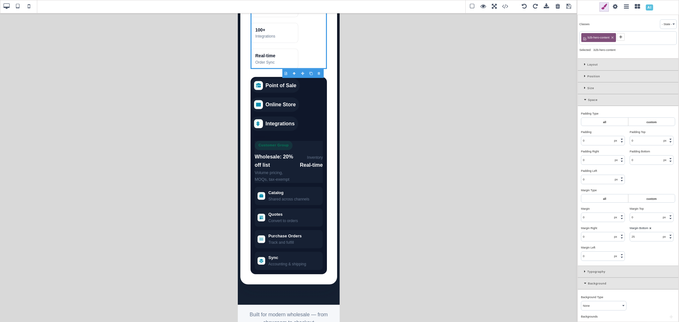
click at [15, 5] on span at bounding box center [18, 7] width 10 height 10
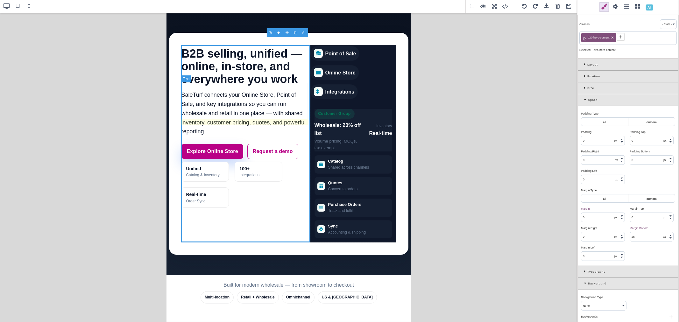
scroll to position [0, 0]
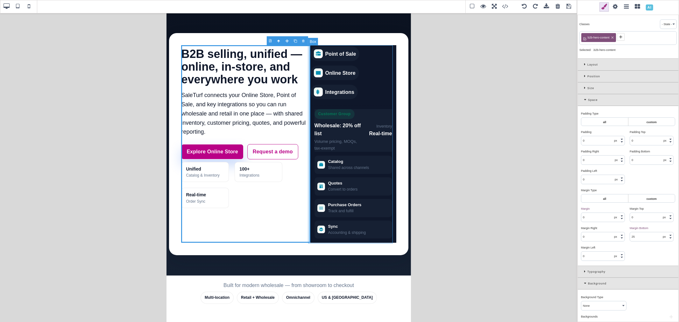
click at [375, 50] on div "Point of Sale Online Store Integrations Customer Group Wholesale: 20% off list …" at bounding box center [353, 144] width 86 height 198
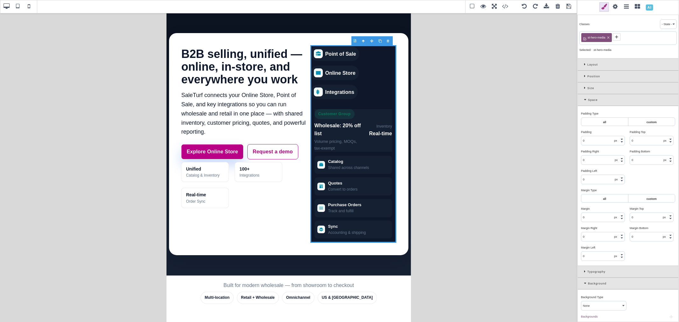
scroll to position [35, 0]
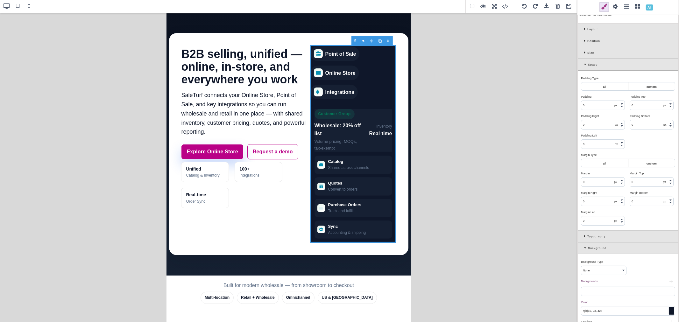
click at [583, 62] on div "Space" at bounding box center [627, 65] width 101 height 12
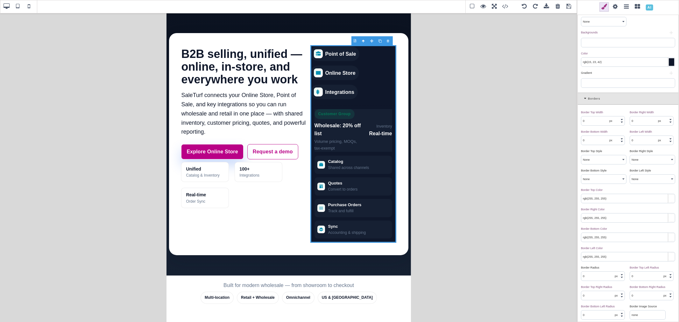
scroll to position [212, 0]
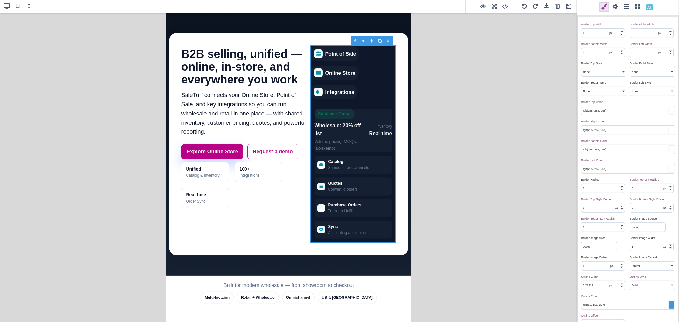
click at [594, 189] on input "0" at bounding box center [602, 188] width 43 height 9
click at [611, 179] on div "Border Radius ⨯" at bounding box center [603, 180] width 44 height 6
click at [5, 7] on span at bounding box center [7, 7] width 10 height 10
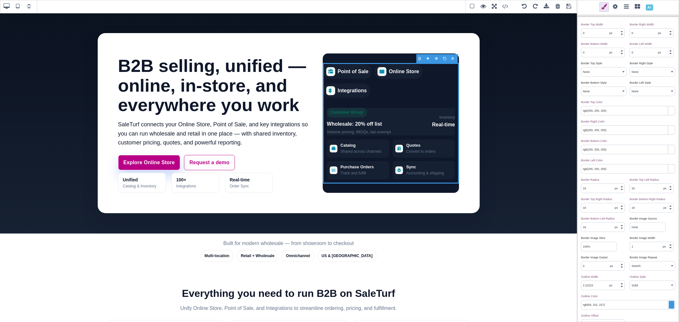
click at [570, 6] on span at bounding box center [569, 7] width 10 height 10
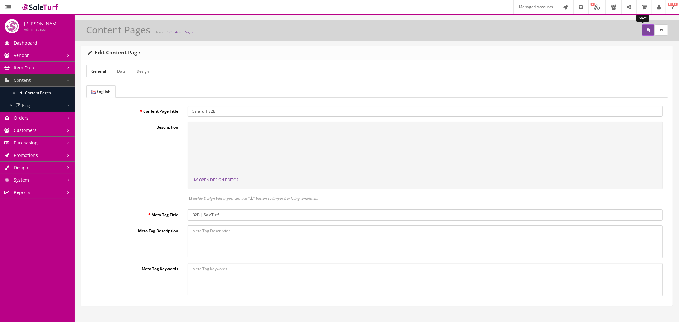
click at [642, 31] on button "submit" at bounding box center [648, 29] width 12 height 11
